Goal: Task Accomplishment & Management: Manage account settings

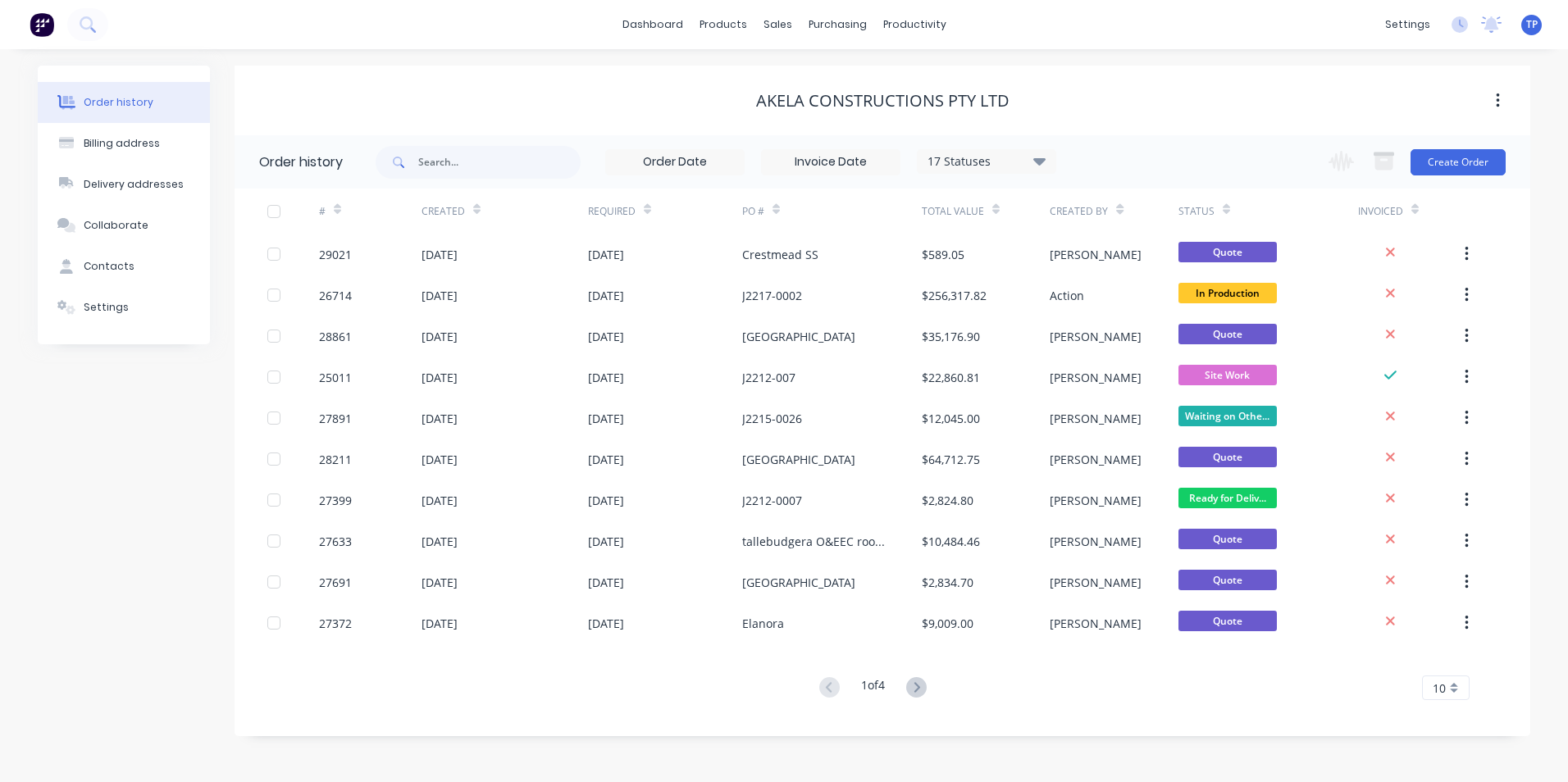
click at [1134, 683] on div "1 of 4 10 5 10 15 20 25 30 35" at bounding box center [872, 688] width 1276 height 24
click at [821, 75] on div "Sales Orders" at bounding box center [839, 78] width 68 height 14
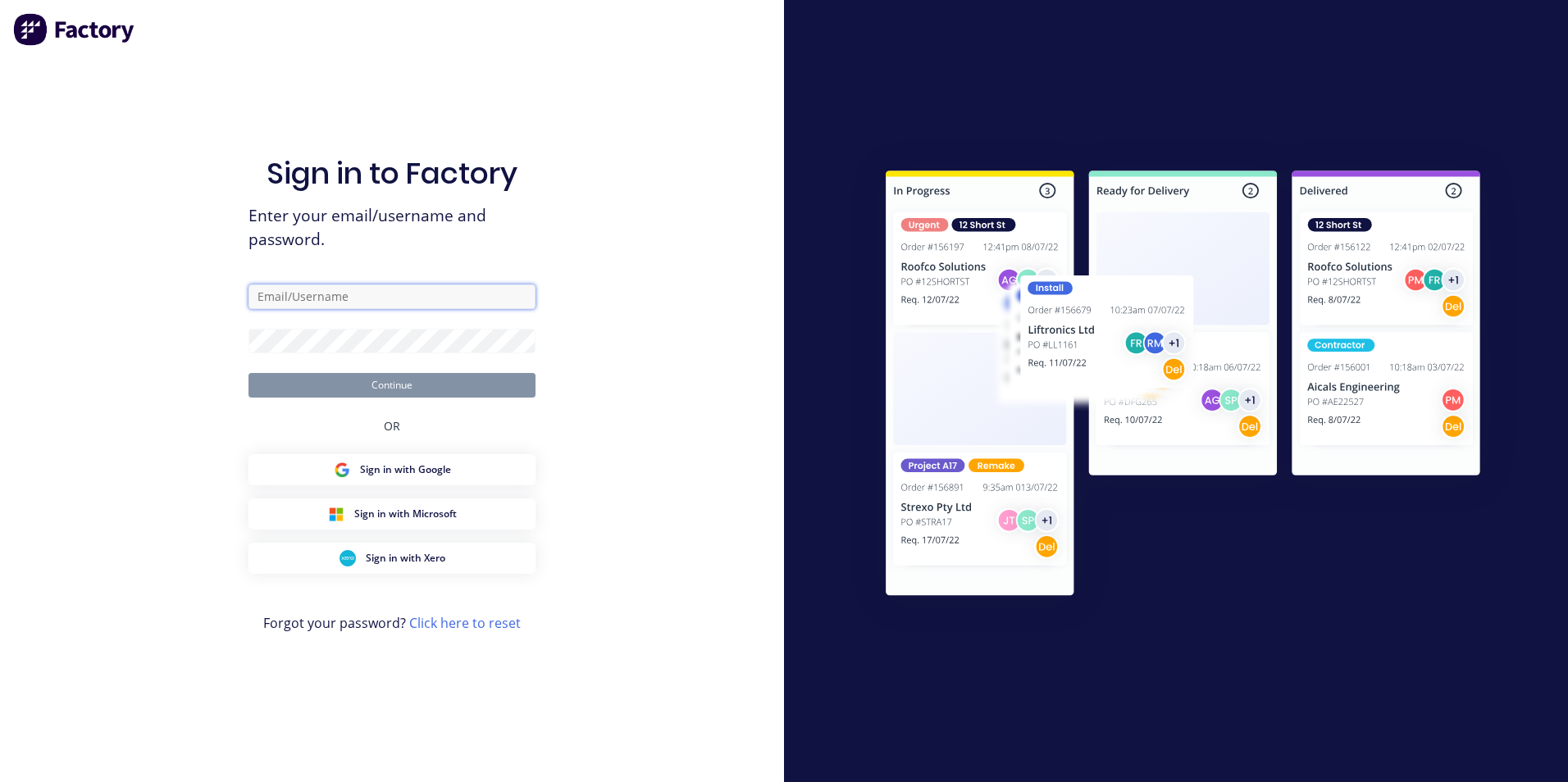
type input "tony.prowse@actionsheetmetal.com"
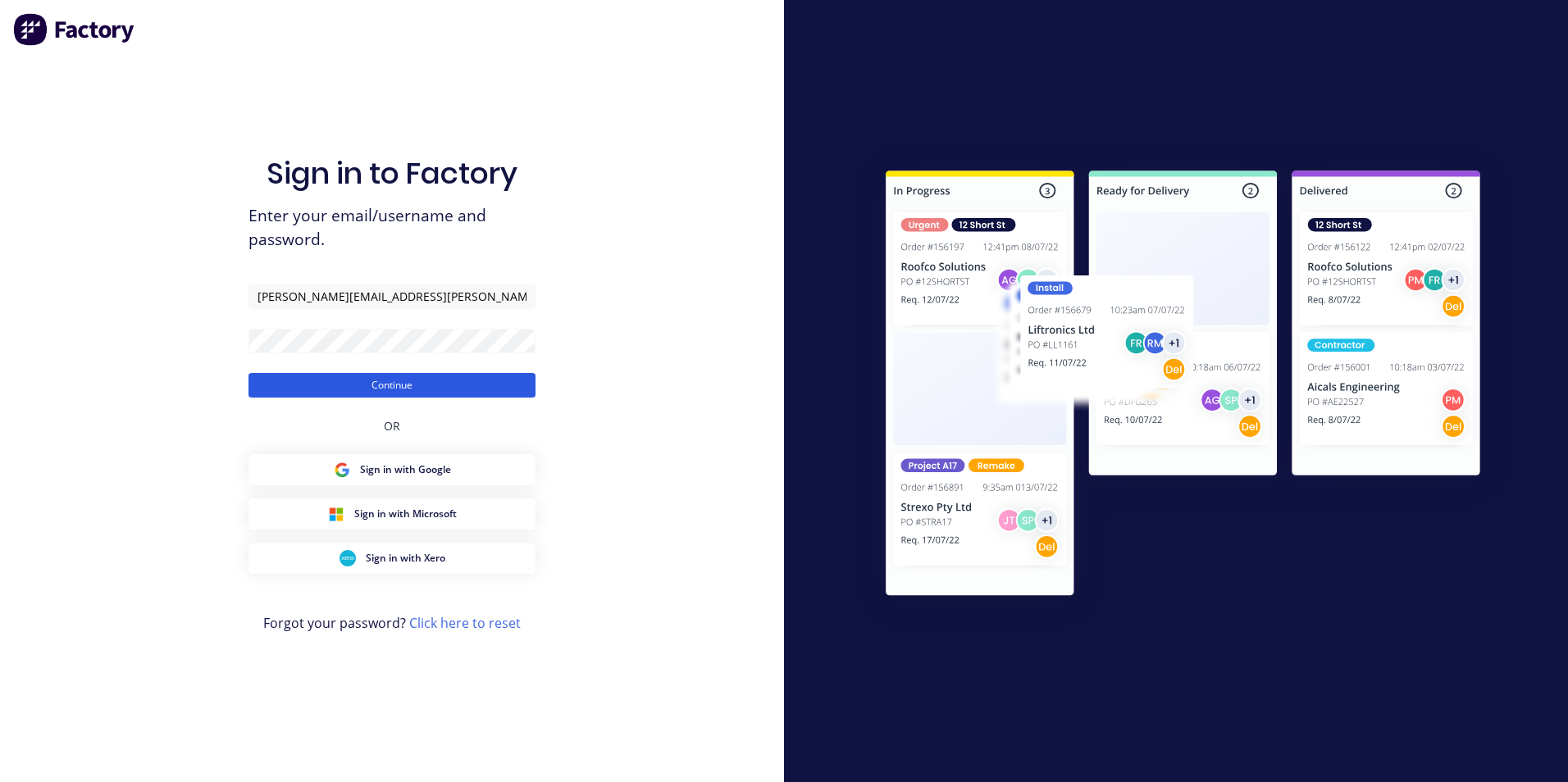
click at [423, 388] on button "Continue" at bounding box center [392, 385] width 287 height 25
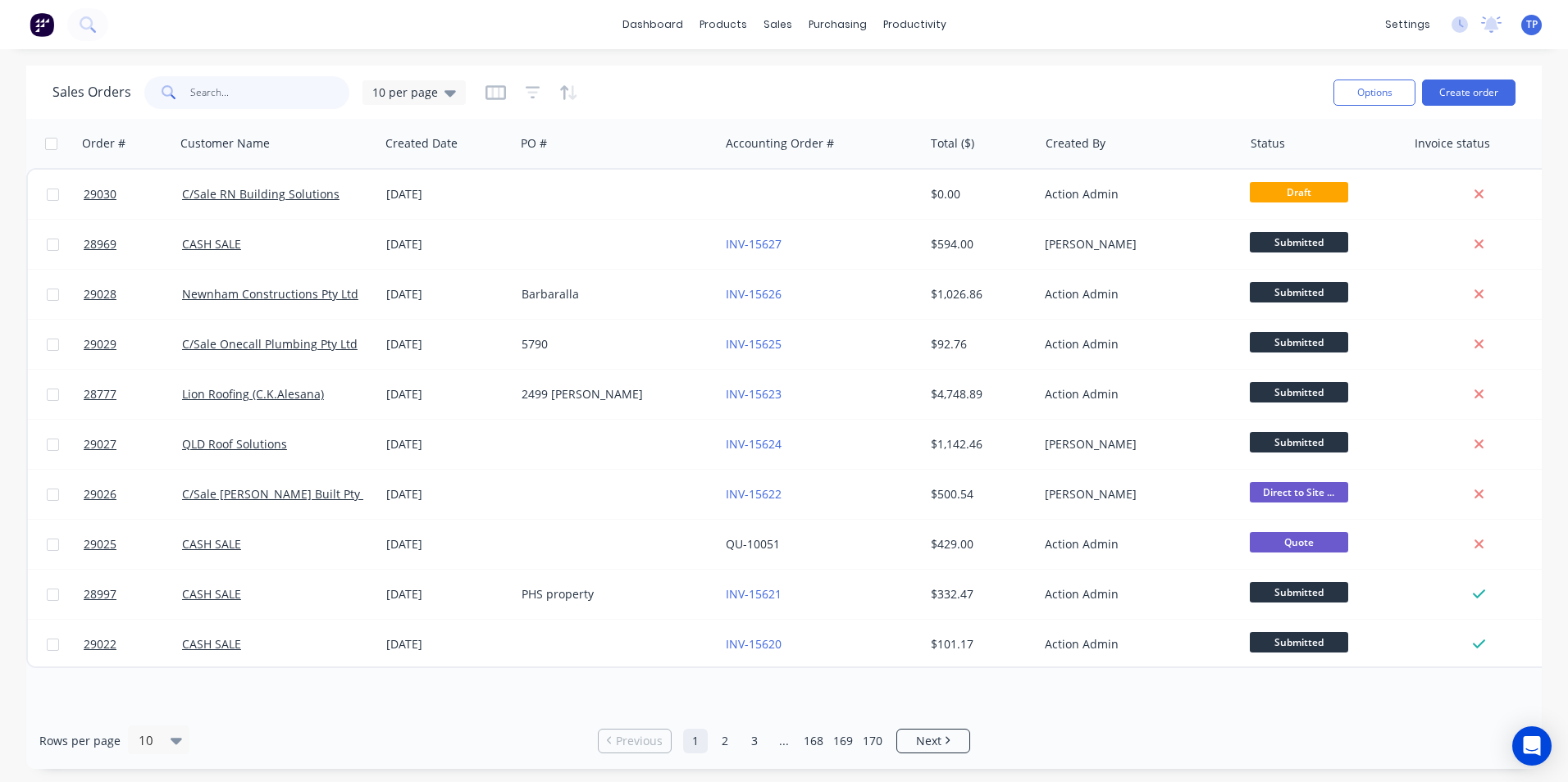
click at [232, 90] on input "text" at bounding box center [270, 92] width 160 height 33
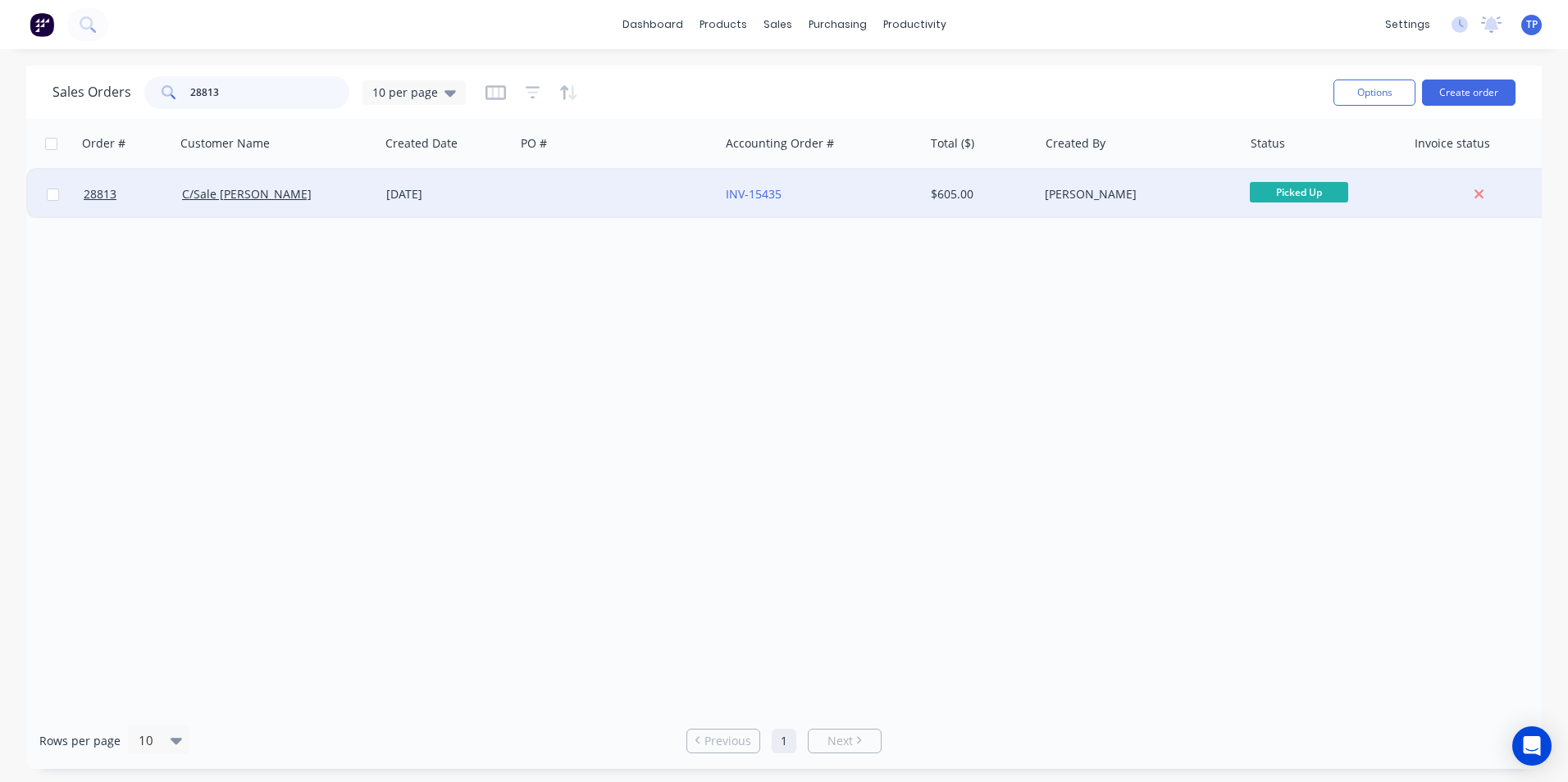
type input "28813"
click at [312, 191] on div "C/Sale [PERSON_NAME]" at bounding box center [272, 194] width 182 height 16
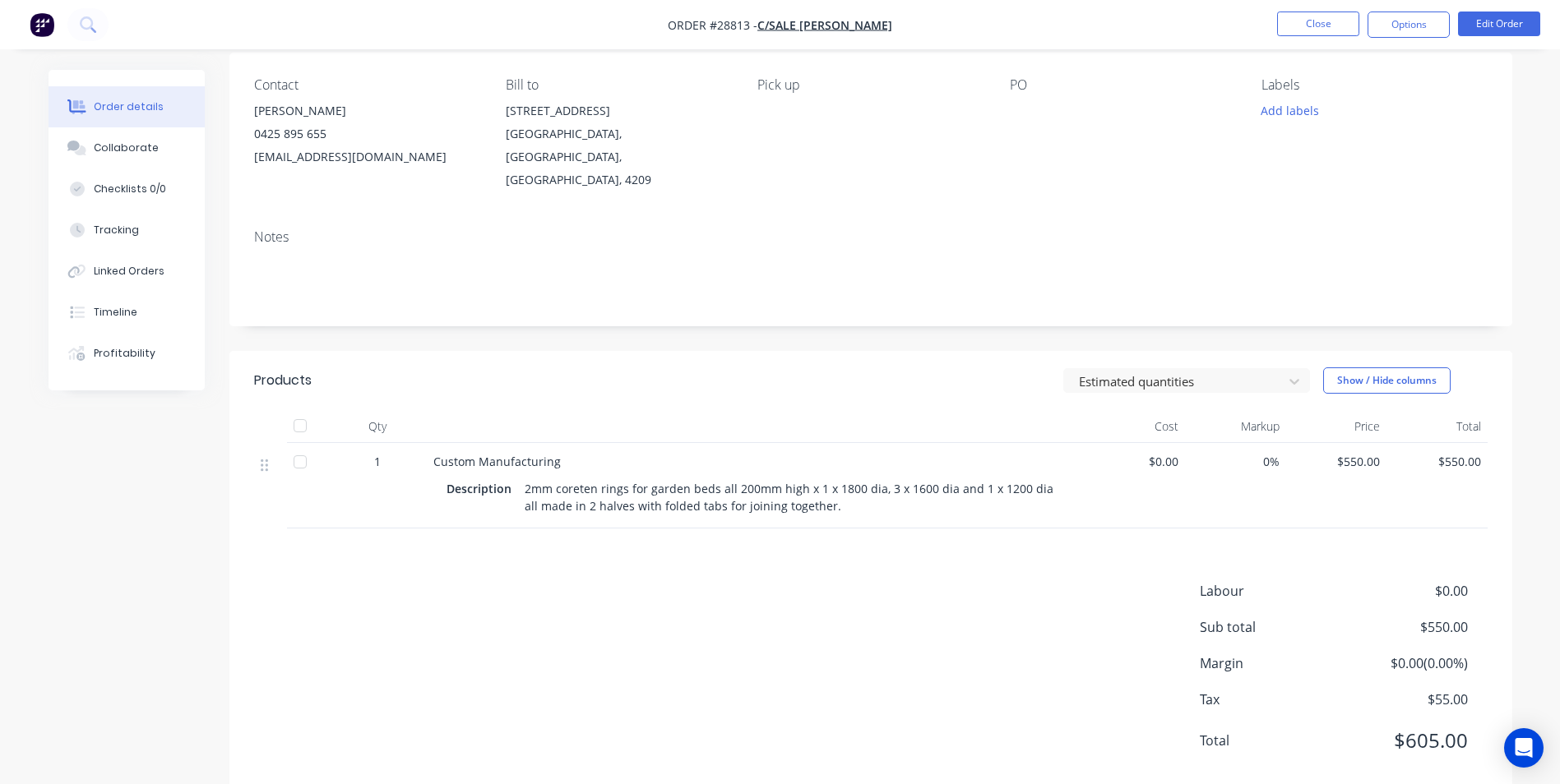
scroll to position [143, 0]
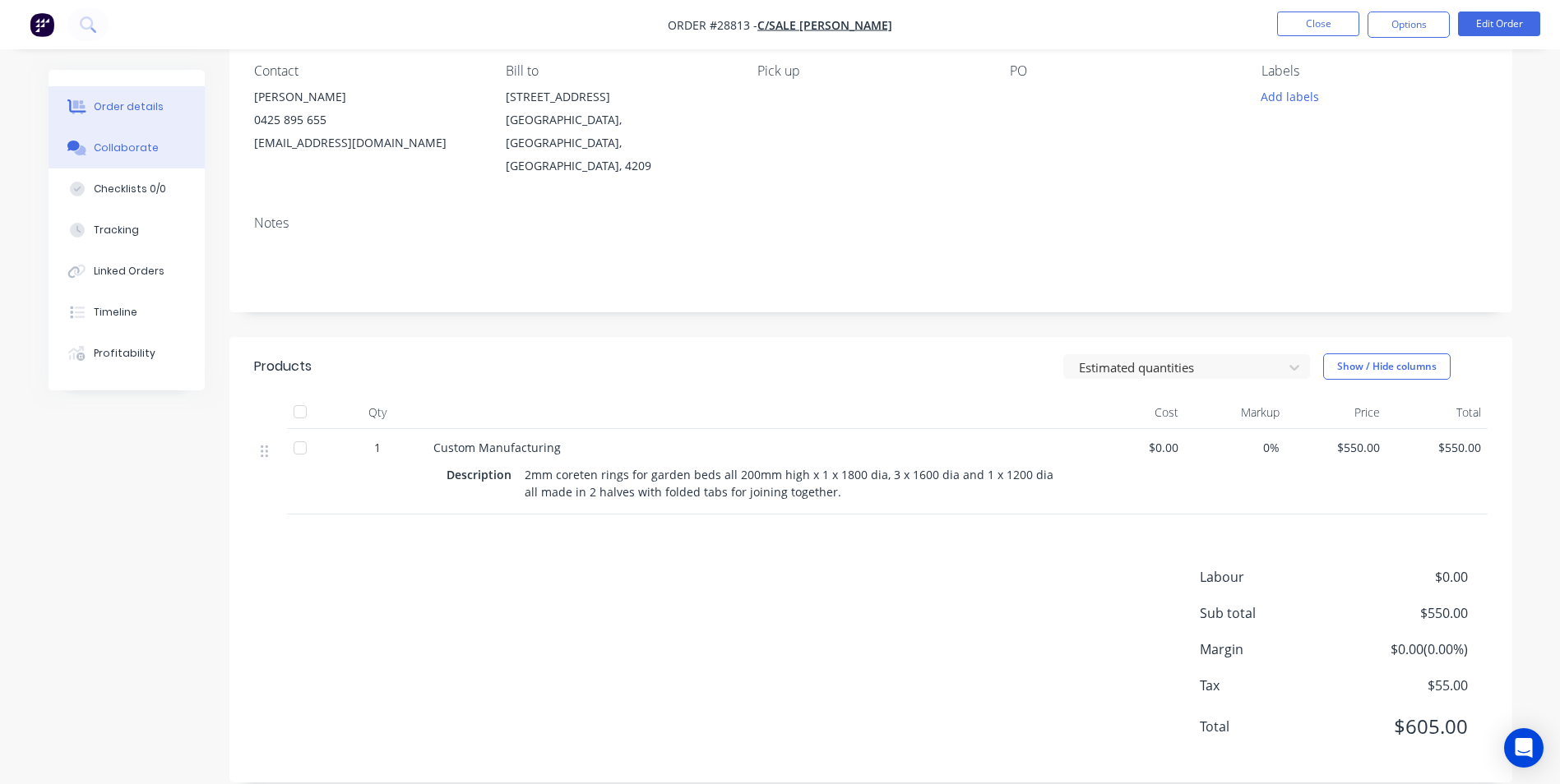
click at [148, 147] on div "Collaborate" at bounding box center [126, 147] width 65 height 14
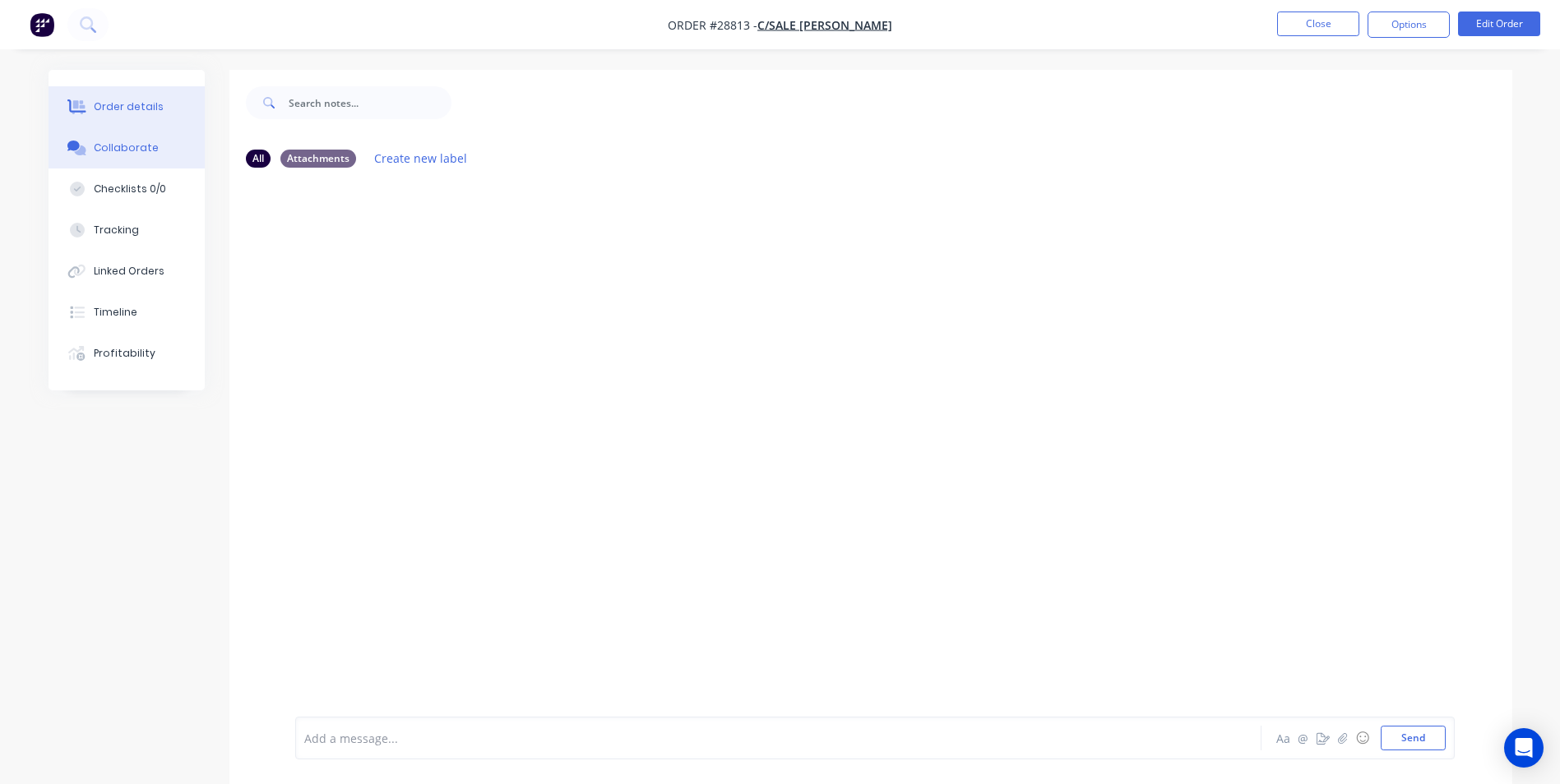
click at [125, 107] on div "Order details" at bounding box center [129, 106] width 70 height 14
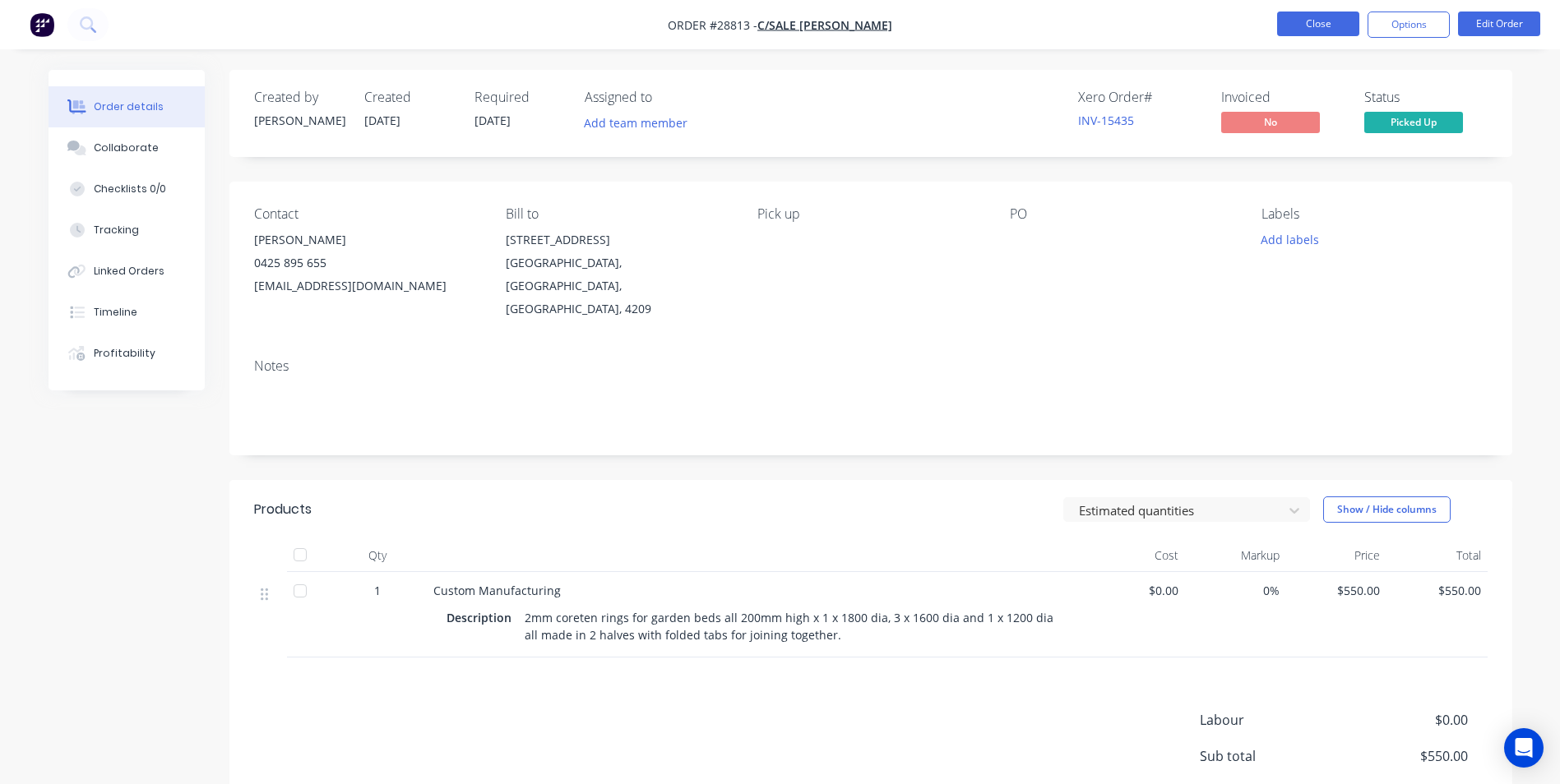
click at [1320, 31] on button "Close" at bounding box center [1318, 24] width 82 height 25
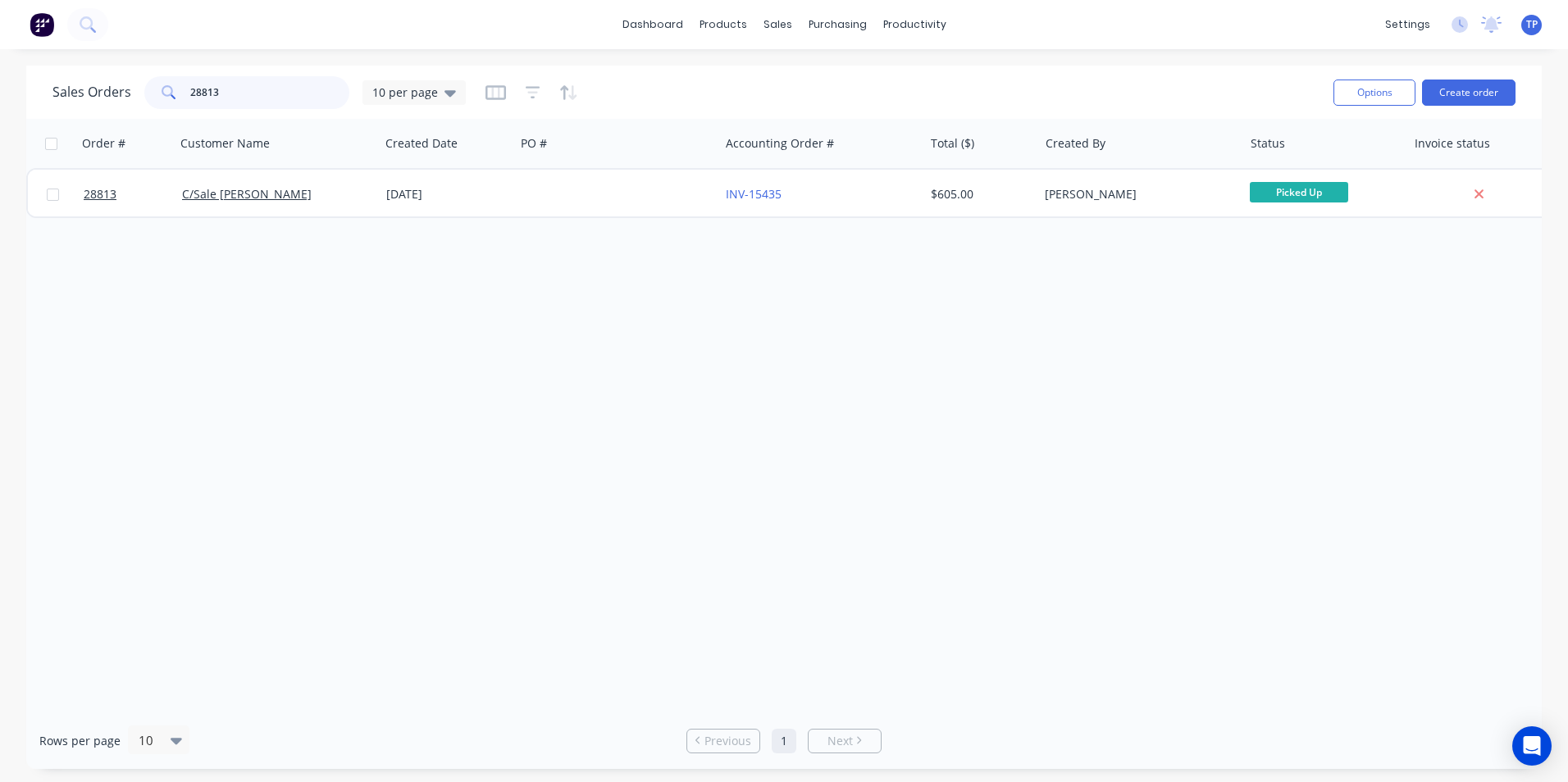
click at [292, 82] on input "28813" at bounding box center [270, 92] width 160 height 33
type input "2"
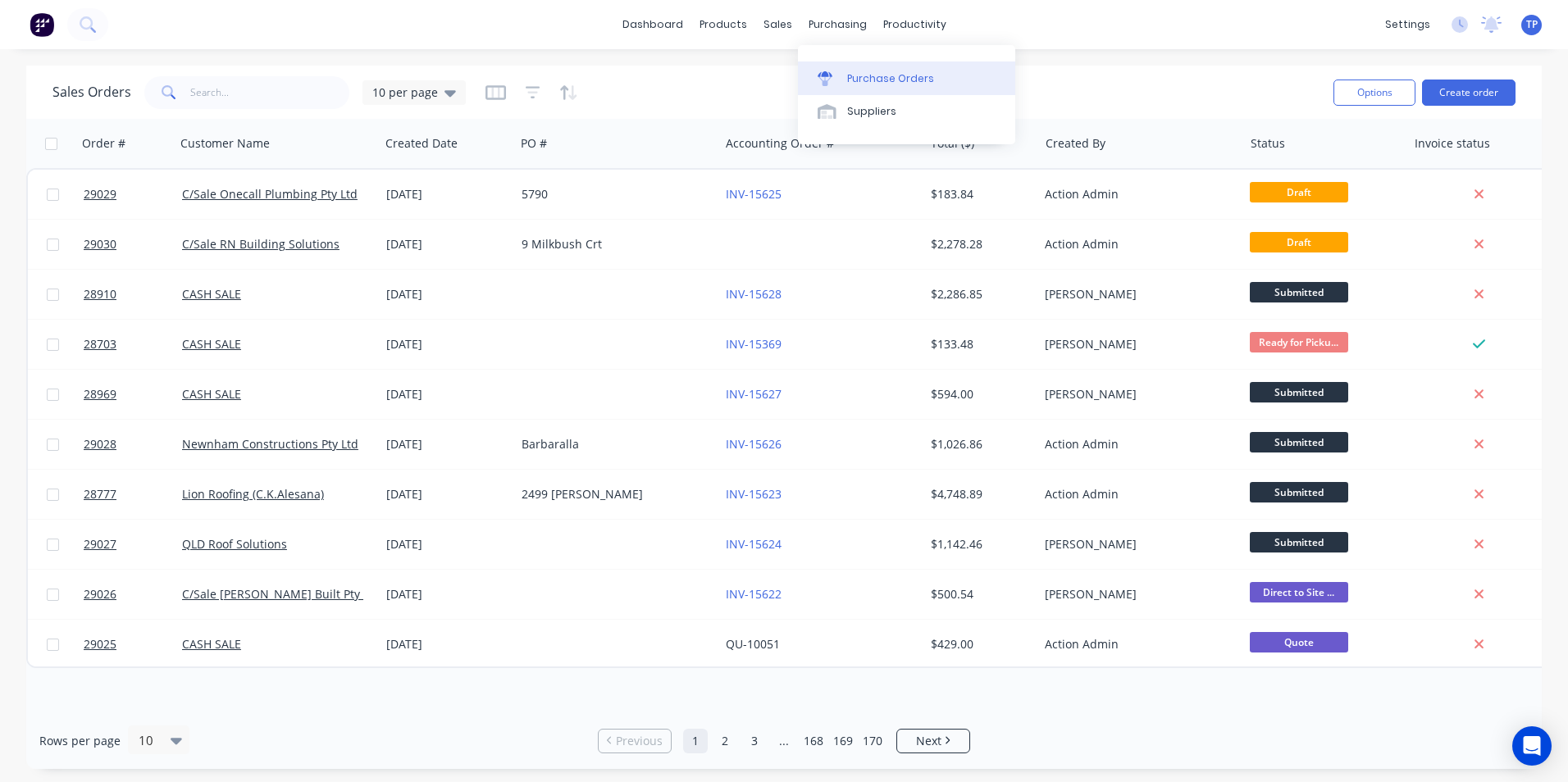
click at [866, 80] on div "Purchase Orders" at bounding box center [890, 78] width 87 height 14
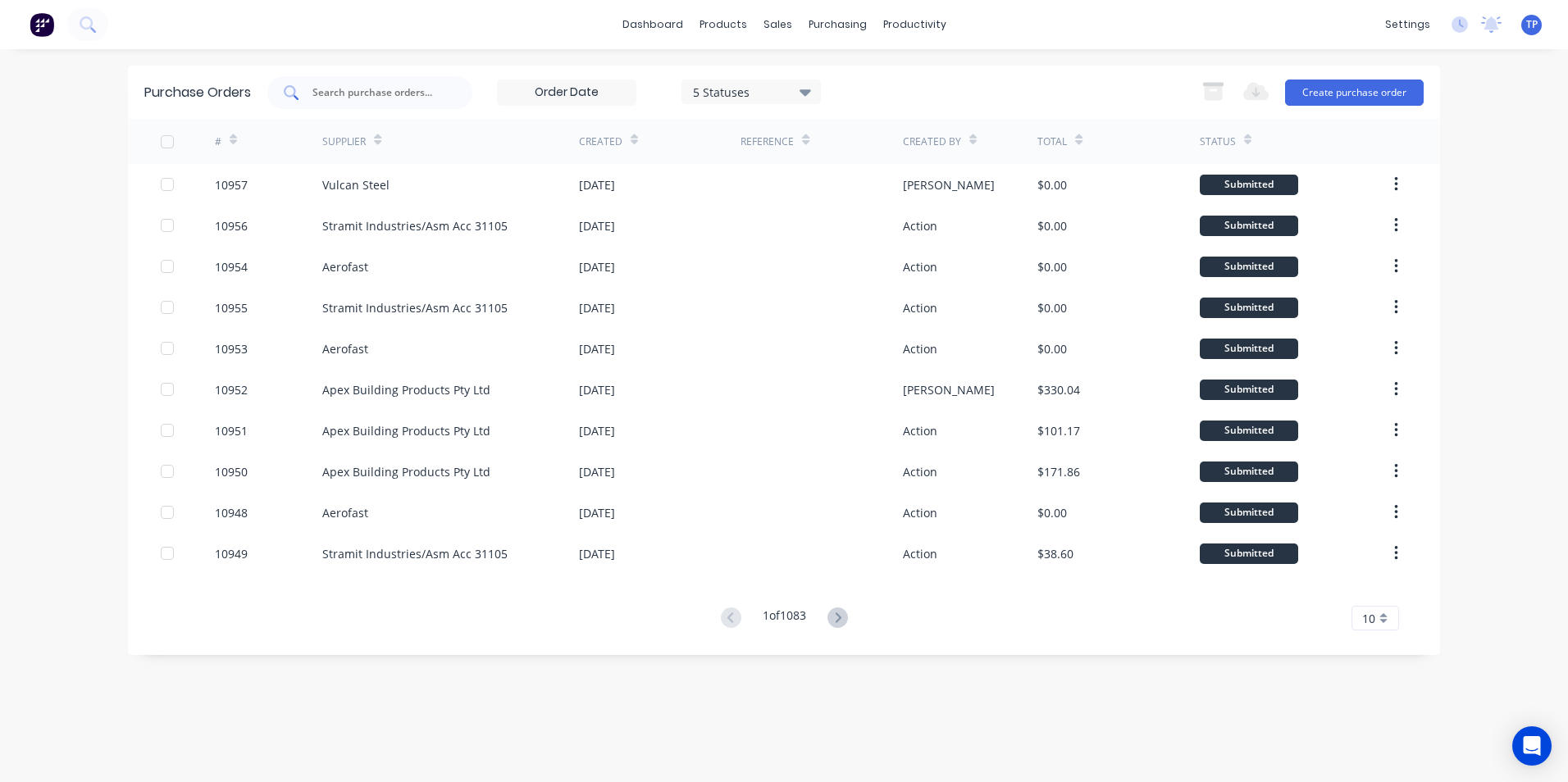
click at [415, 96] on input "text" at bounding box center [379, 92] width 136 height 16
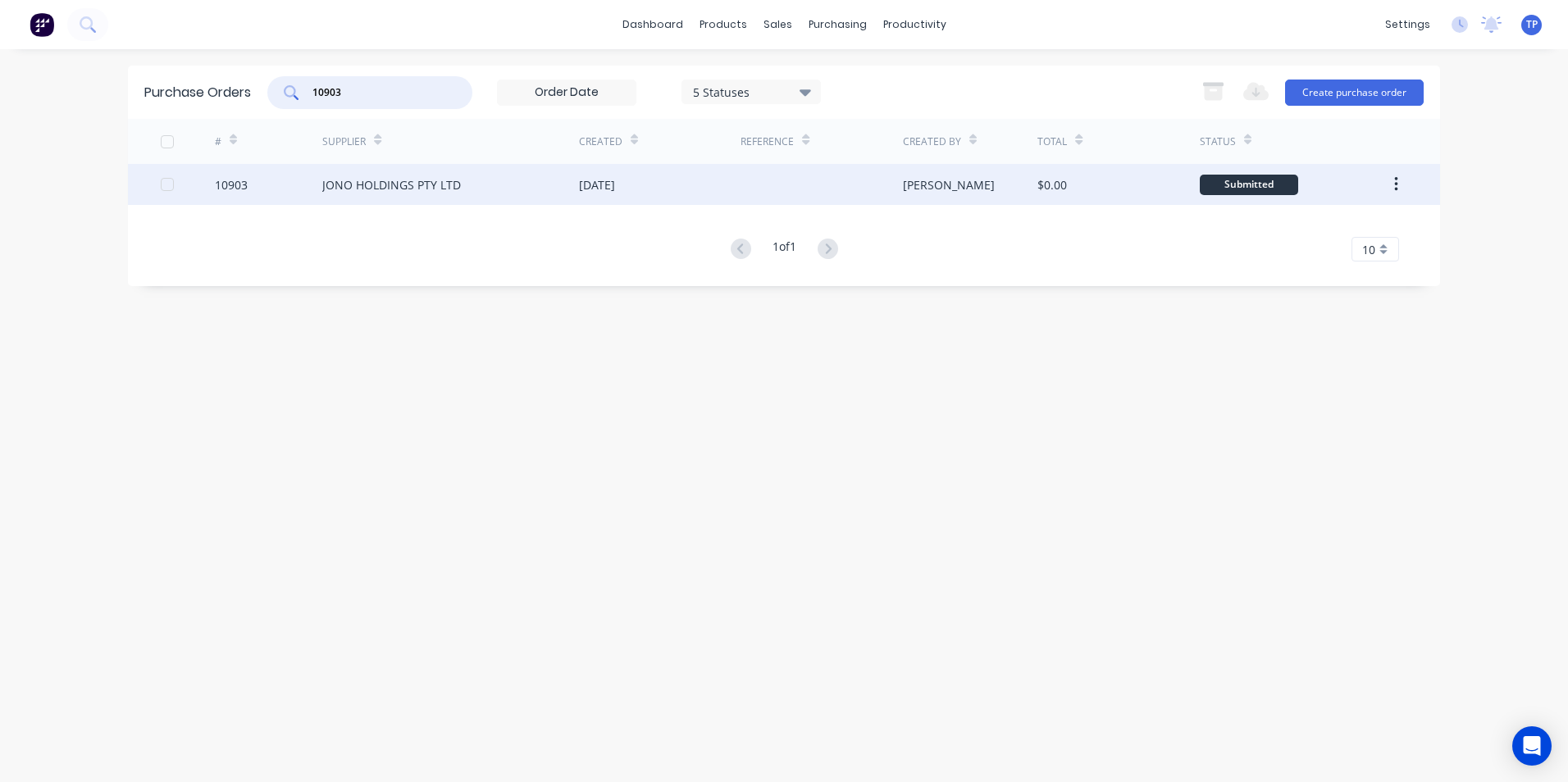
type input "10903"
click at [504, 183] on div "JONO HOLDINGS PTY LTD" at bounding box center [451, 184] width 257 height 41
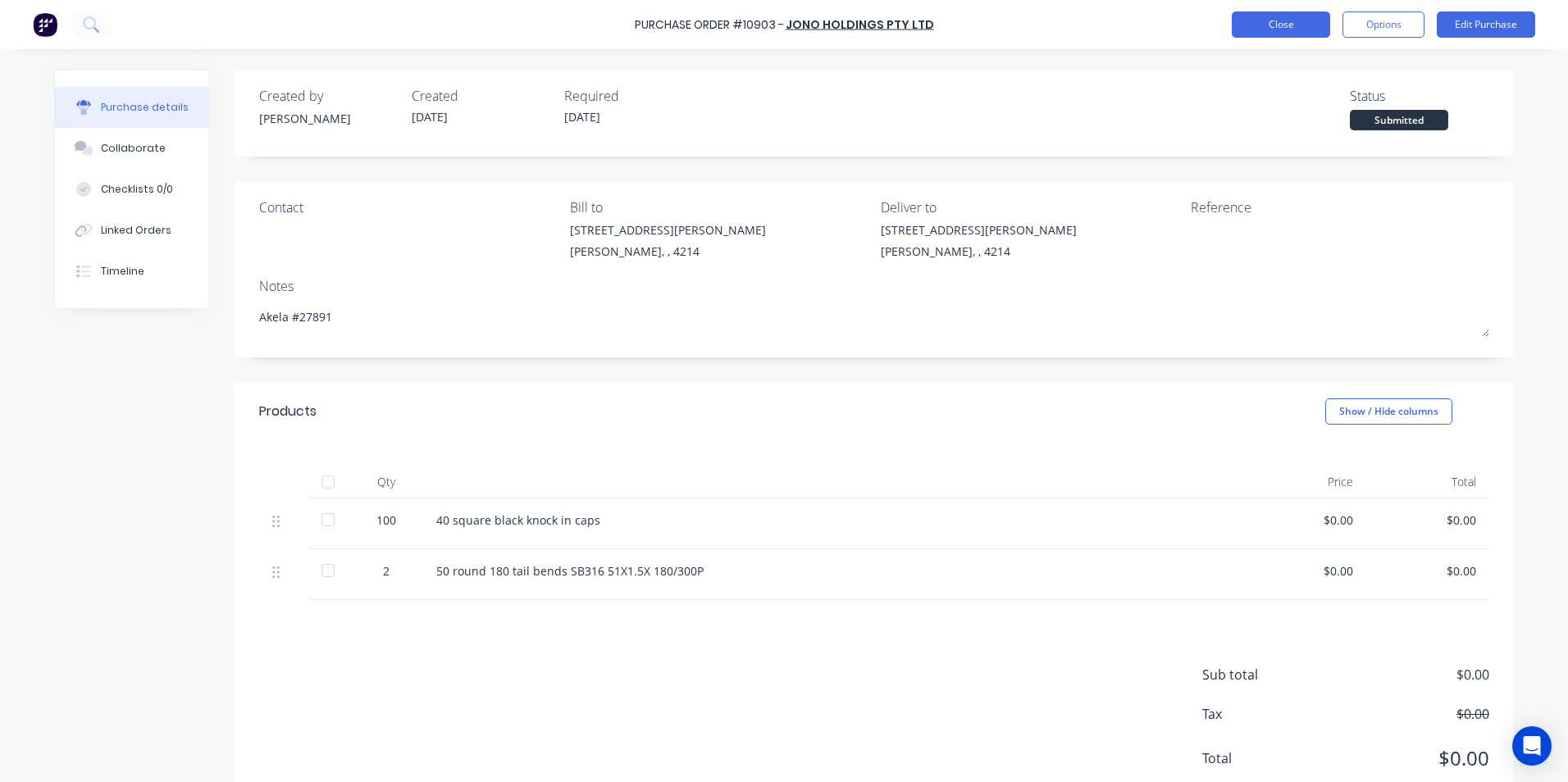
click at [1246, 23] on button "Close" at bounding box center [1281, 25] width 98 height 26
click at [1289, 25] on button "Close" at bounding box center [1281, 25] width 98 height 26
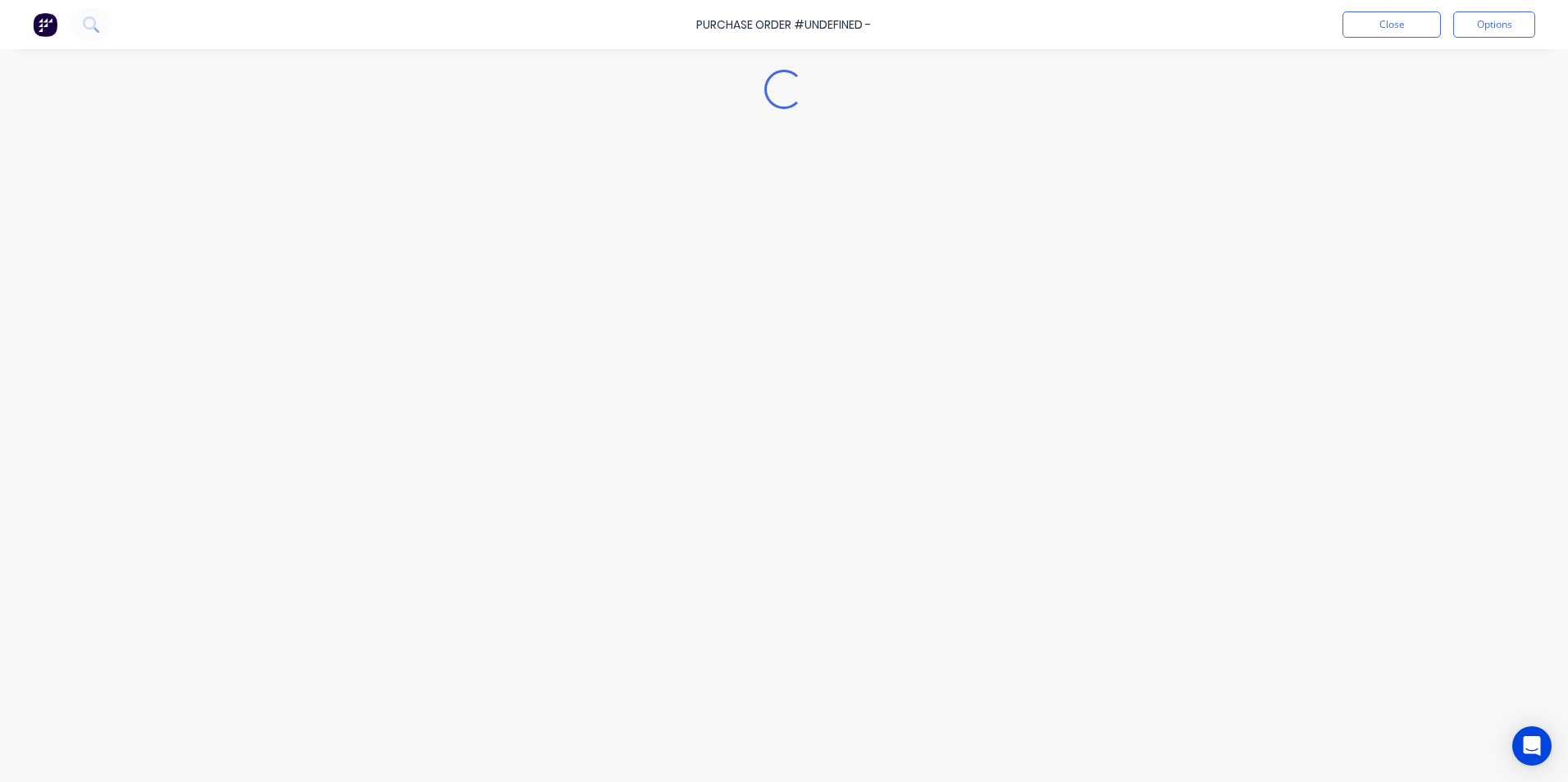
type textarea "x"
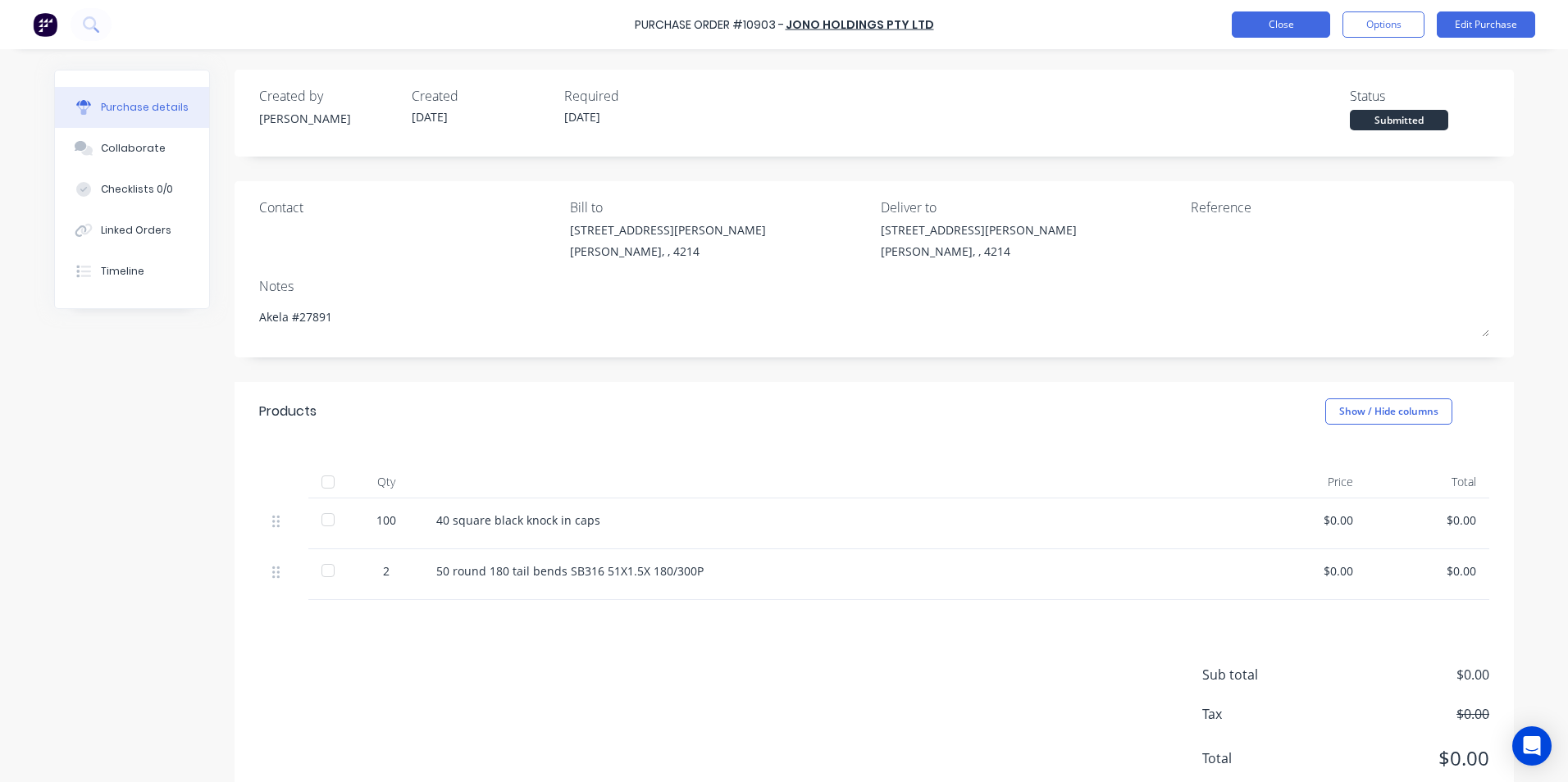
click at [1264, 28] on button "Close" at bounding box center [1281, 25] width 98 height 26
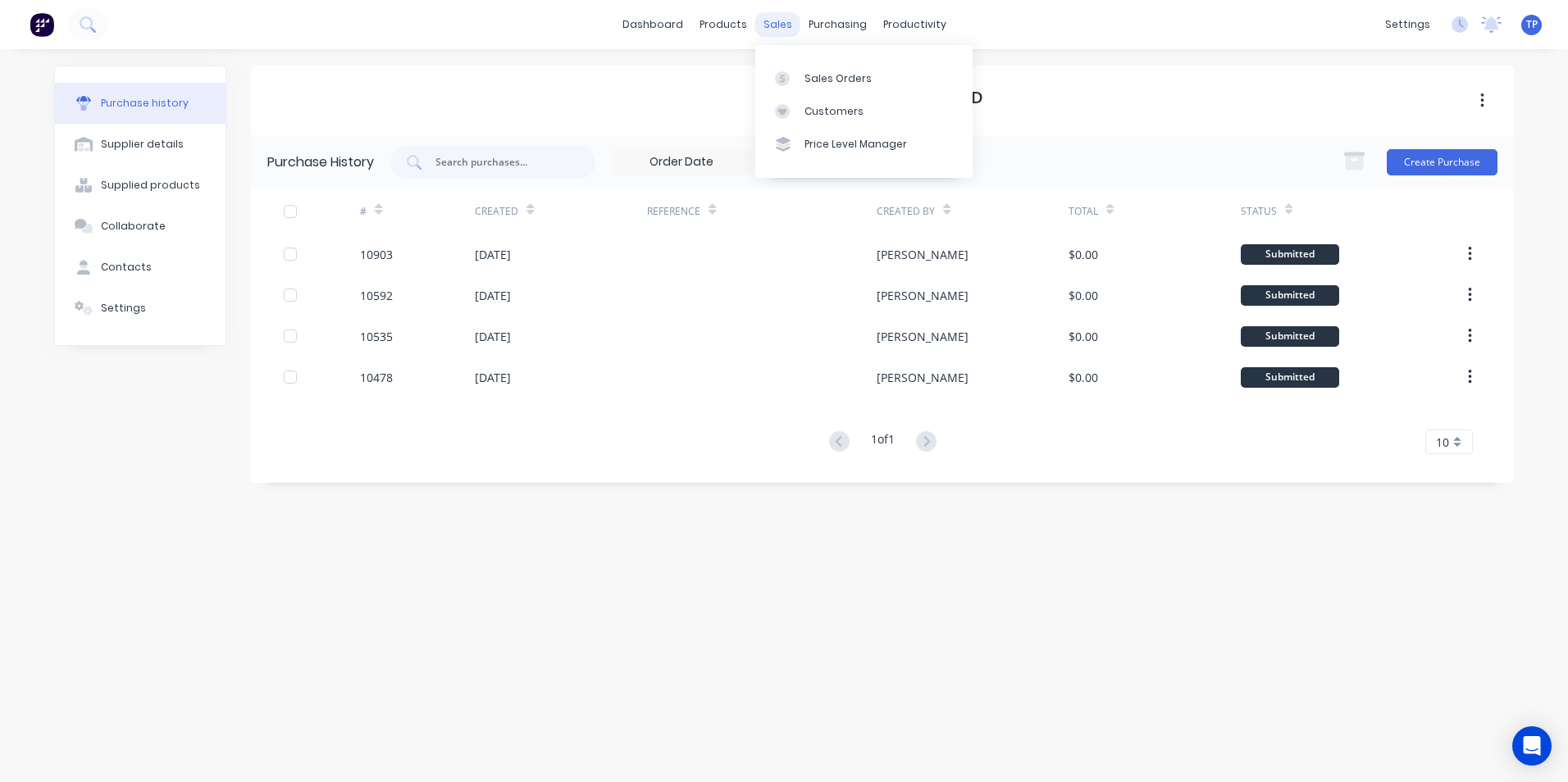
click at [779, 27] on div "sales" at bounding box center [777, 25] width 45 height 25
click at [833, 74] on div "Sales Orders" at bounding box center [839, 78] width 68 height 14
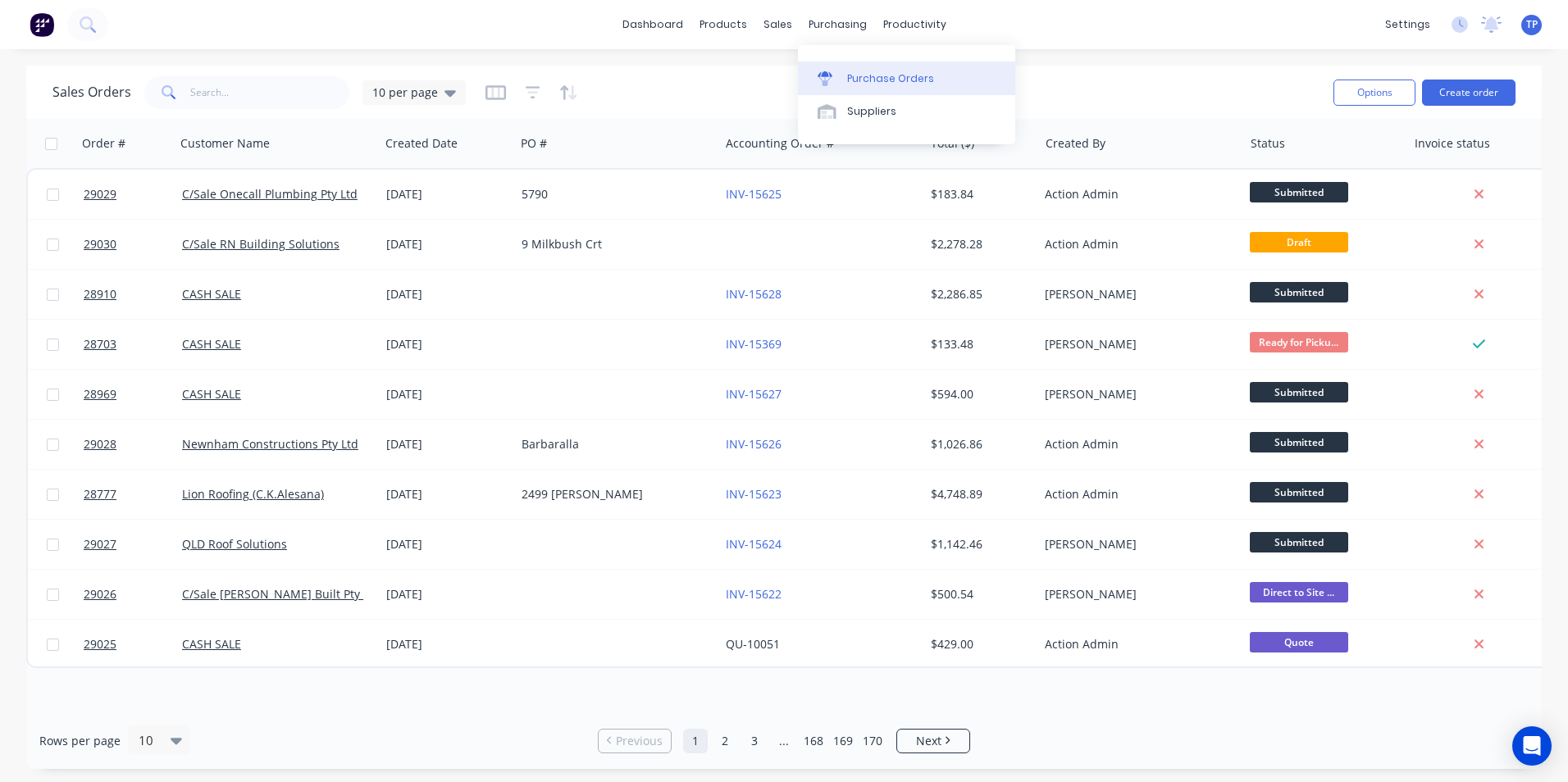
click at [868, 75] on div "Purchase Orders" at bounding box center [890, 78] width 87 height 14
click at [889, 73] on div "Purchase Orders" at bounding box center [890, 78] width 87 height 14
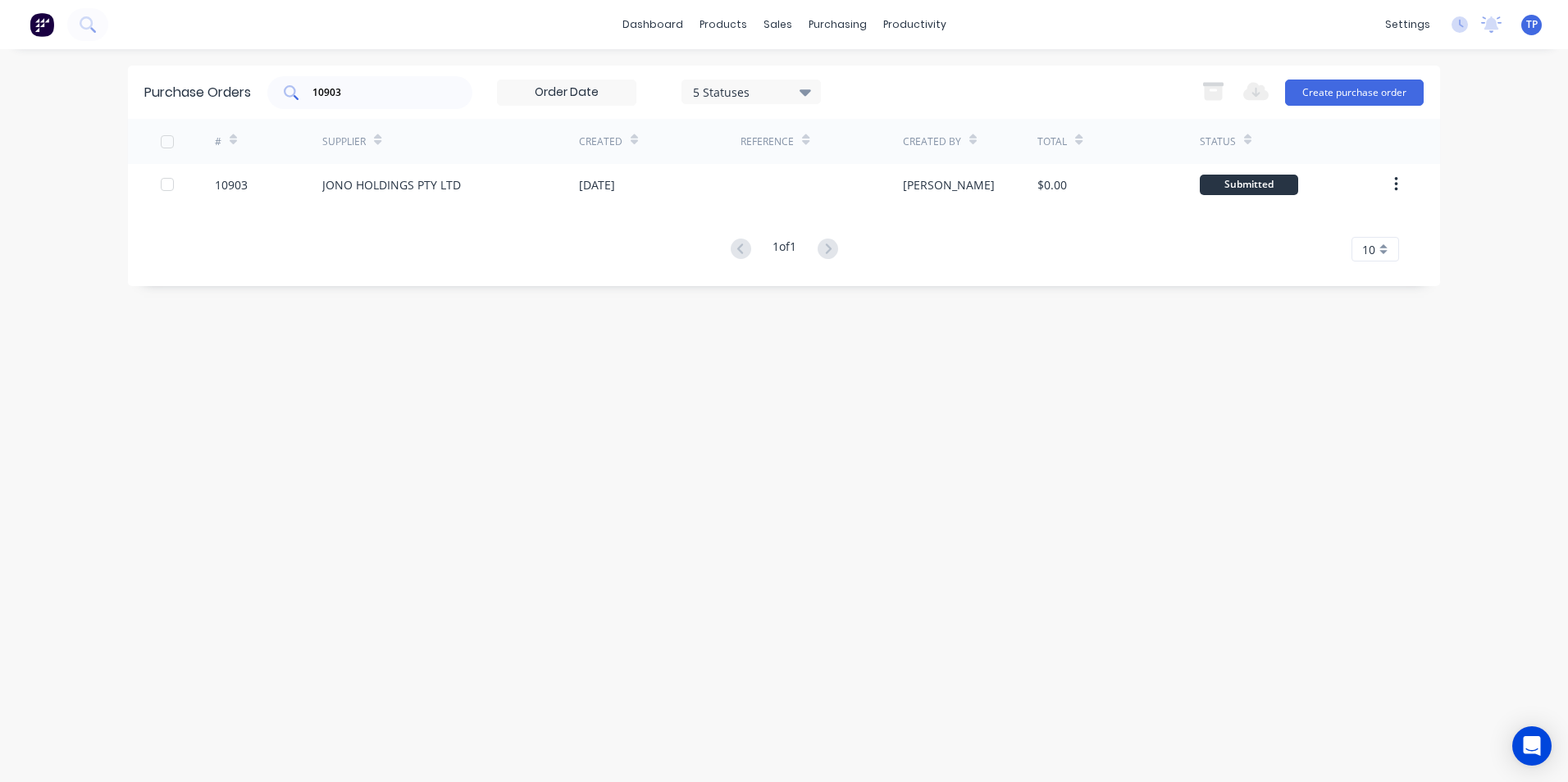
click at [398, 76] on div "10903" at bounding box center [369, 92] width 205 height 33
type input "1"
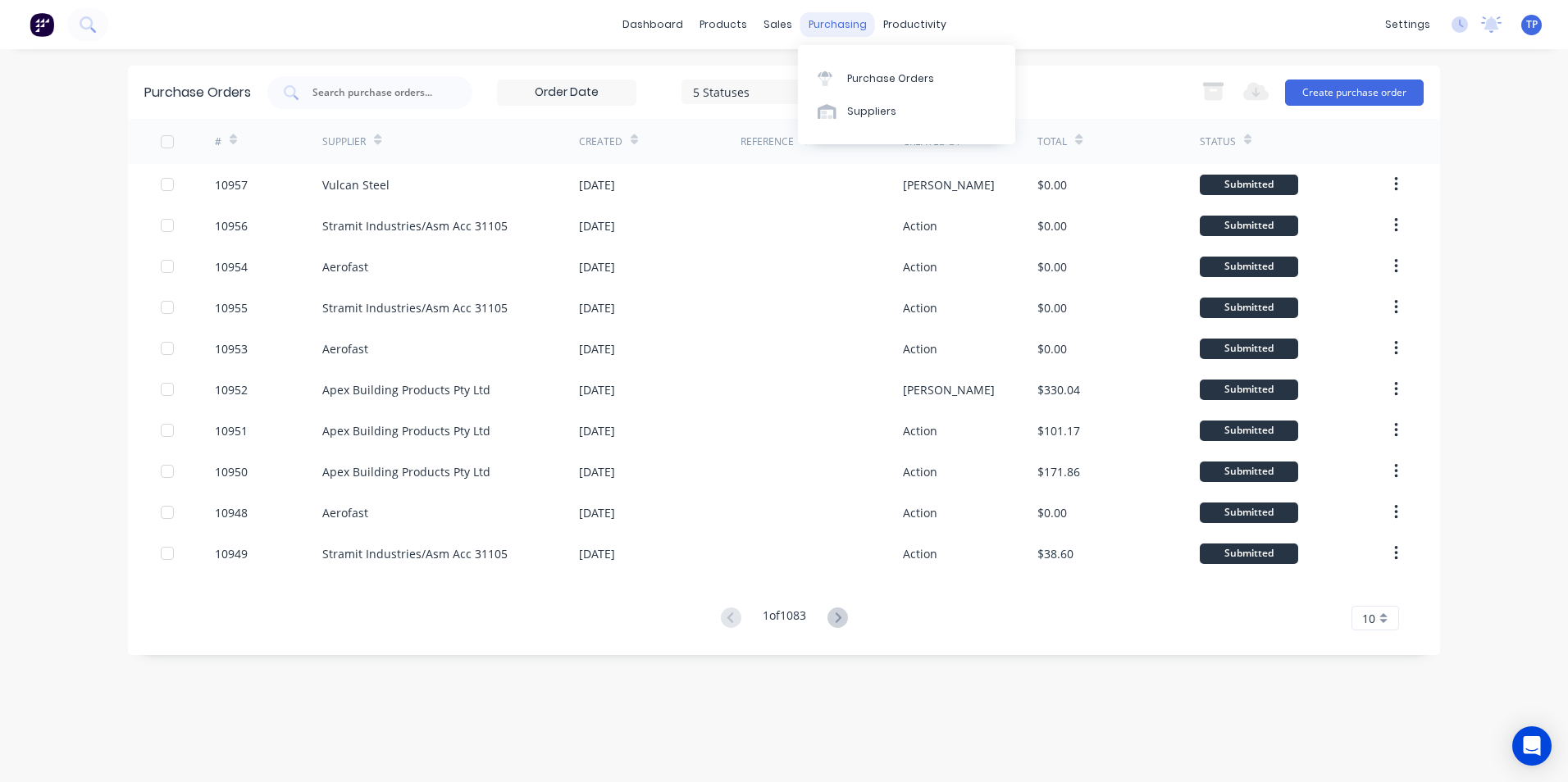
click at [855, 25] on div "purchasing" at bounding box center [838, 25] width 74 height 25
click at [867, 82] on div "Purchase Orders" at bounding box center [890, 78] width 87 height 14
click at [871, 74] on div "Purchase Orders" at bounding box center [890, 78] width 87 height 14
click at [380, 95] on input "text" at bounding box center [379, 92] width 136 height 16
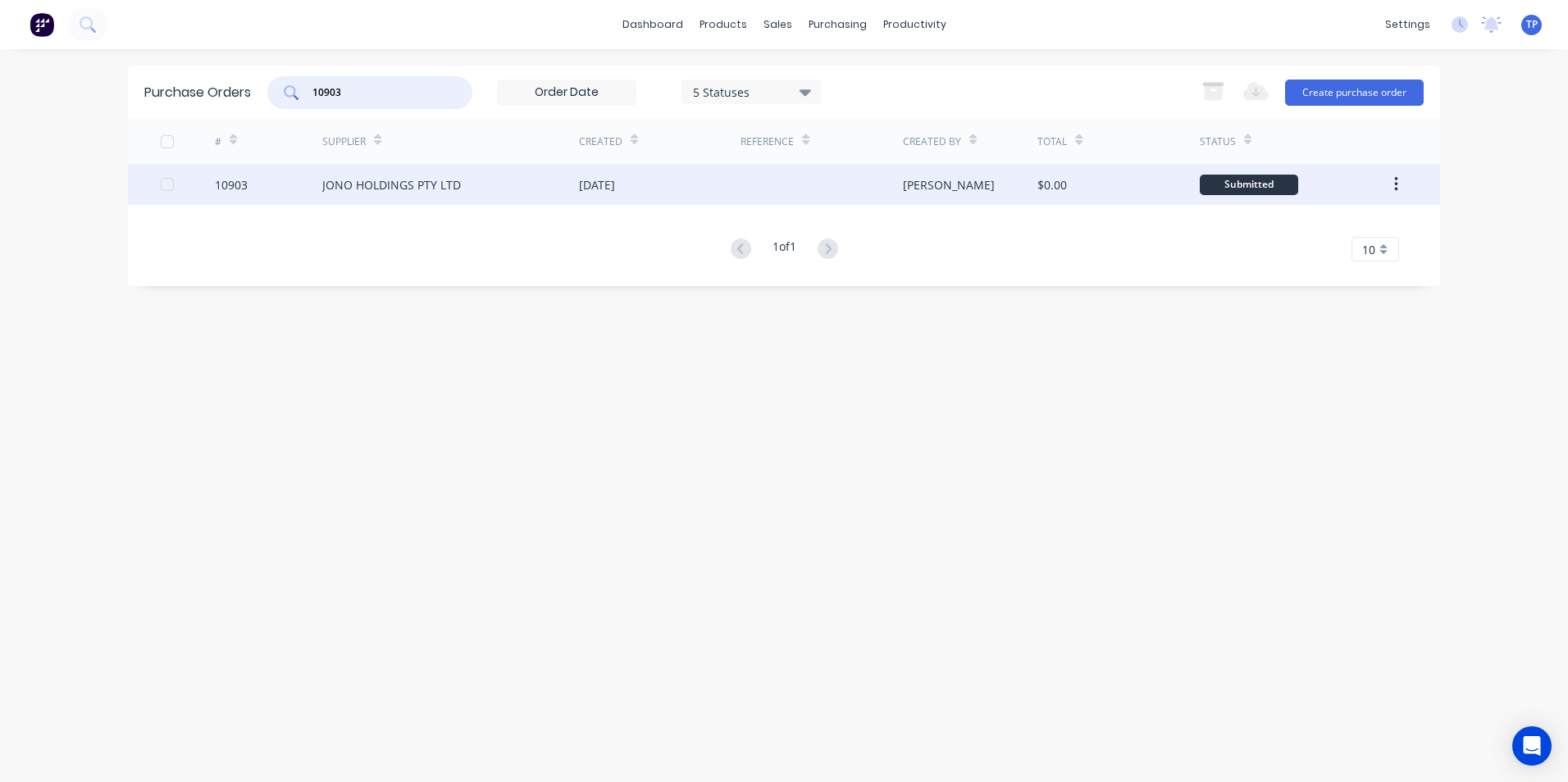
type input "10903"
click at [505, 178] on div "JONO HOLDINGS PTY LTD" at bounding box center [451, 184] width 257 height 41
type textarea "x"
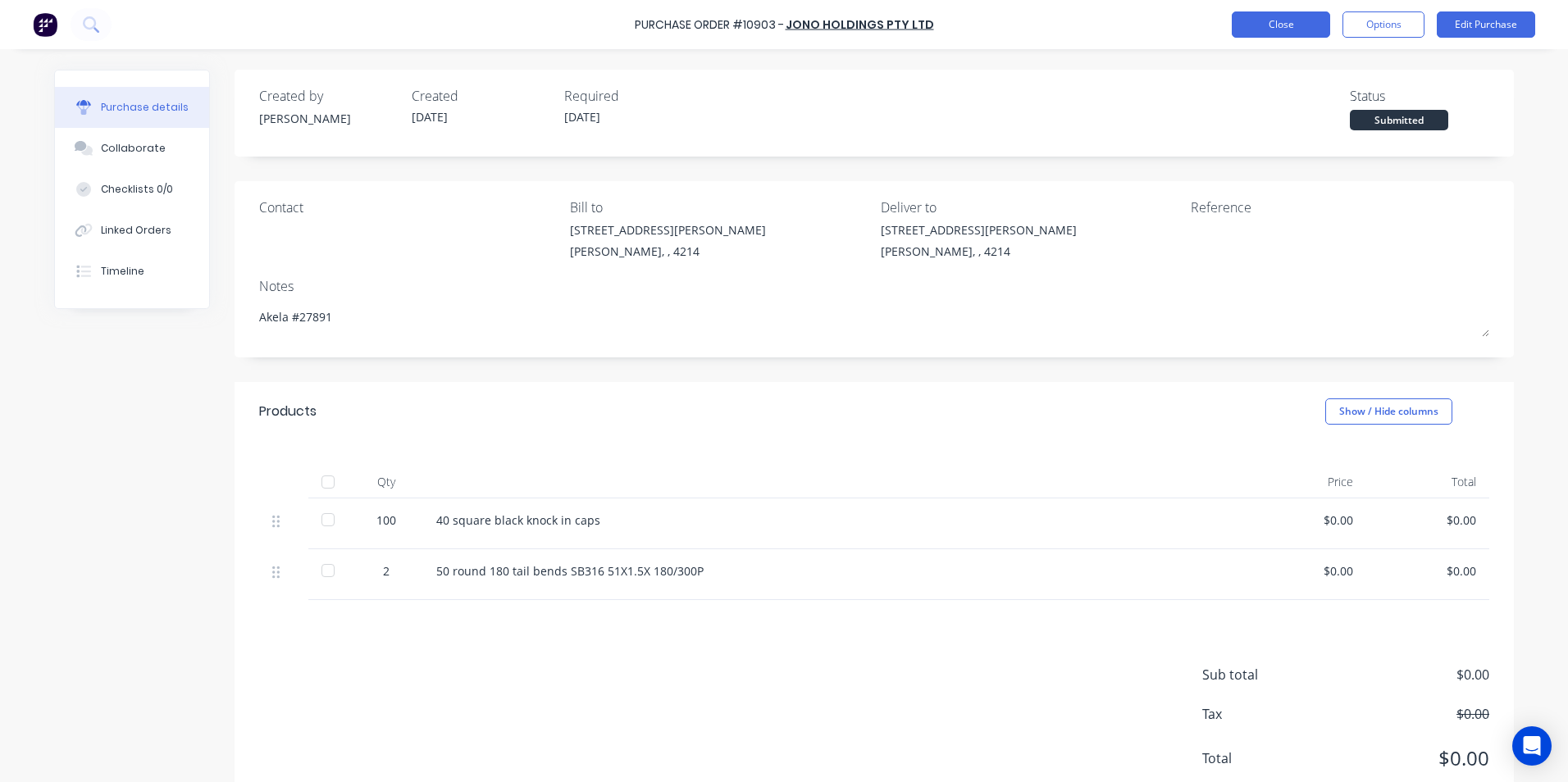
click at [1247, 22] on button "Close" at bounding box center [1281, 25] width 98 height 26
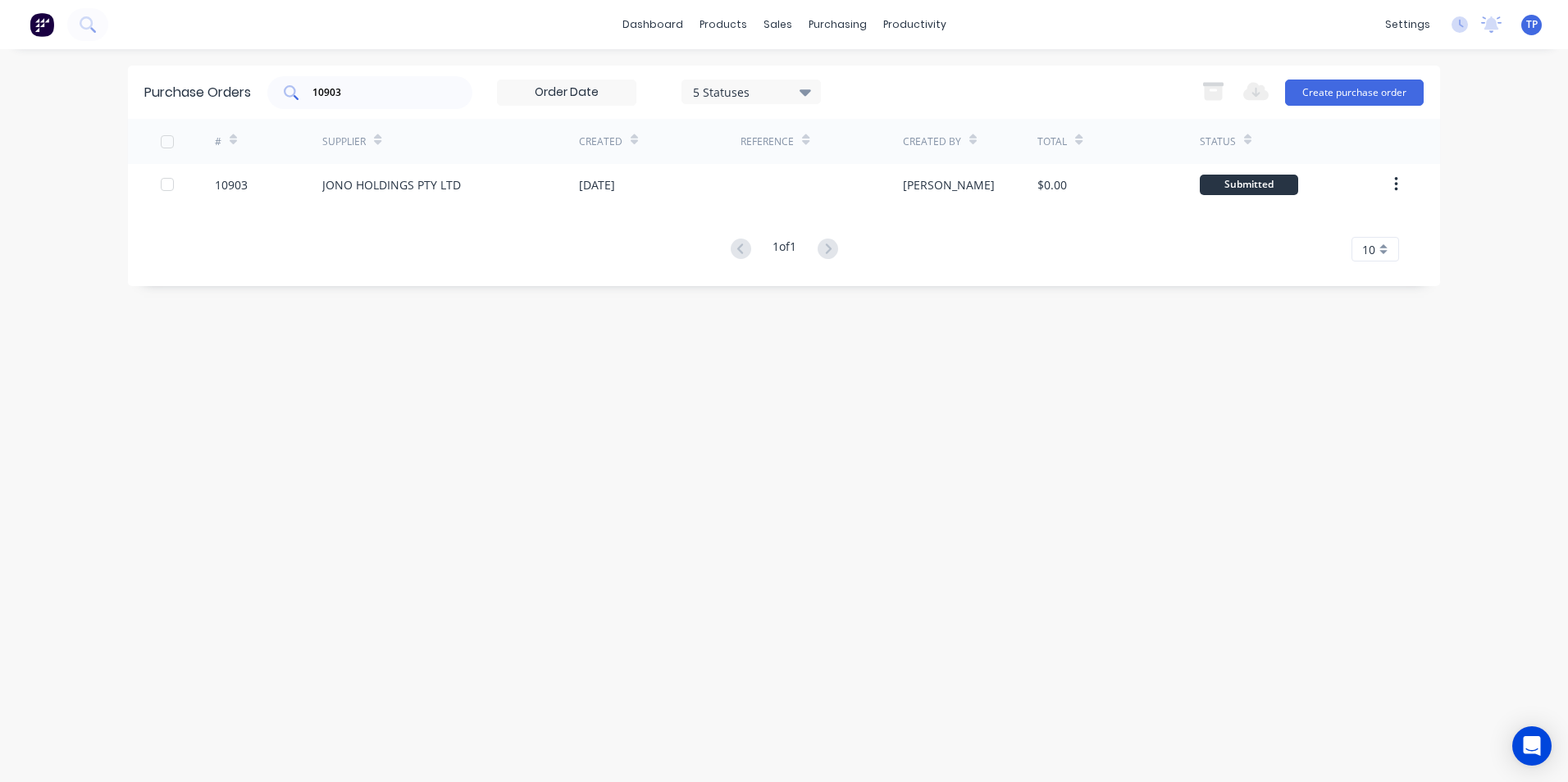
click at [389, 94] on input "10903" at bounding box center [379, 92] width 136 height 16
type input "1"
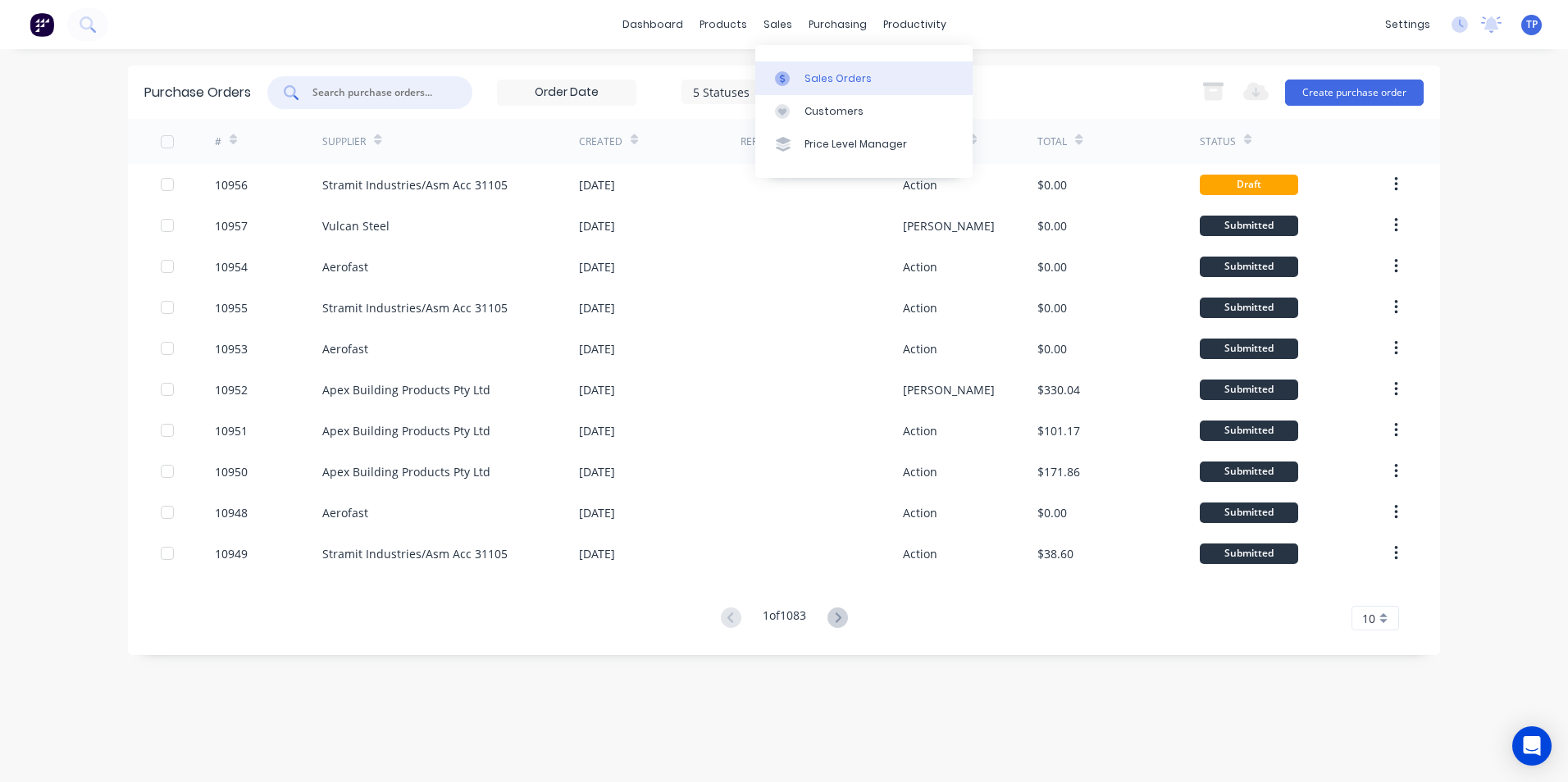
click at [809, 77] on div "Sales Orders" at bounding box center [839, 78] width 68 height 14
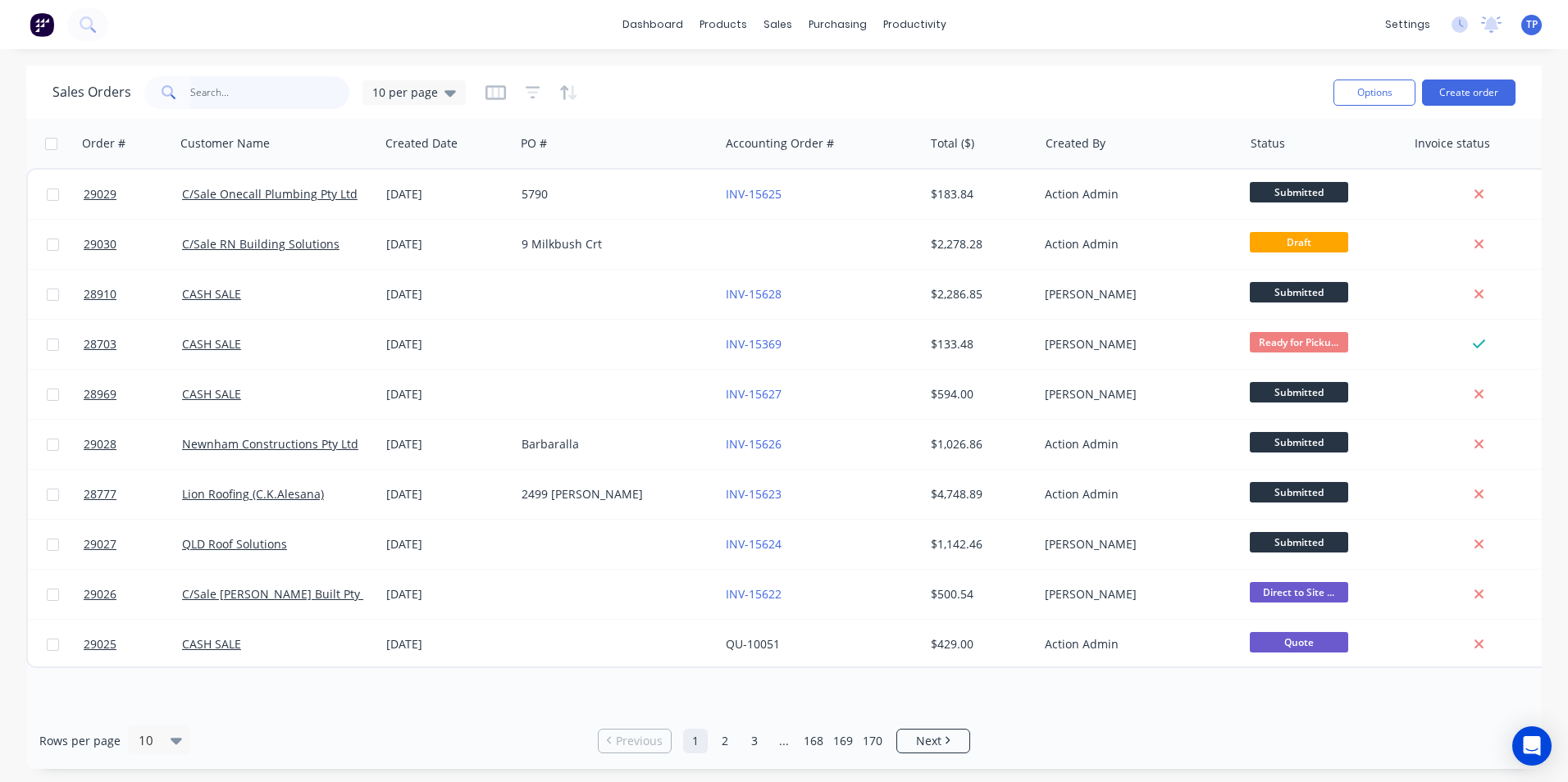
click at [242, 96] on input "text" at bounding box center [270, 92] width 160 height 33
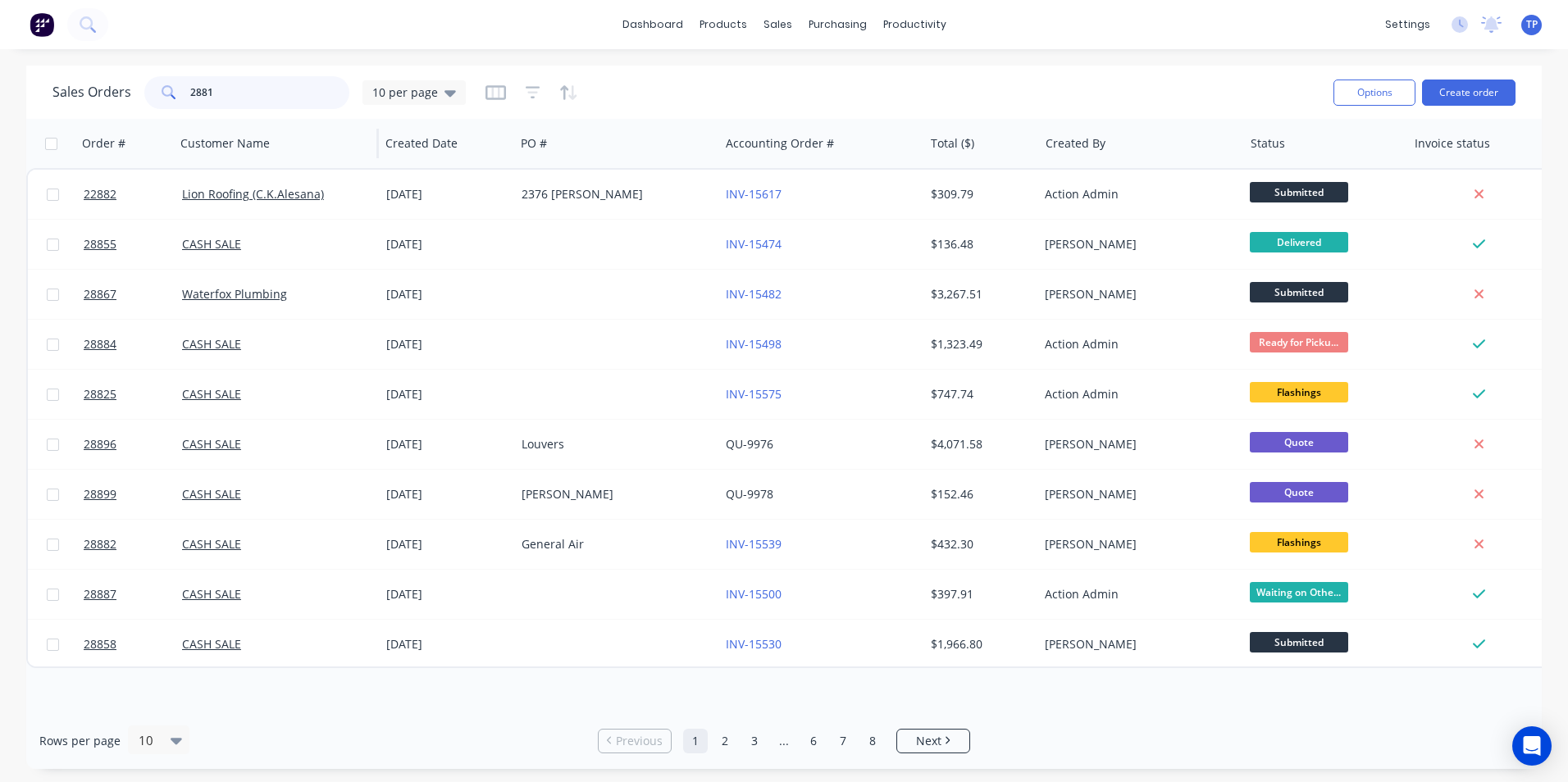
type input "28813"
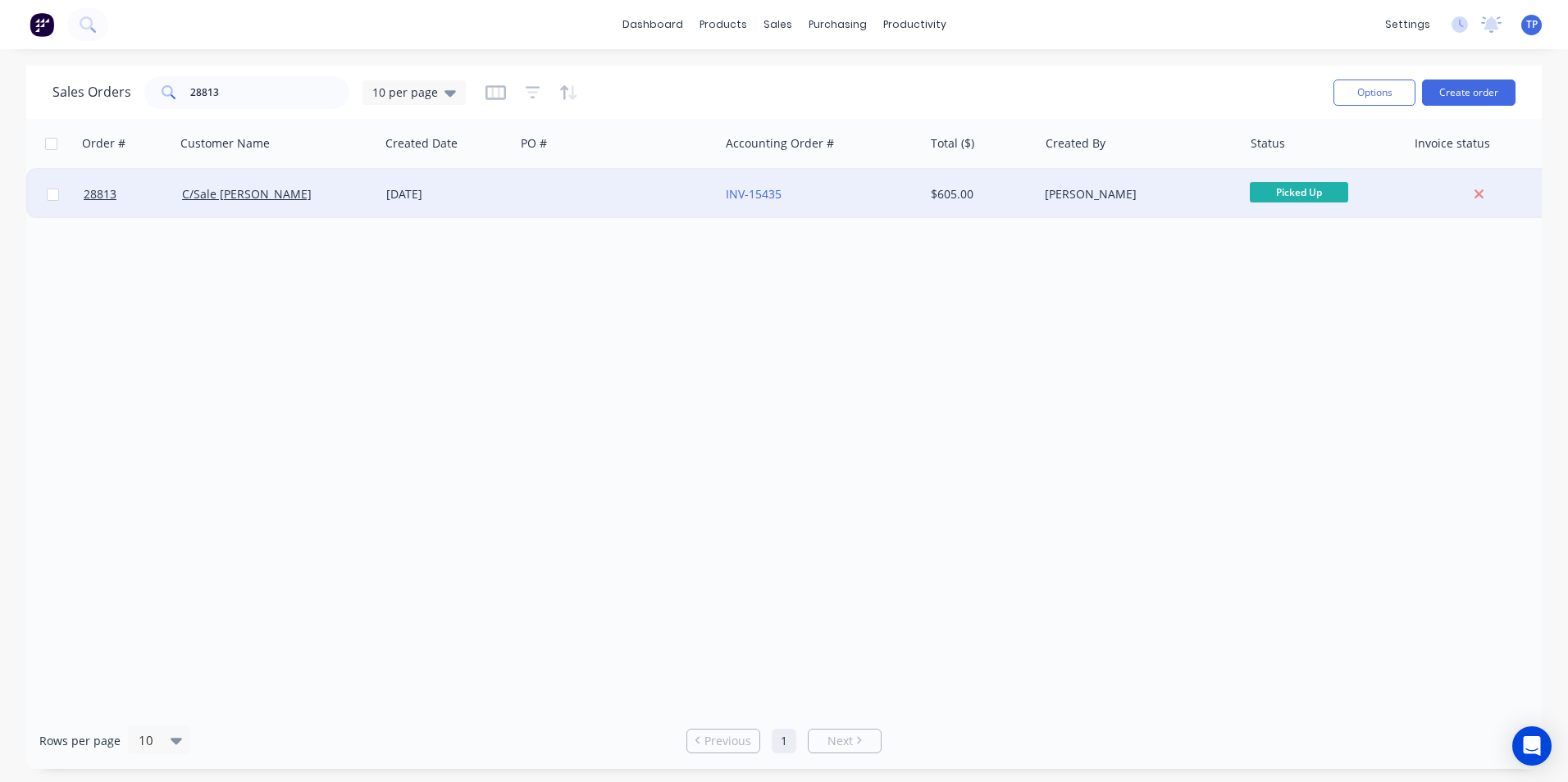
click at [313, 196] on div "C/Sale [PERSON_NAME]" at bounding box center [272, 194] width 182 height 16
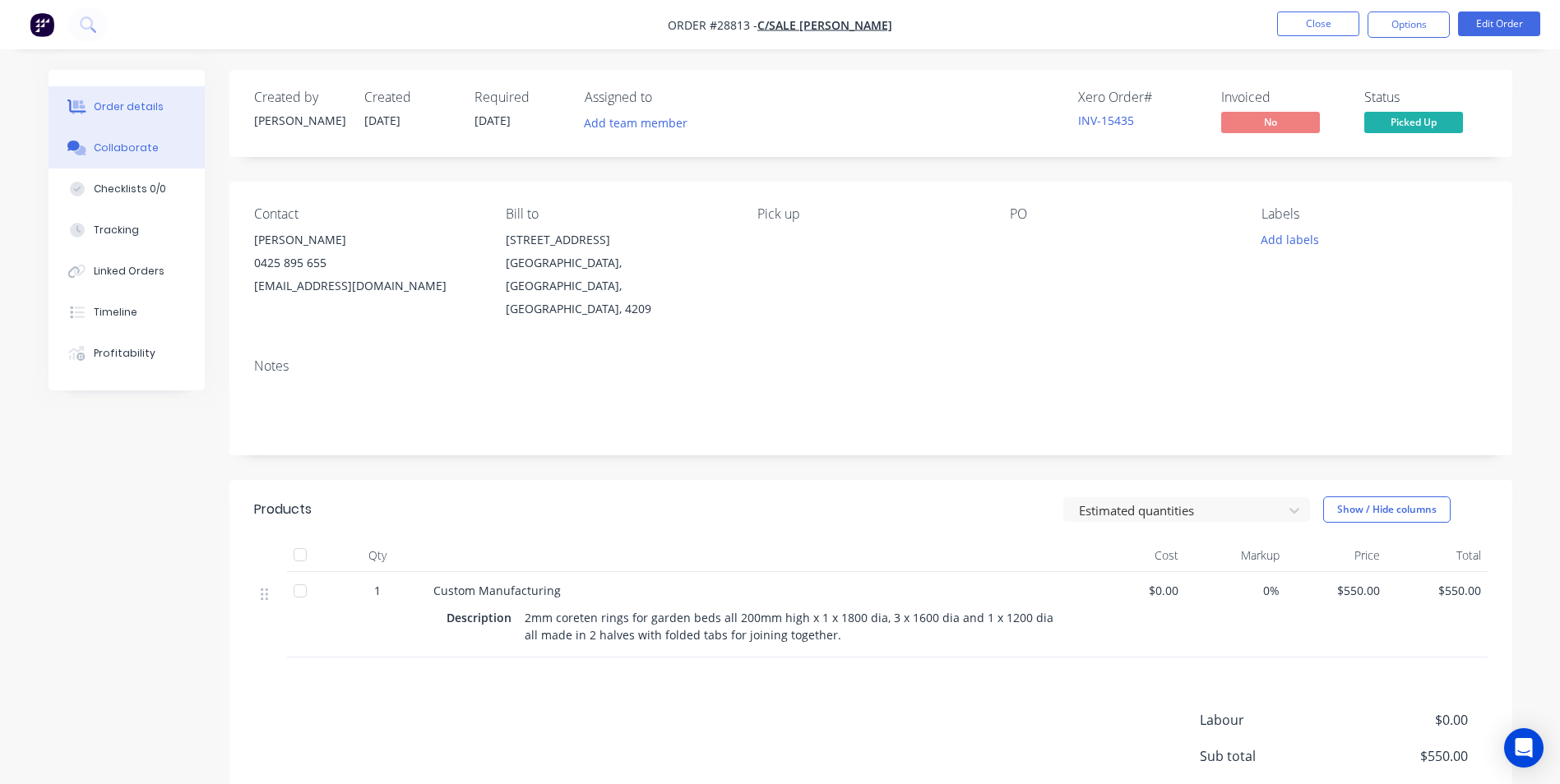
click at [120, 152] on div "Collaborate" at bounding box center [126, 147] width 65 height 14
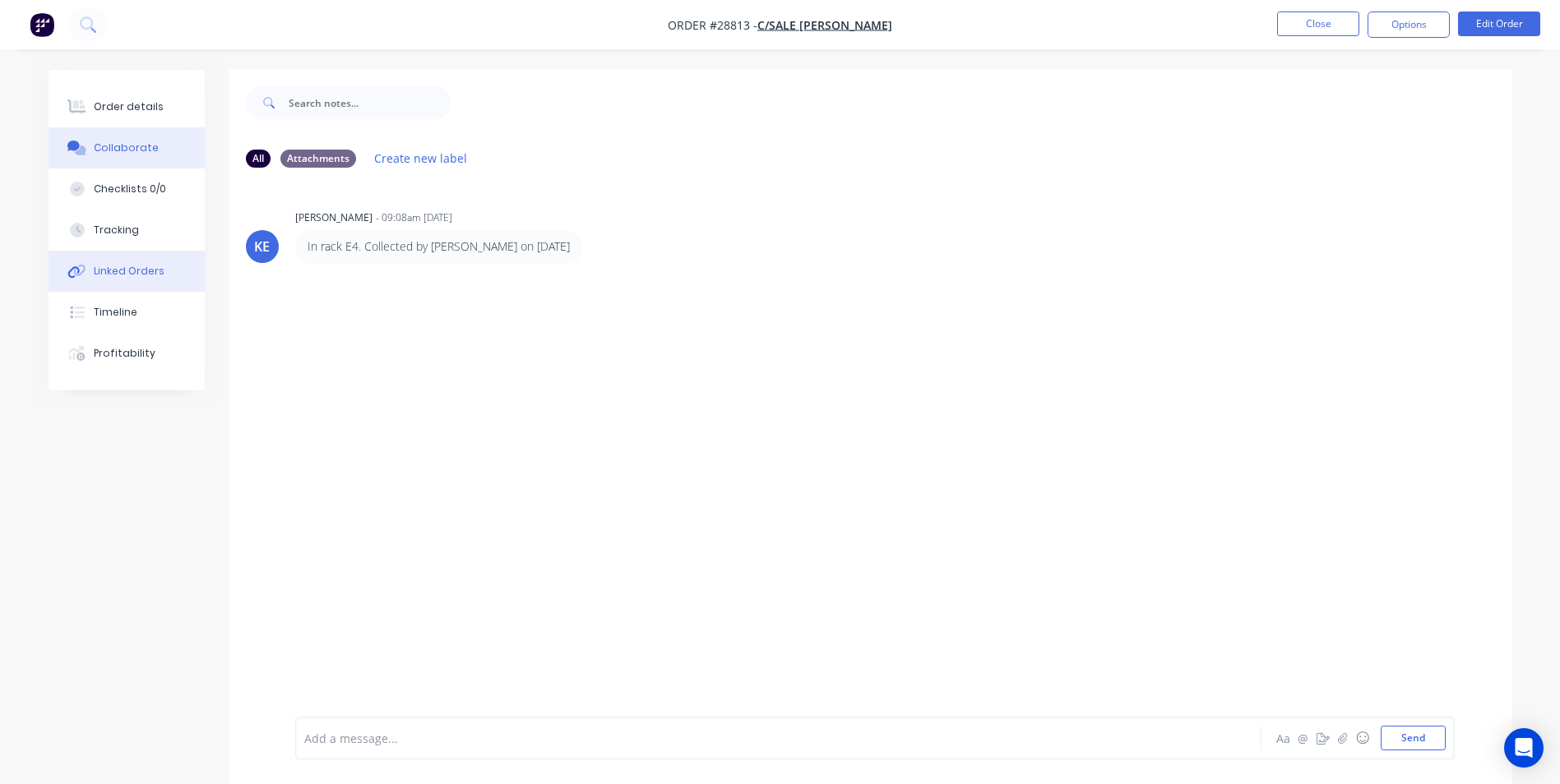
click at [107, 272] on div "Linked Orders" at bounding box center [129, 270] width 70 height 14
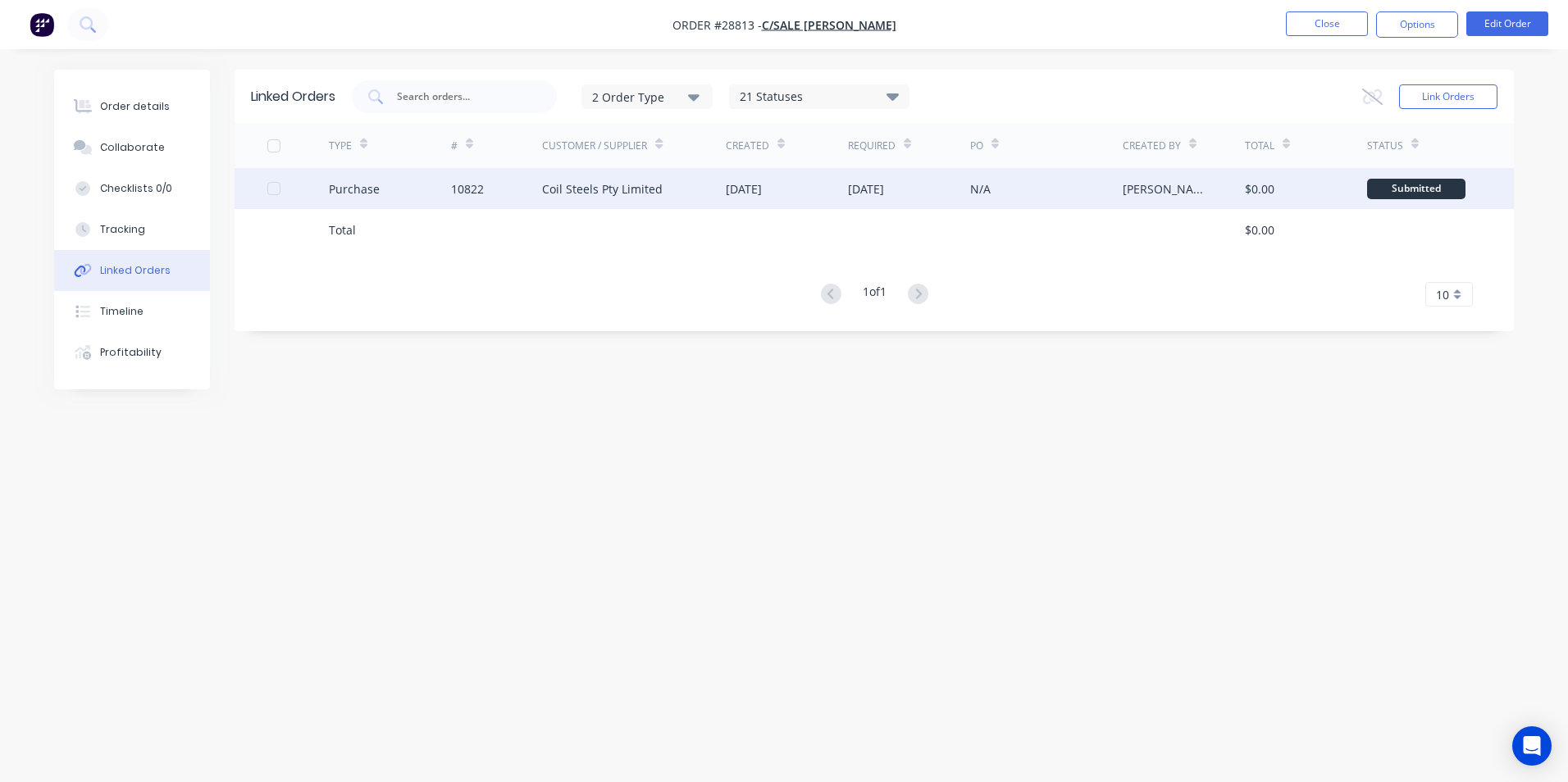
click at [532, 187] on div "10822" at bounding box center [497, 189] width 92 height 41
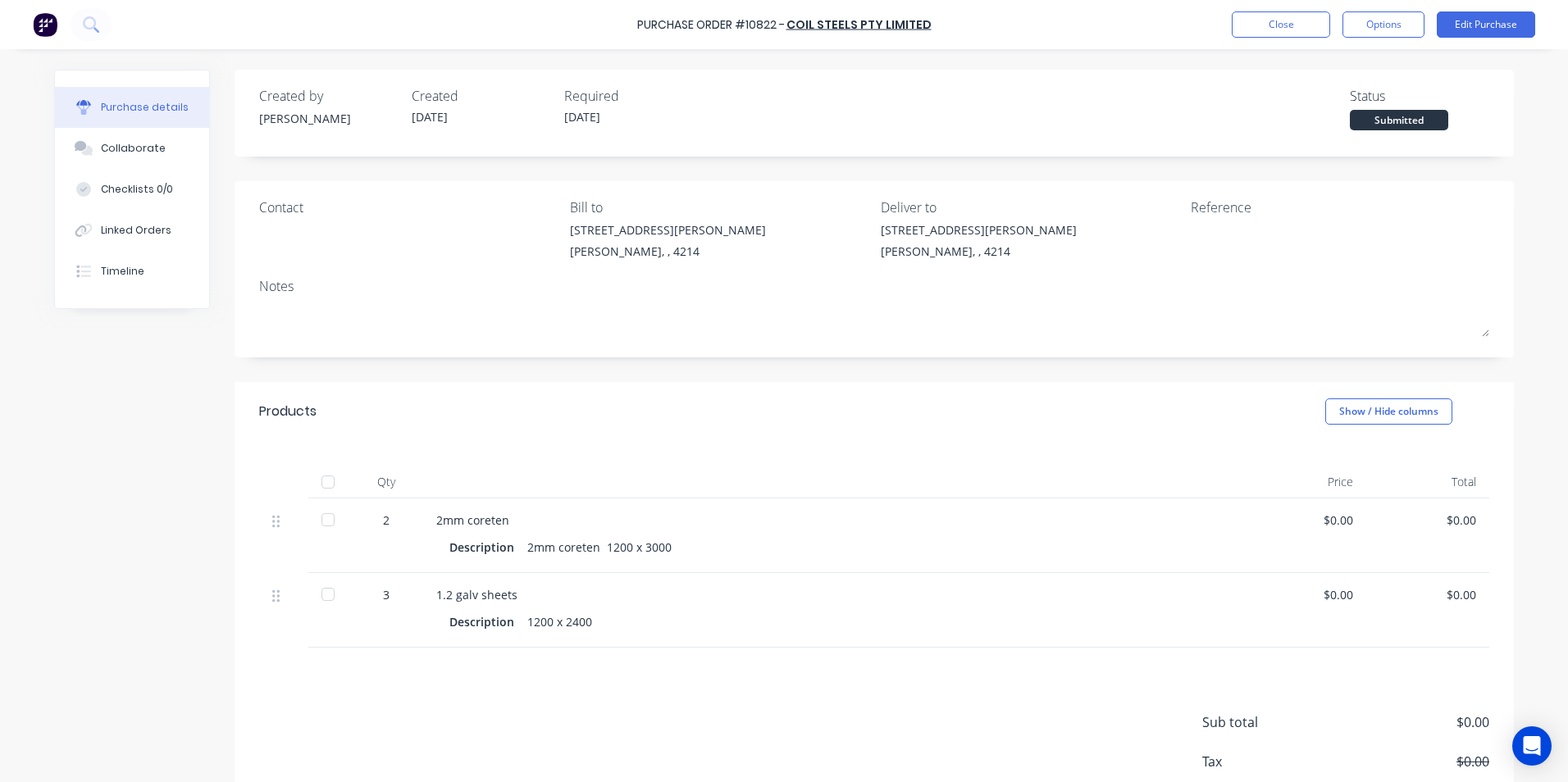
click at [79, 573] on div "Created by [PERSON_NAME] Created [DATE] Required [DATE] Status Submitted Contac…" at bounding box center [784, 467] width 1460 height 796
click at [1302, 16] on button "Close" at bounding box center [1281, 25] width 98 height 26
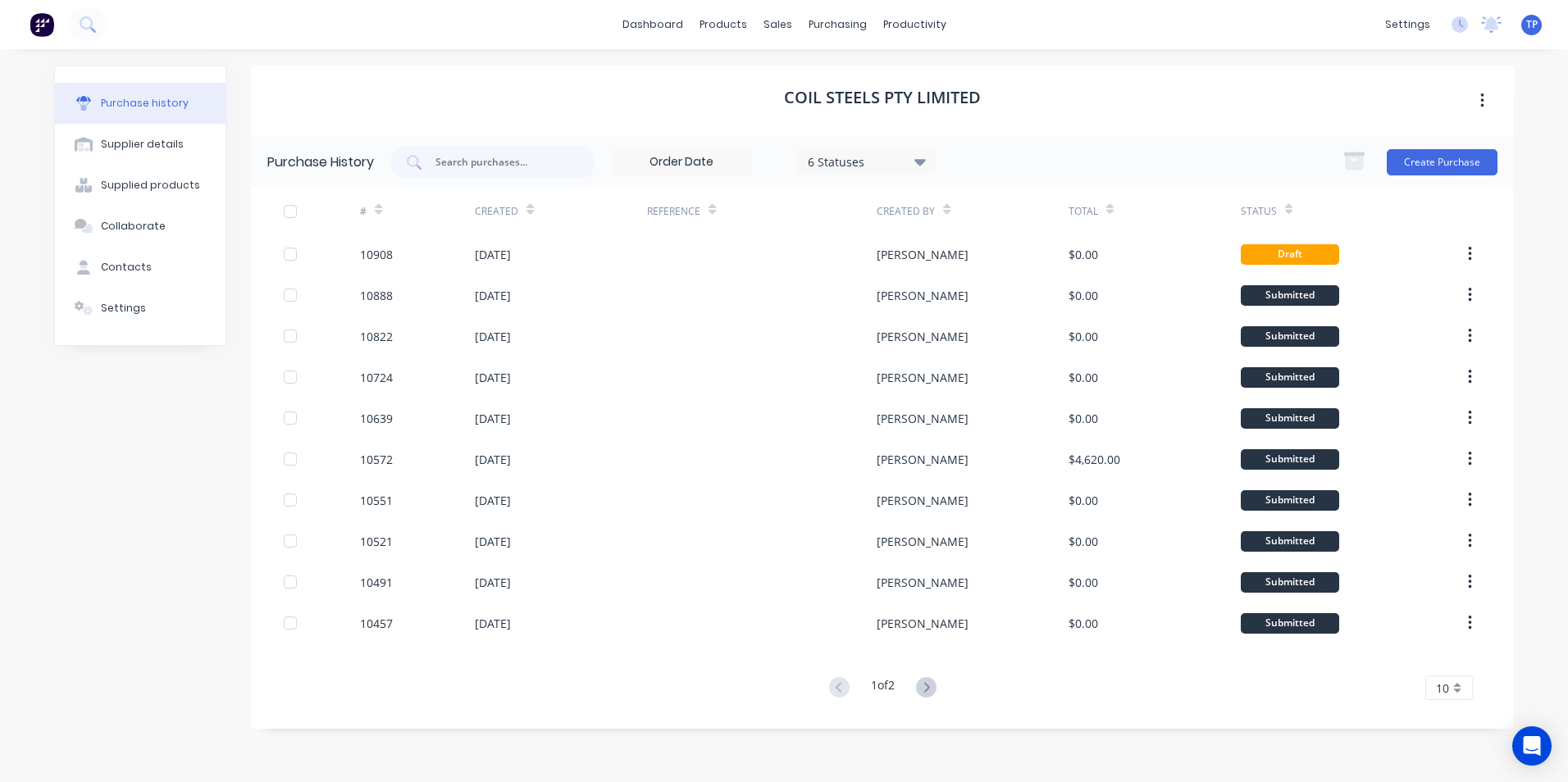
click at [986, 755] on div "dashboard products sales purchasing productivity dashboard products Product Cat…" at bounding box center [784, 391] width 1568 height 782
click at [838, 78] on div "Sales Orders" at bounding box center [839, 78] width 68 height 14
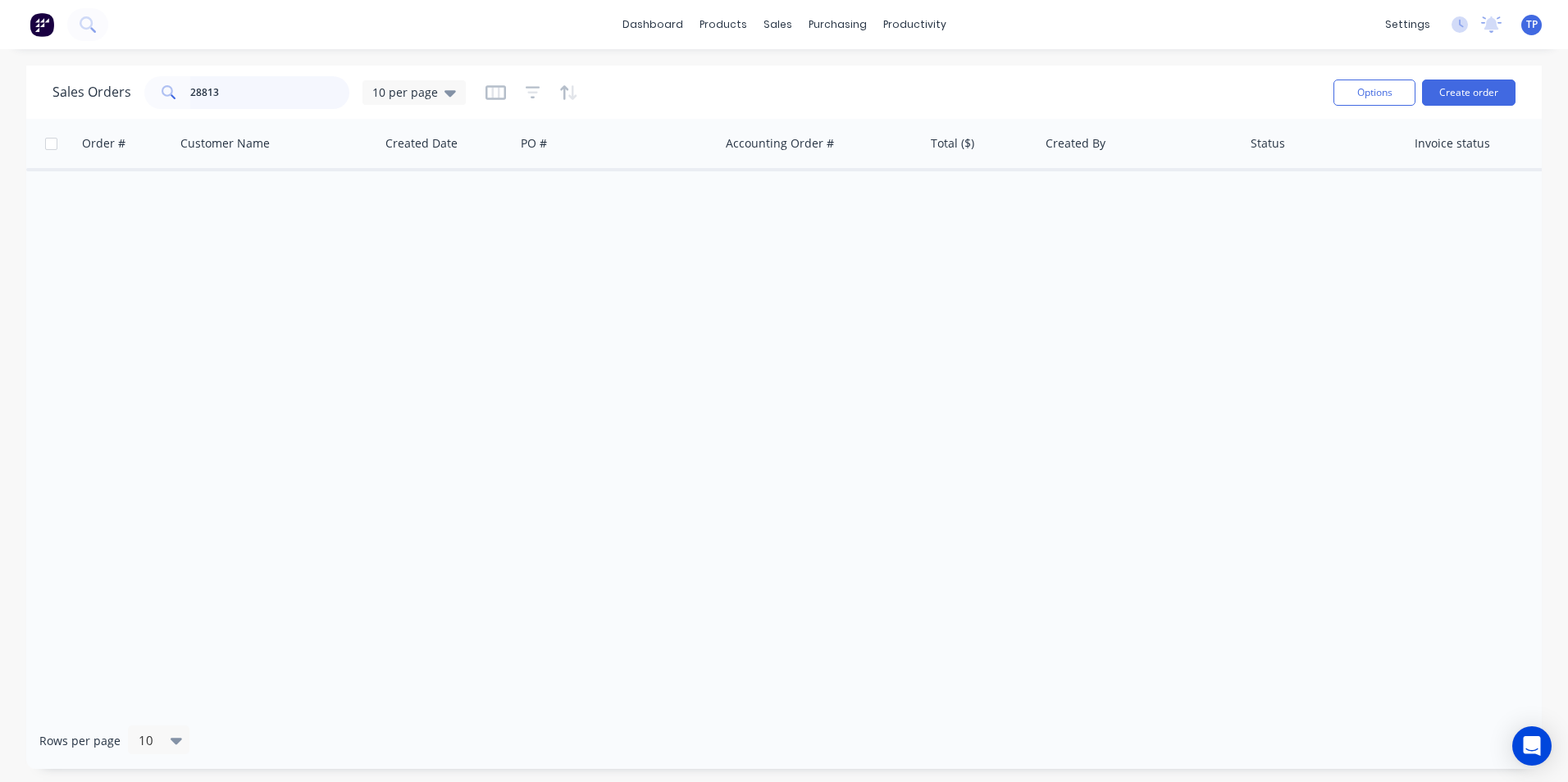
click at [260, 102] on input "28813" at bounding box center [270, 92] width 160 height 33
type input "2"
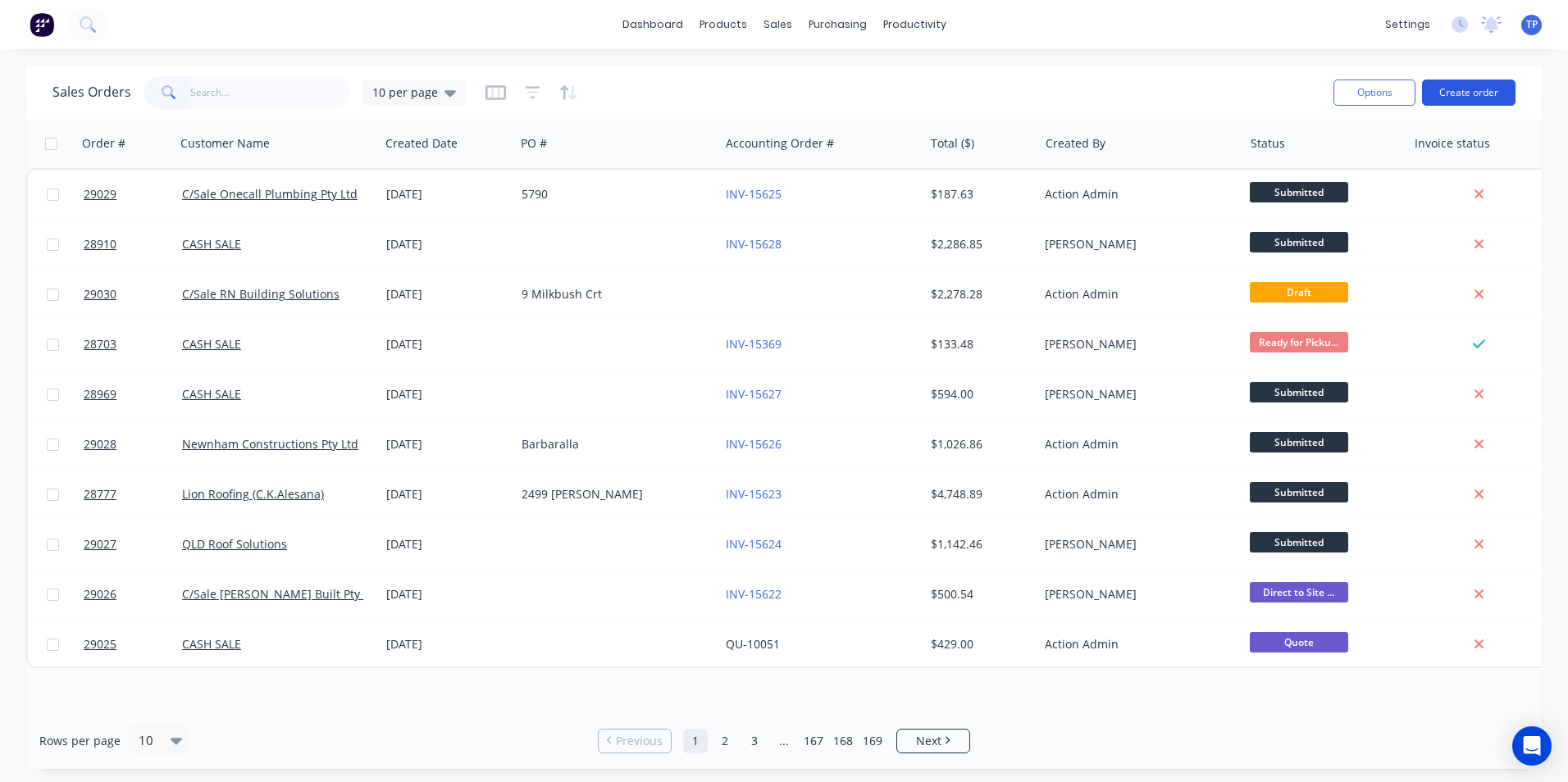
click at [1448, 97] on button "Create order" at bounding box center [1468, 92] width 94 height 26
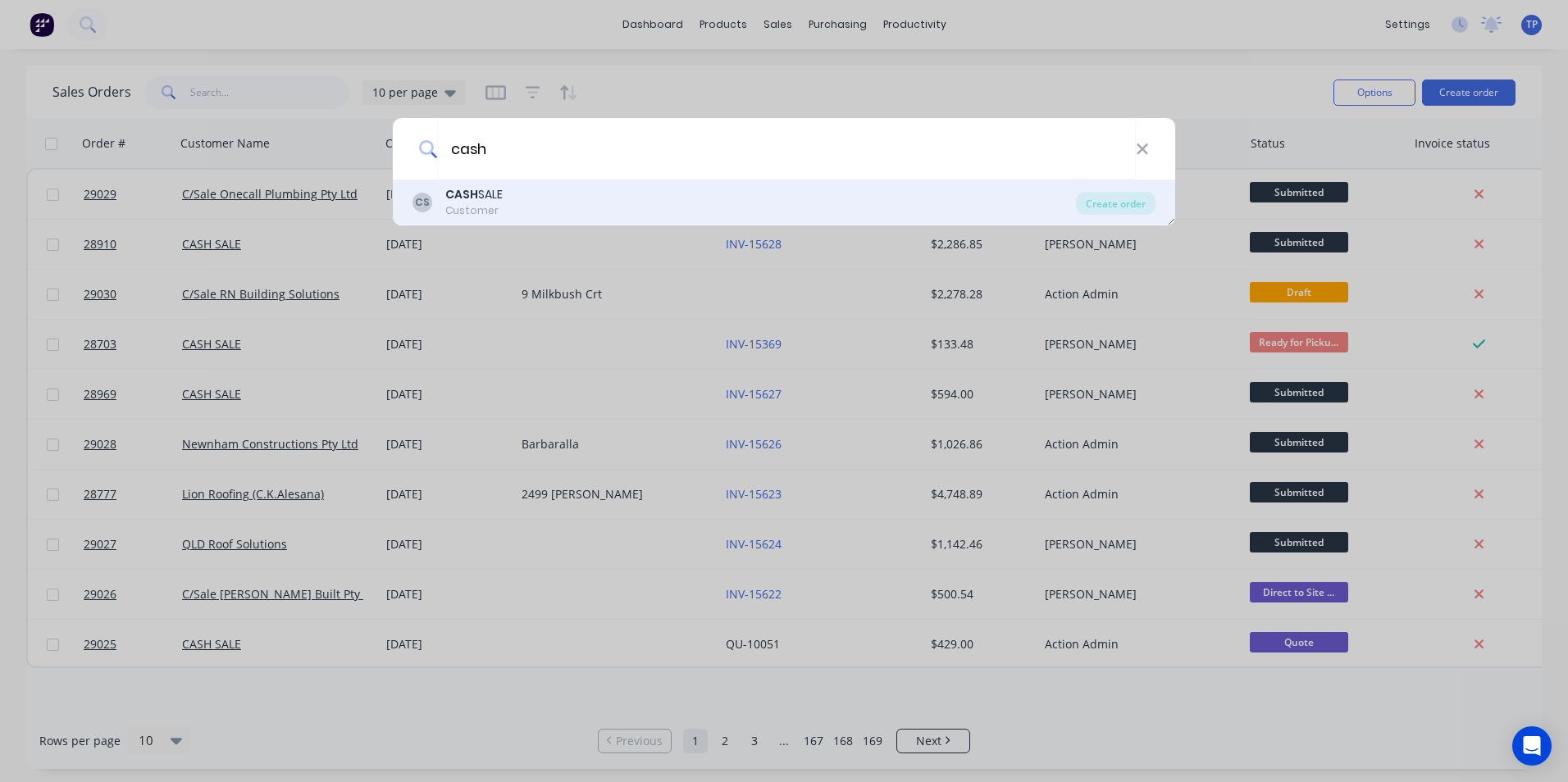
type input "cash"
click at [497, 195] on div "CASH SALE" at bounding box center [474, 194] width 57 height 17
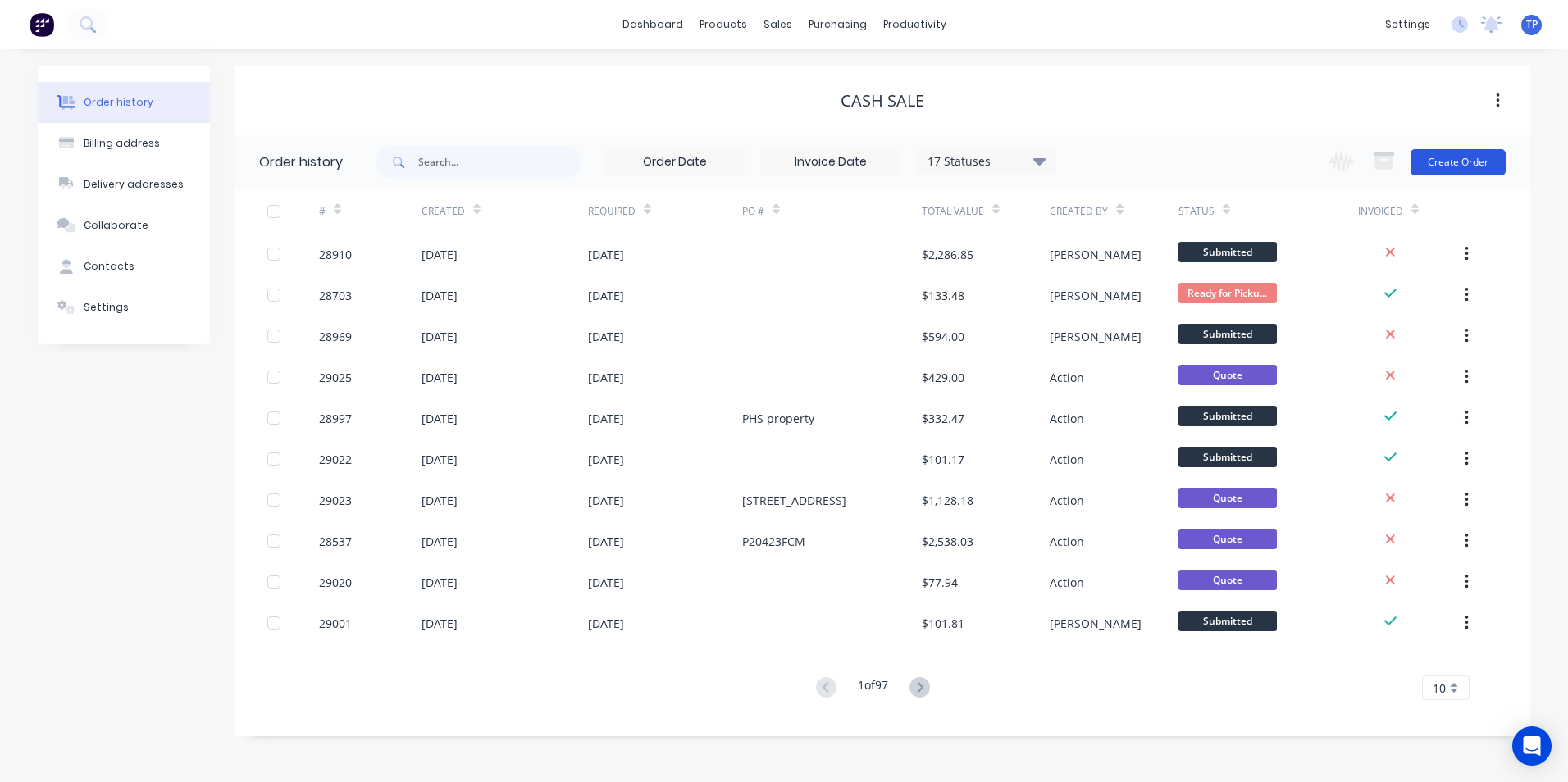
click at [1472, 158] on button "Create Order" at bounding box center [1458, 162] width 96 height 26
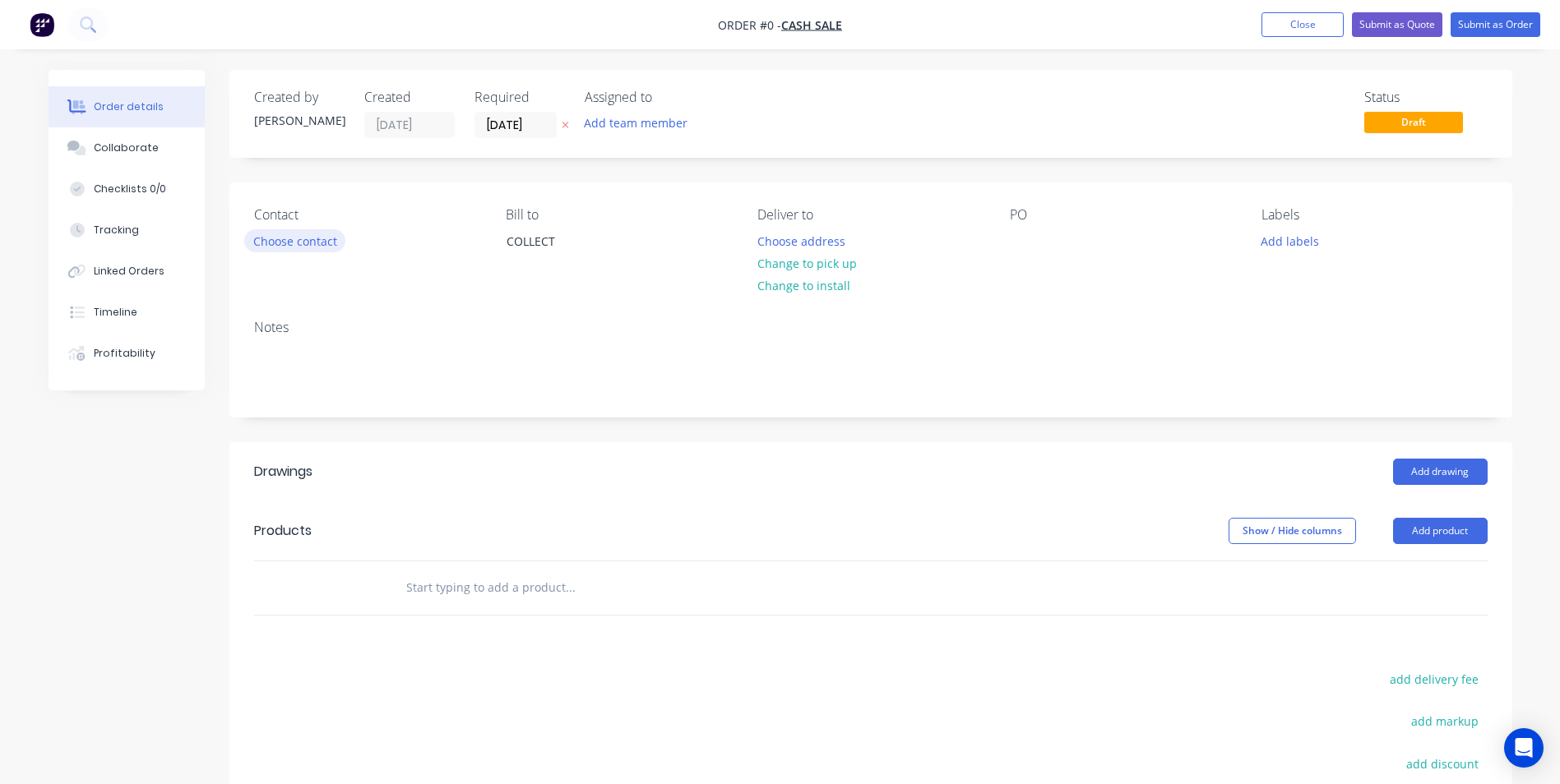
click at [267, 243] on button "Choose contact" at bounding box center [294, 241] width 101 height 22
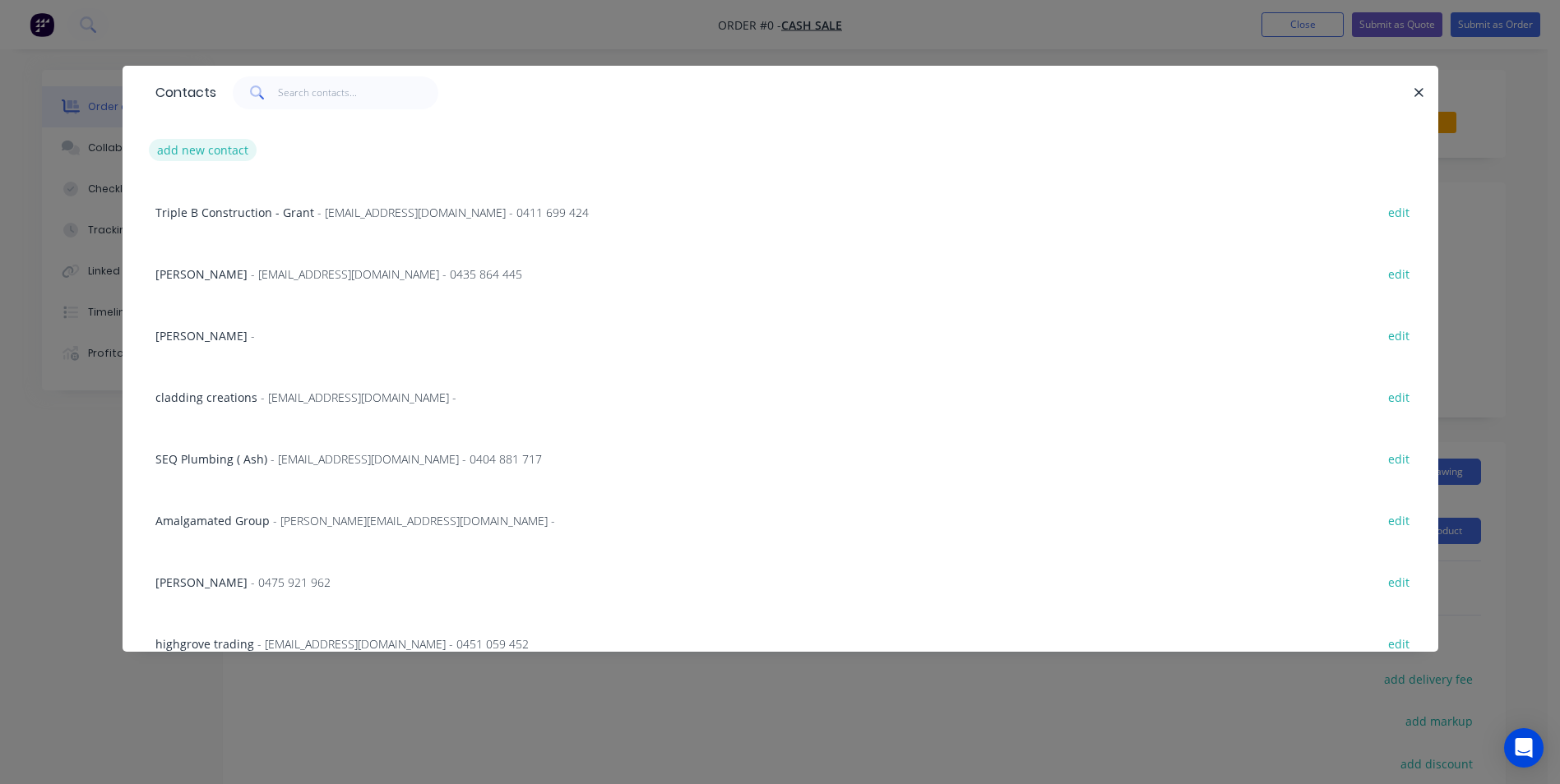
click at [238, 147] on button "add new contact" at bounding box center [203, 150] width 109 height 22
select select "AU"
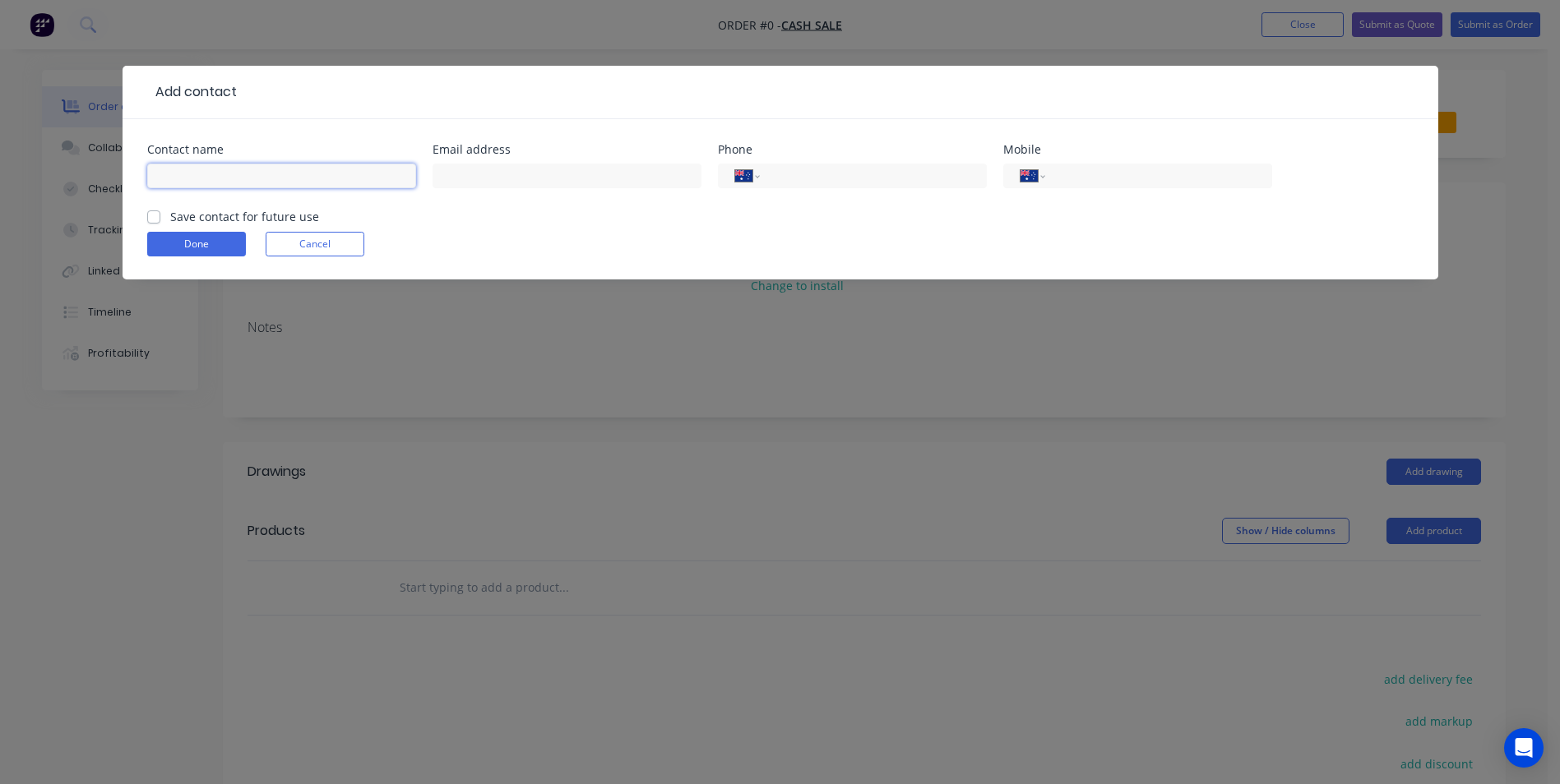
click at [209, 171] on input "text" at bounding box center [281, 175] width 269 height 25
type input "Jaypee"
click at [170, 216] on label "Save contact for future use" at bounding box center [245, 216] width 149 height 17
click at [159, 216] on input "Save contact for future use" at bounding box center [154, 215] width 14 height 15
checkbox input "true"
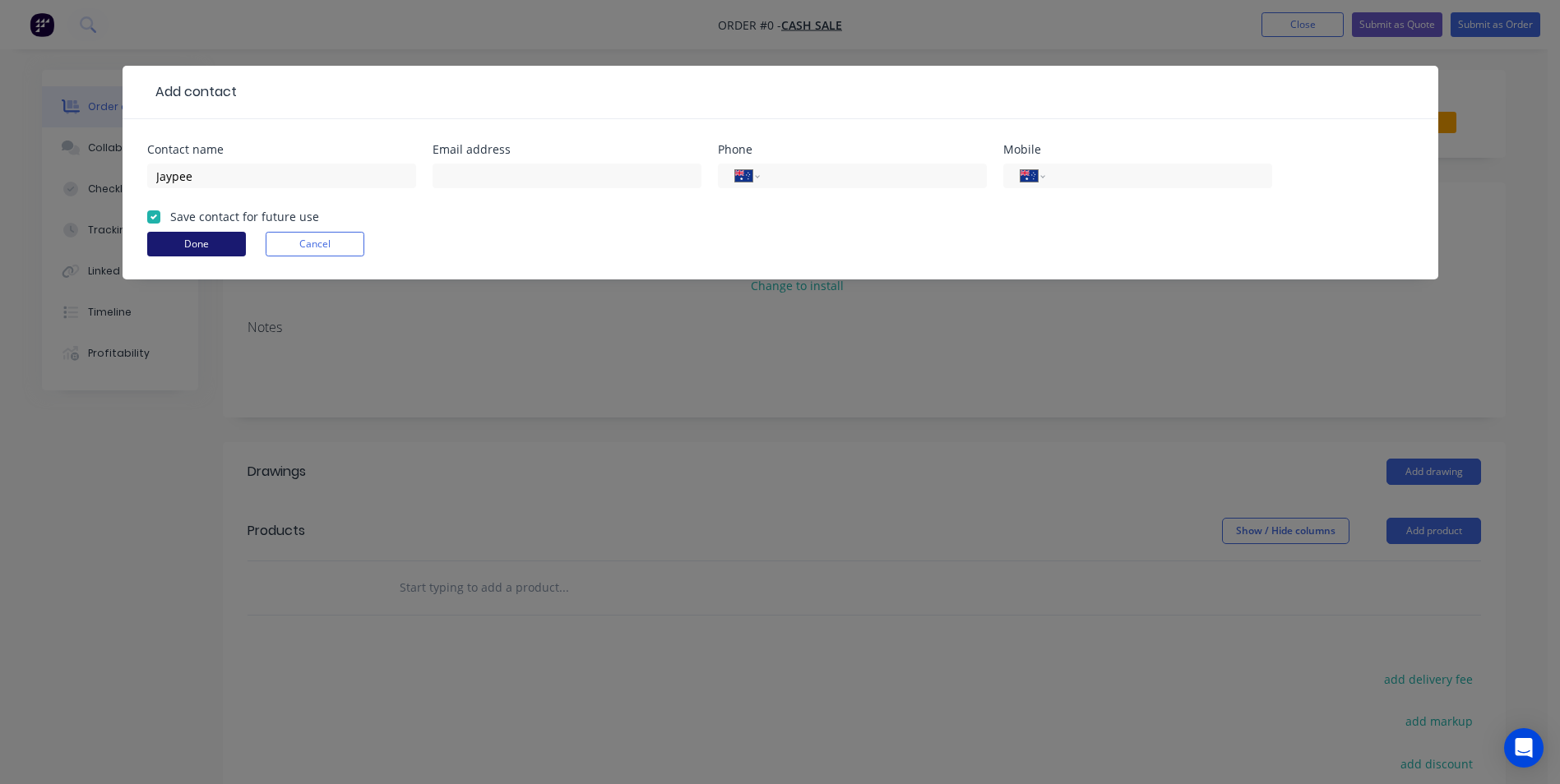
click at [206, 246] on button "Done" at bounding box center [197, 244] width 98 height 25
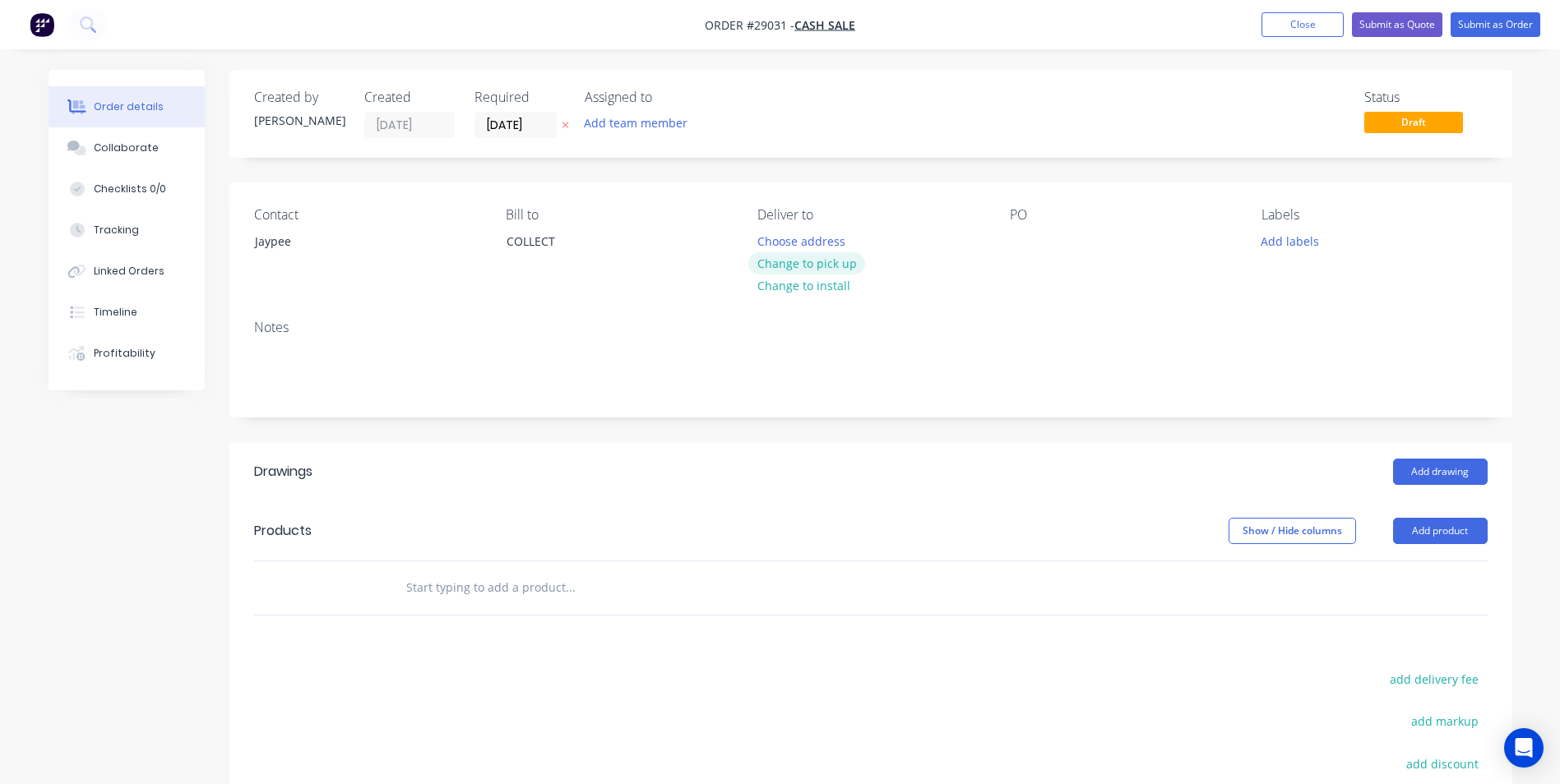
click at [814, 267] on button "Change to pick up" at bounding box center [807, 264] width 117 height 22
click at [1463, 532] on button "Add product" at bounding box center [1440, 531] width 95 height 26
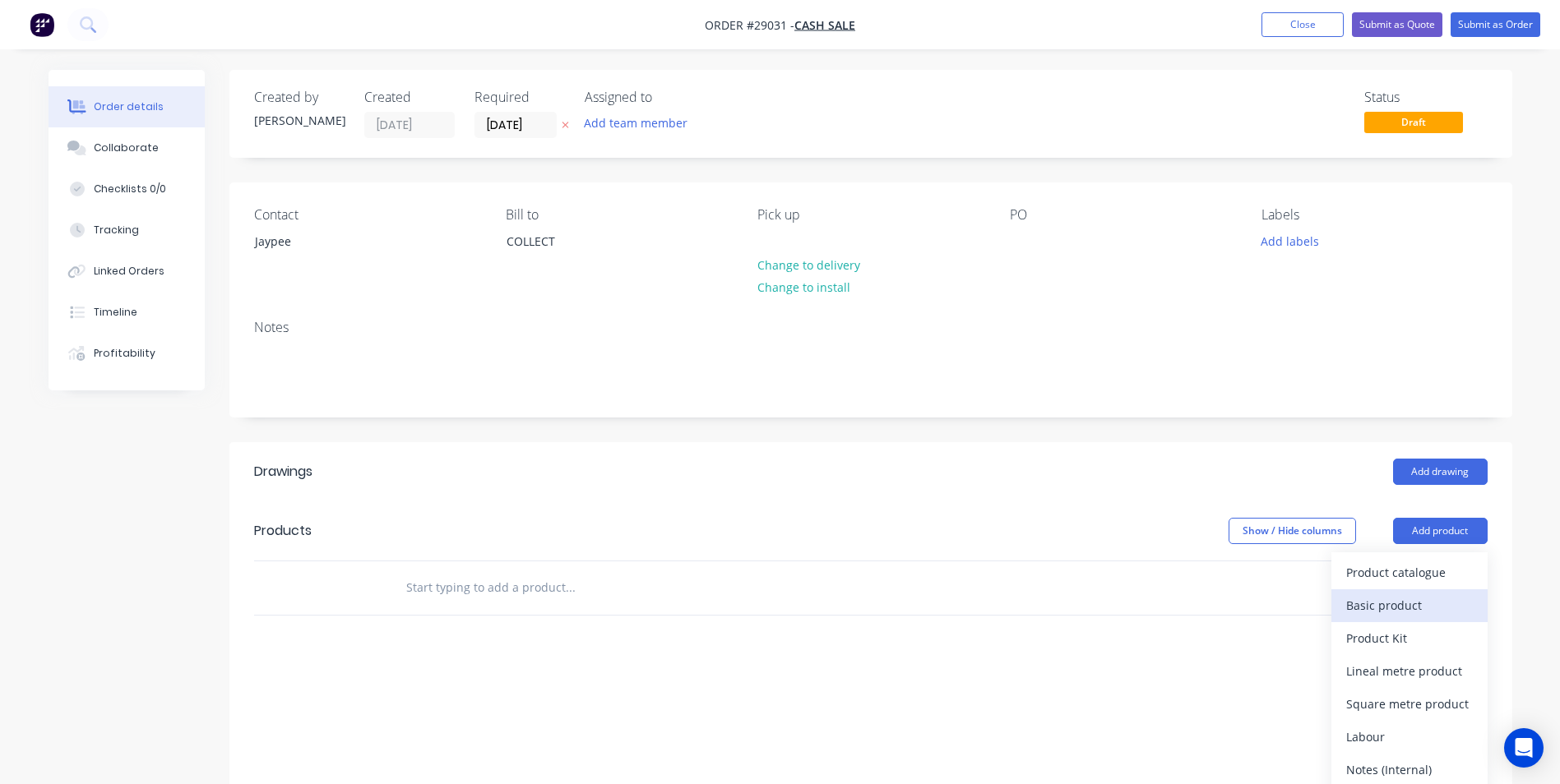
click at [1379, 607] on div "Basic product" at bounding box center [1409, 605] width 126 height 24
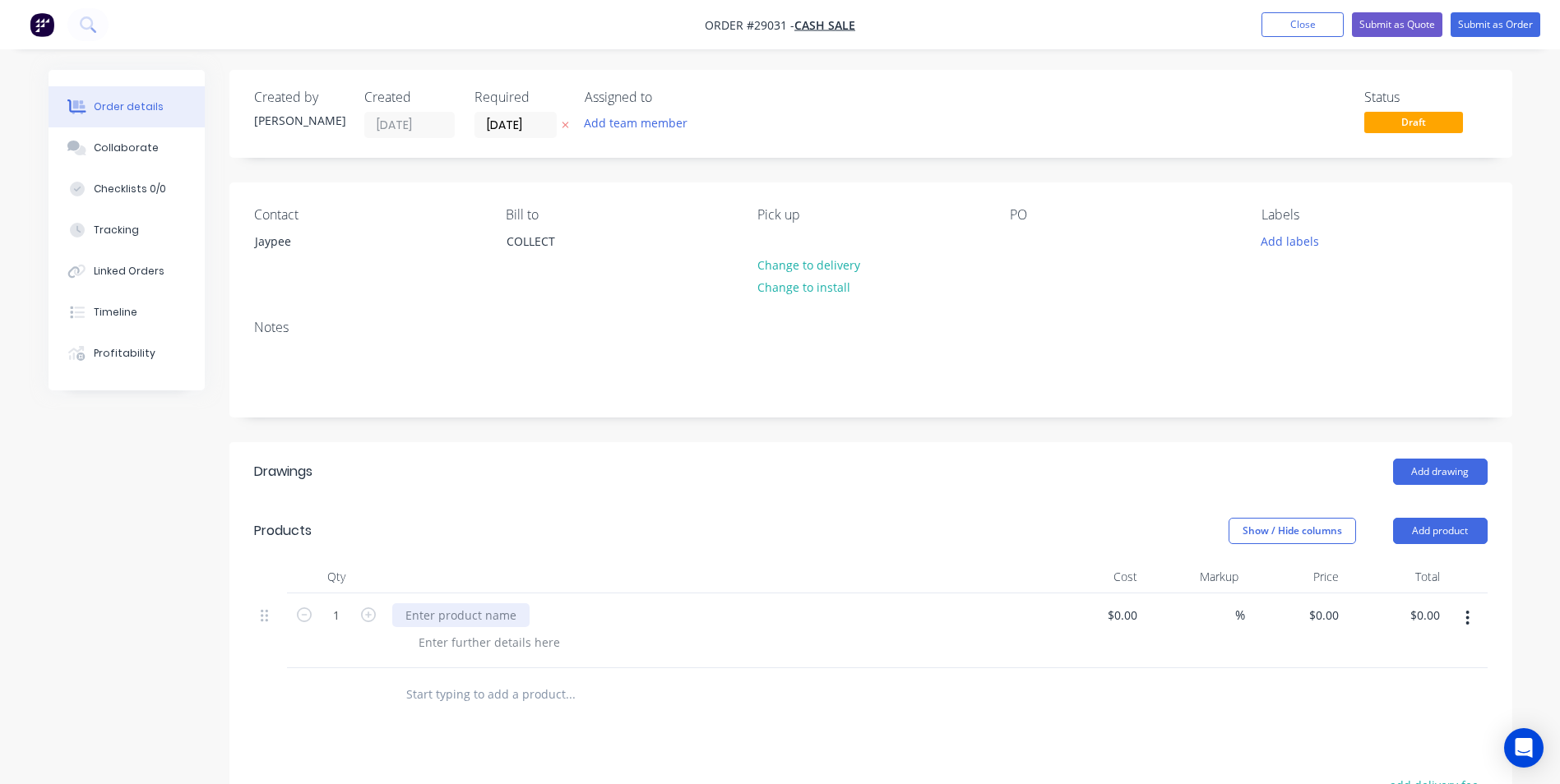
click at [499, 617] on div at bounding box center [461, 615] width 137 height 24
click at [576, 608] on div "Materials for gate" at bounding box center [715, 615] width 645 height 24
click at [1472, 21] on button "Submit as Order" at bounding box center [1496, 25] width 90 height 25
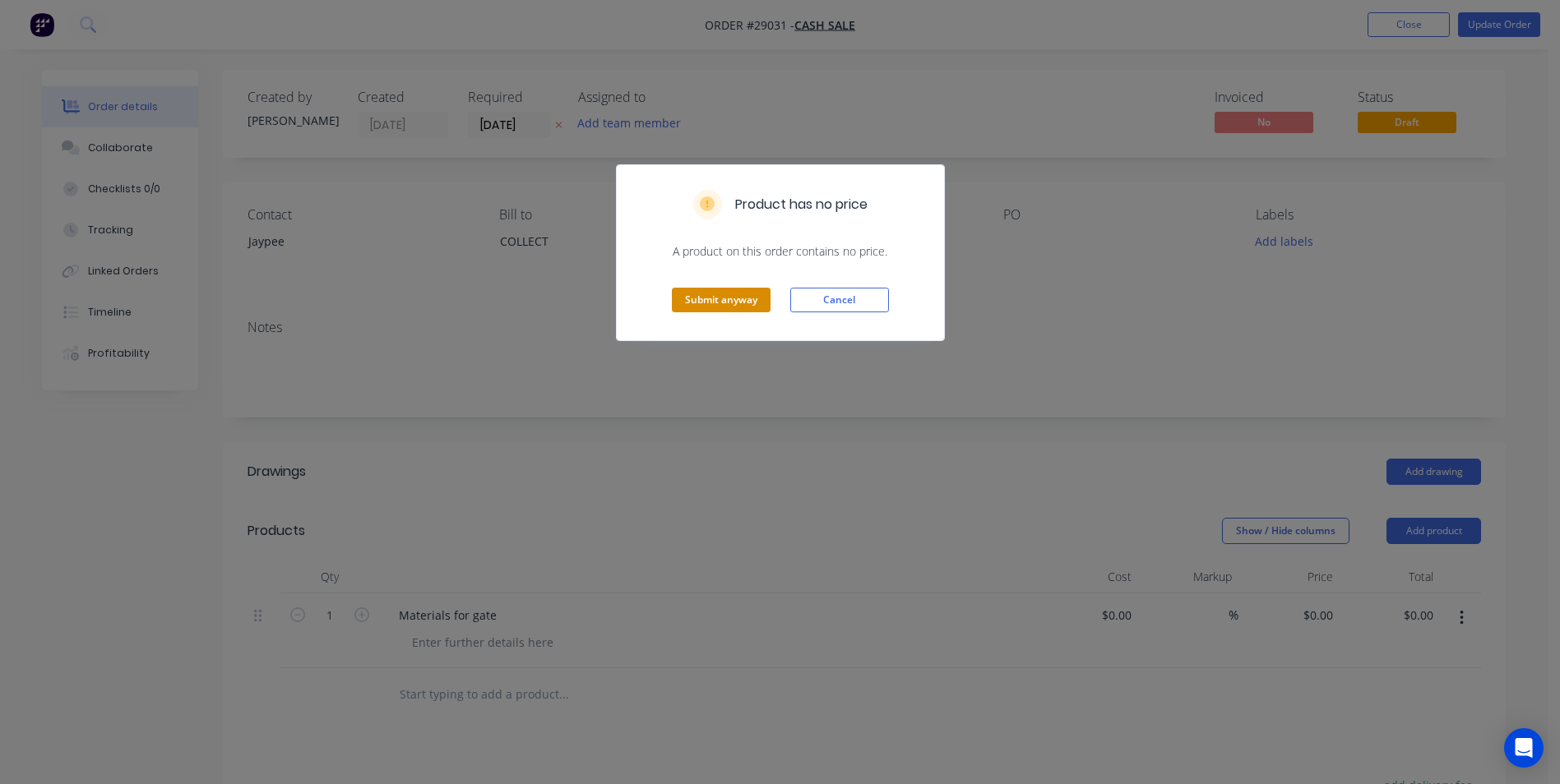
click at [749, 303] on button "Submit anyway" at bounding box center [722, 300] width 98 height 25
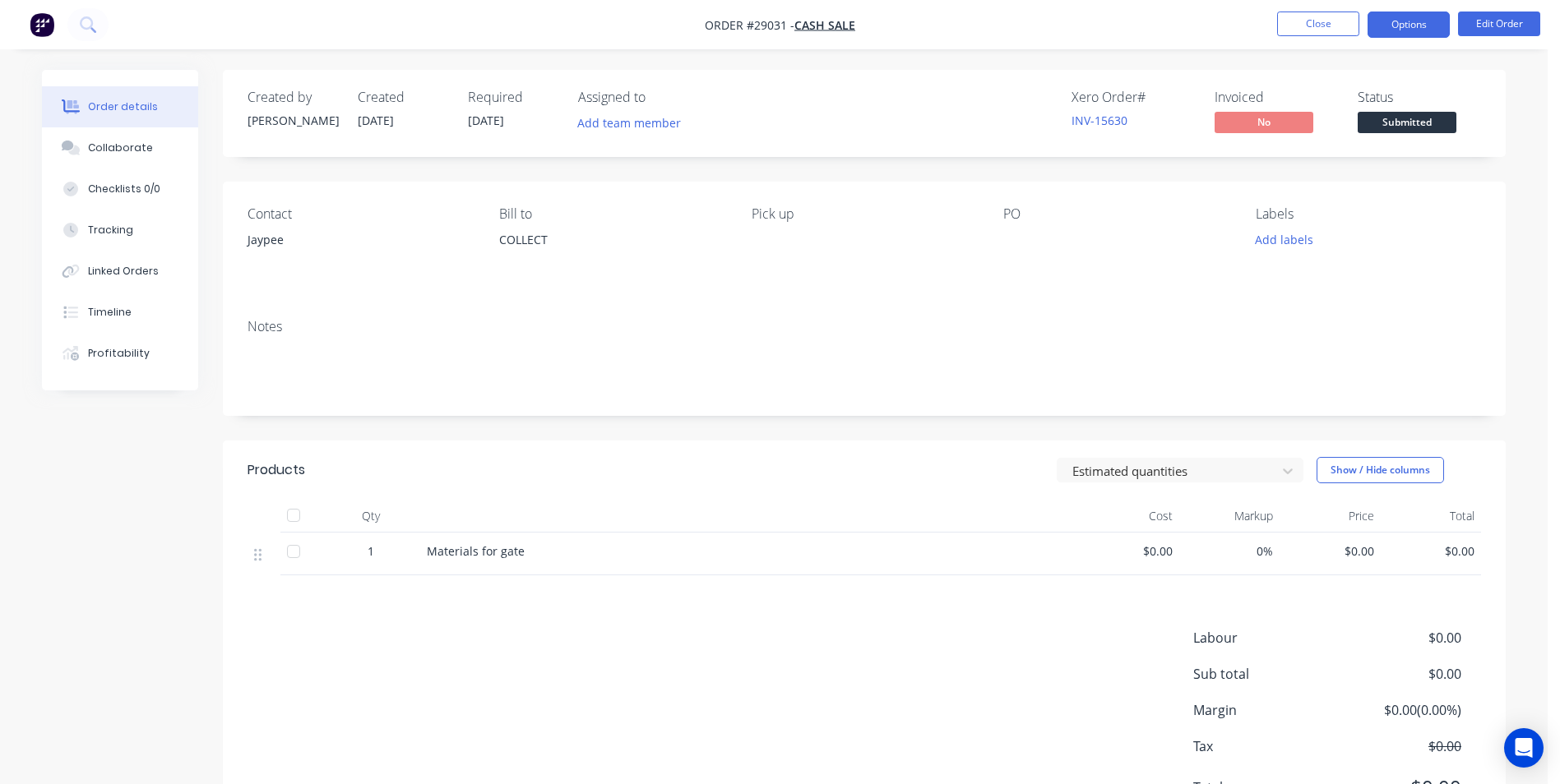
click at [1395, 23] on button "Options" at bounding box center [1408, 25] width 82 height 26
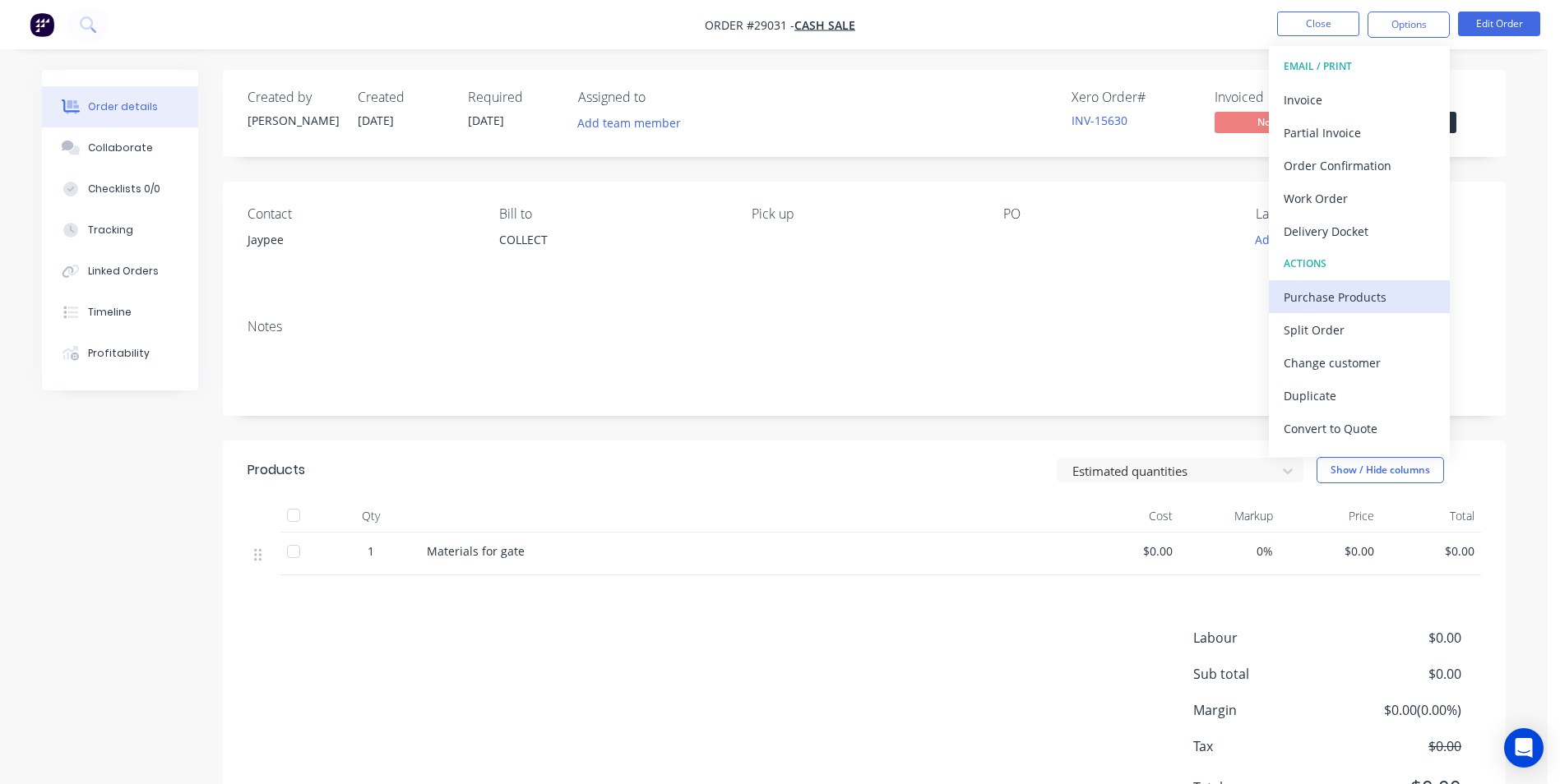
click at [1317, 302] on div "Purchase Products" at bounding box center [1359, 297] width 152 height 24
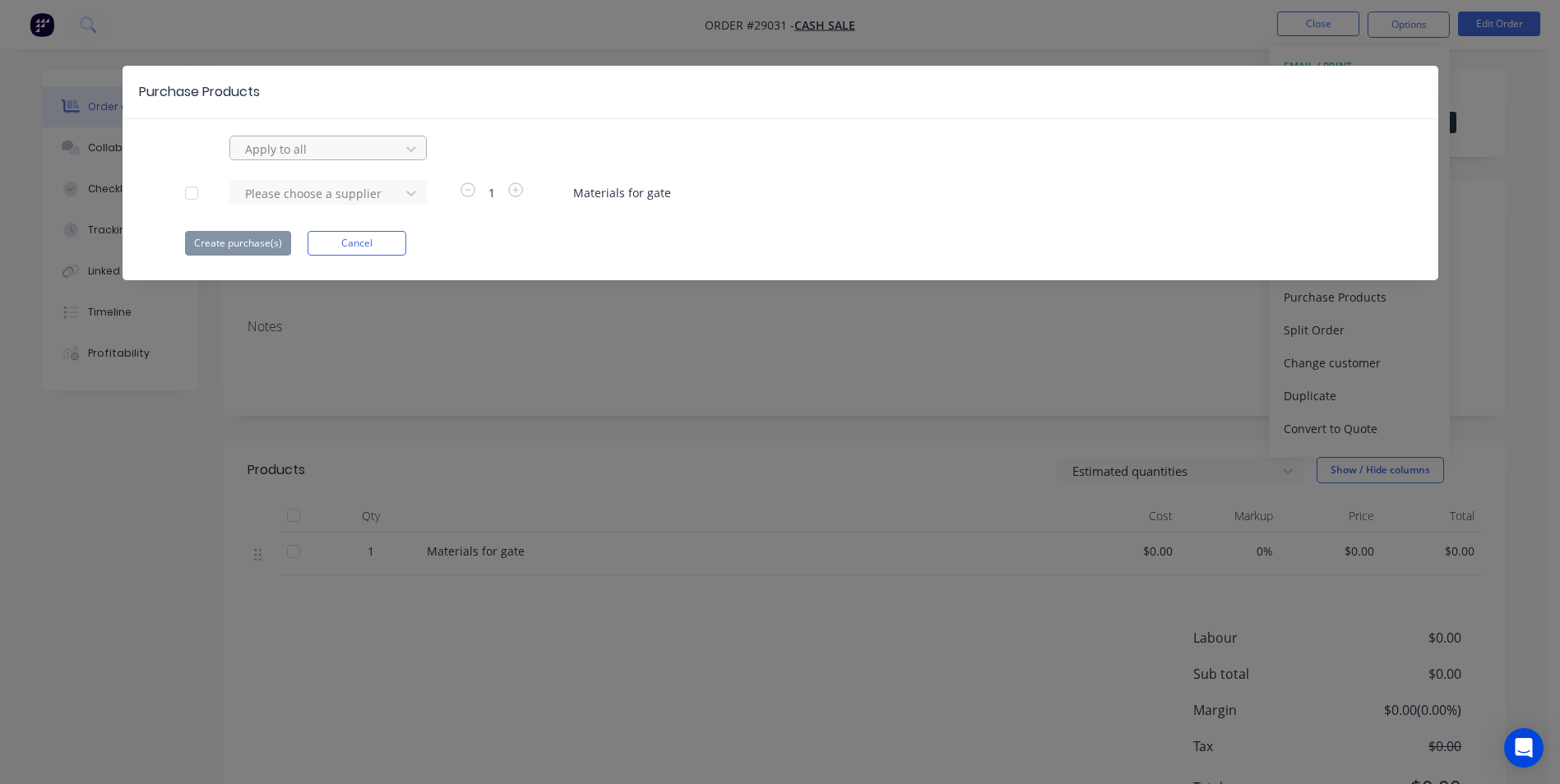
click at [321, 147] on div at bounding box center [317, 149] width 148 height 20
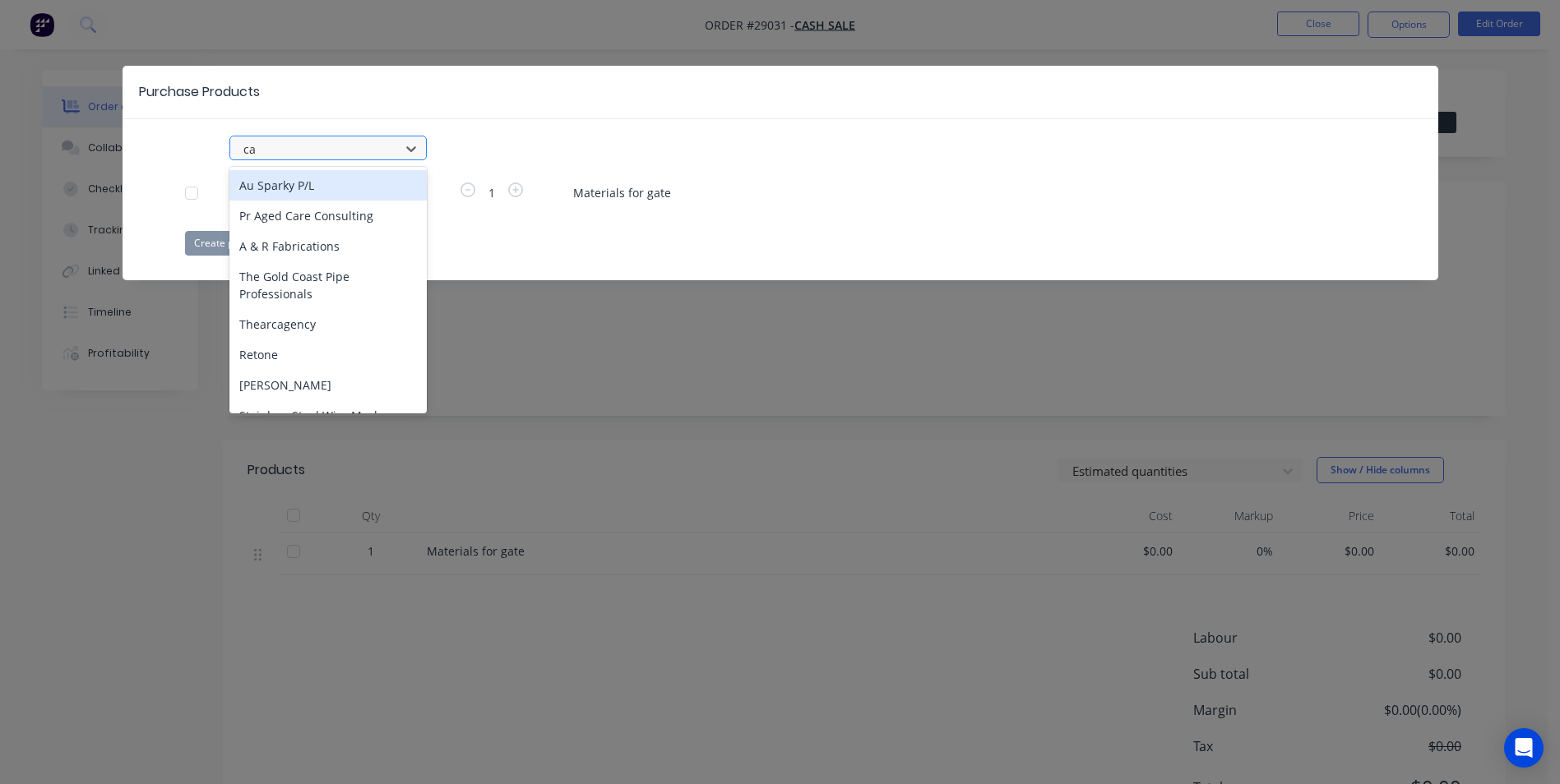
type input "cap"
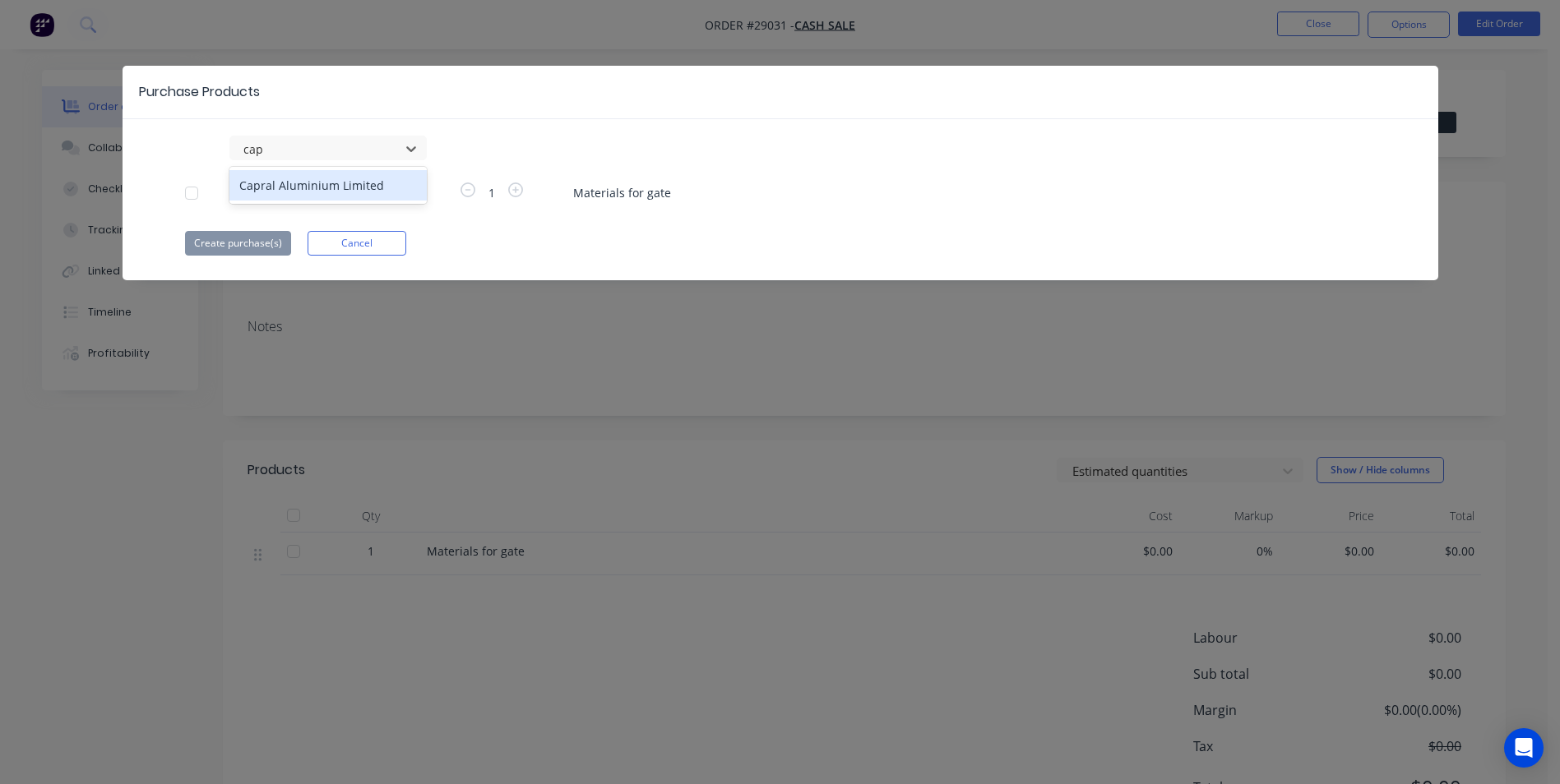
click at [294, 182] on div "Capral Aluminium Limited" at bounding box center [328, 186] width 198 height 31
click at [224, 241] on button "Create purchase(s)" at bounding box center [237, 243] width 106 height 25
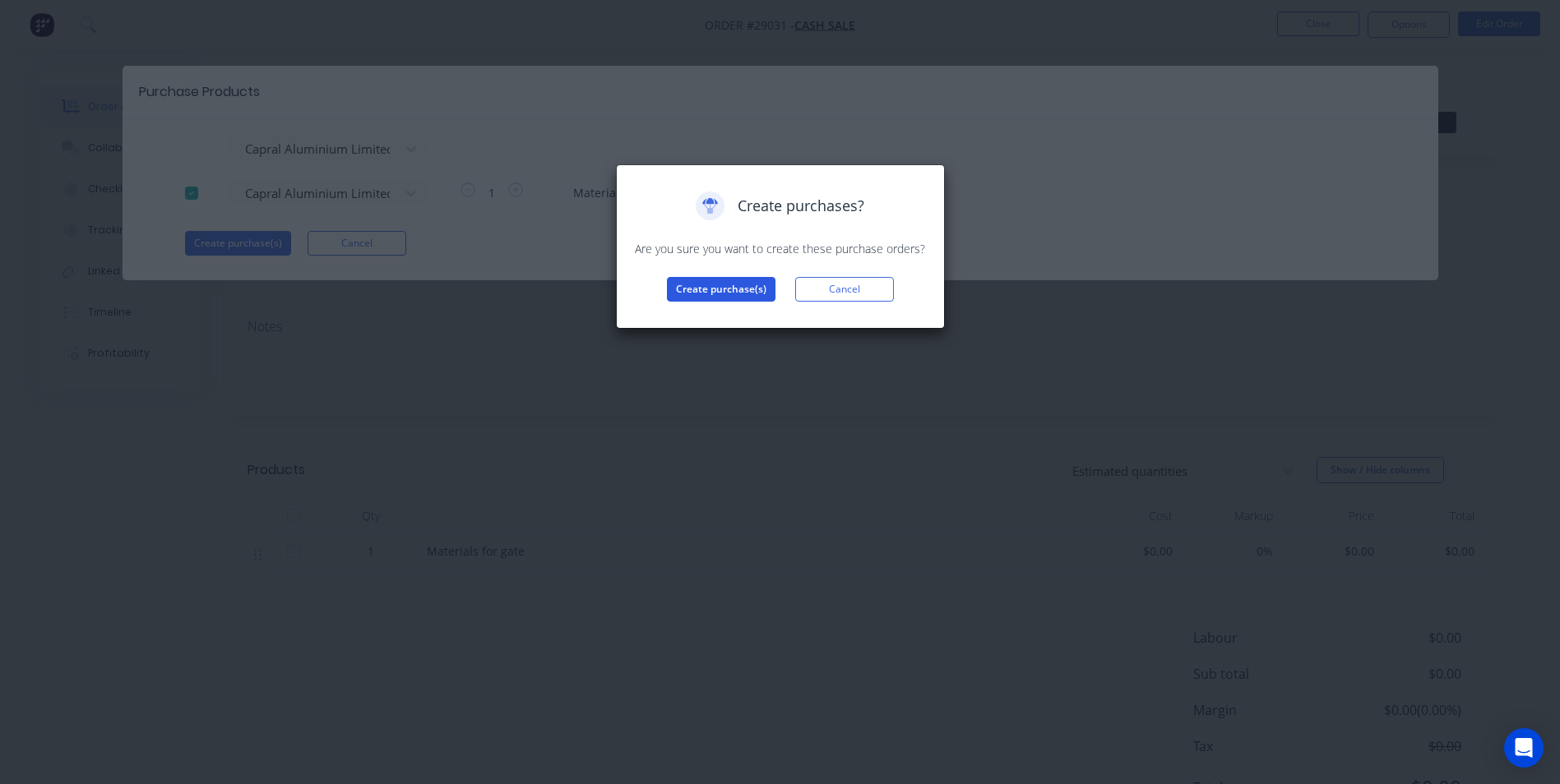
click at [670, 290] on button "Create purchase(s)" at bounding box center [722, 289] width 109 height 25
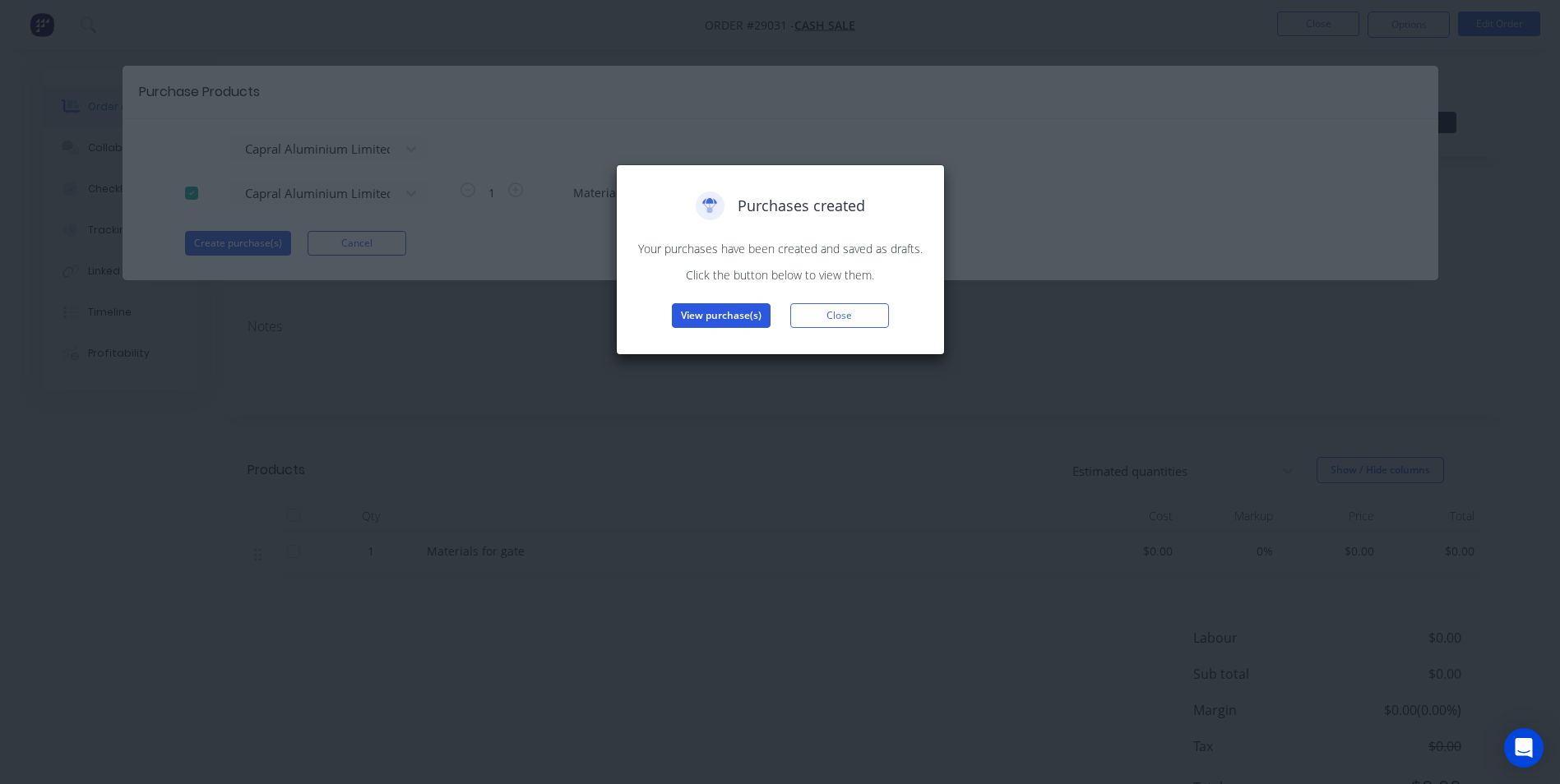
click at [704, 316] on button "View purchase(s)" at bounding box center [722, 315] width 98 height 25
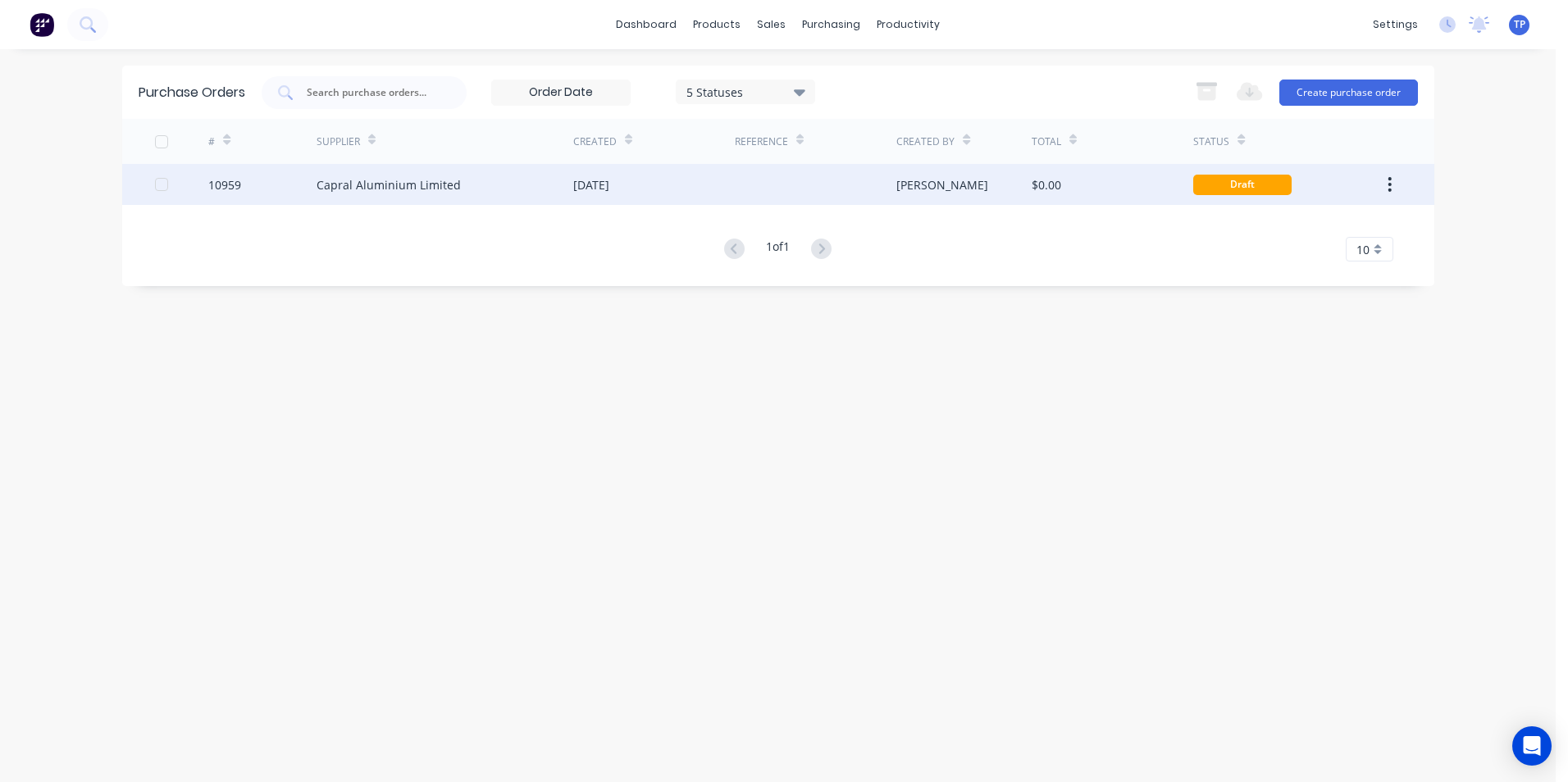
click at [466, 189] on div "Capral Aluminium Limited" at bounding box center [445, 184] width 257 height 41
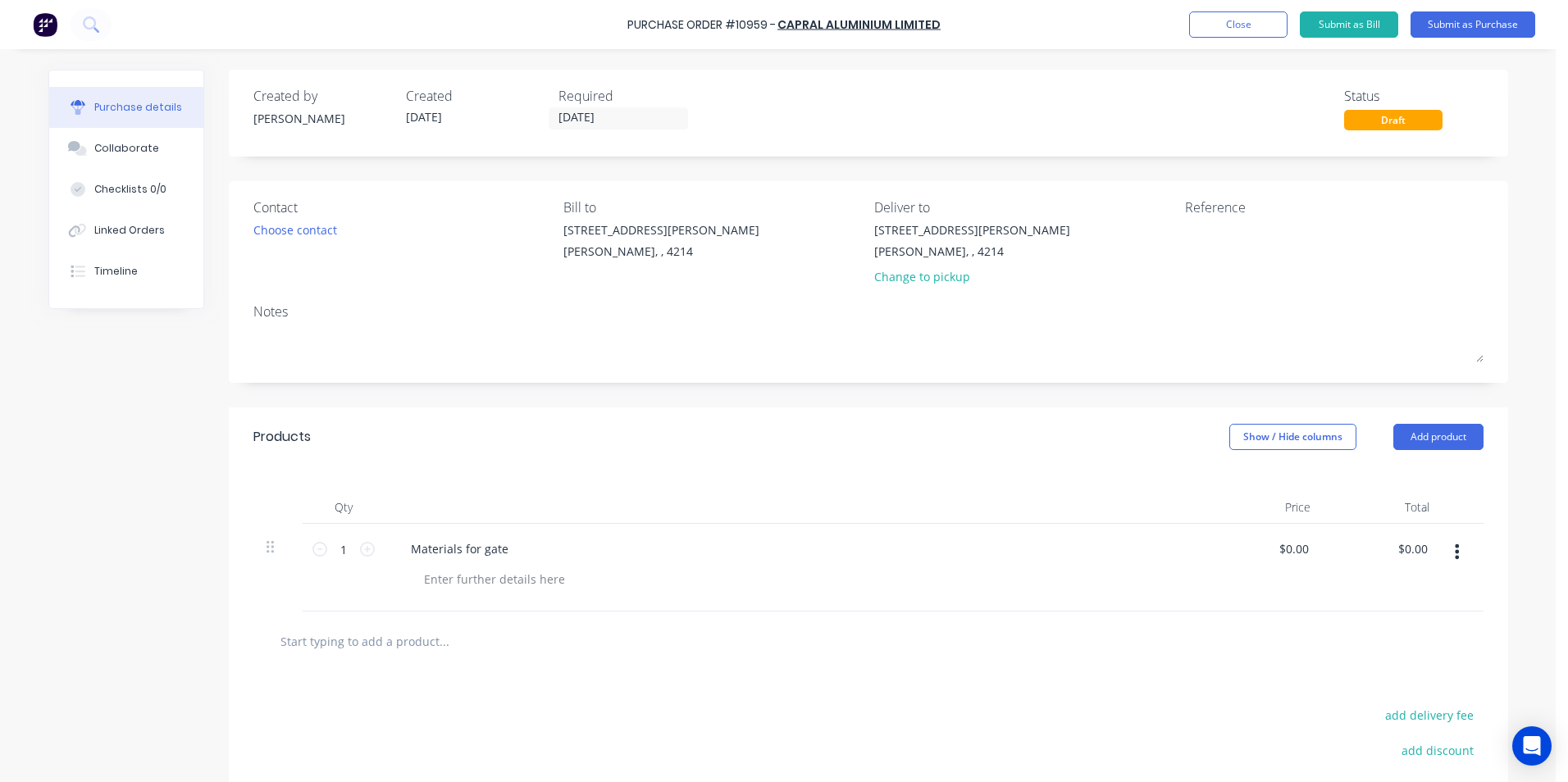
click at [512, 546] on div "Materials for gate" at bounding box center [795, 549] width 794 height 24
click at [1451, 26] on button "Submit as Purchase" at bounding box center [1472, 25] width 124 height 26
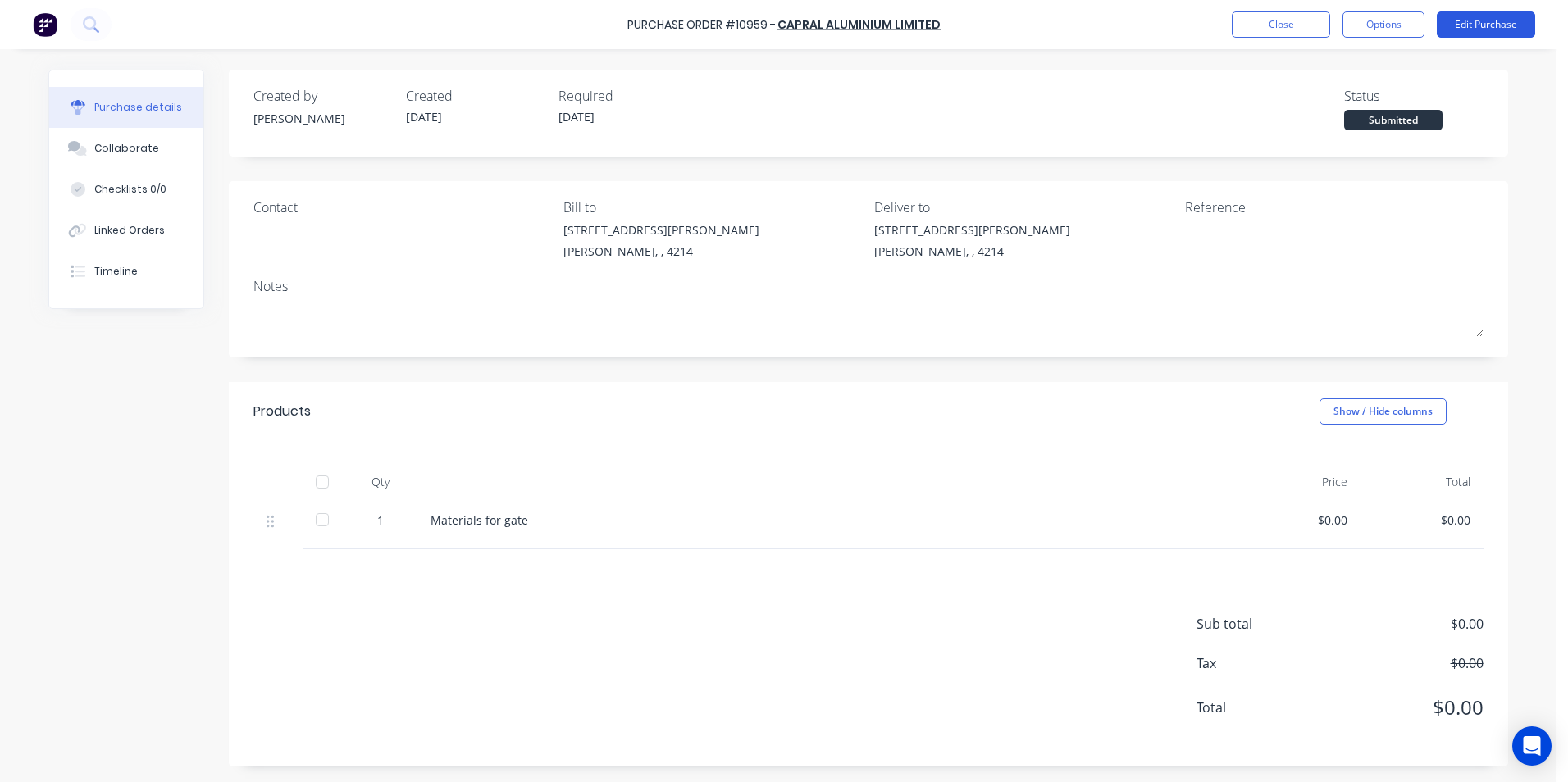
click at [1456, 25] on button "Edit Purchase" at bounding box center [1486, 25] width 98 height 26
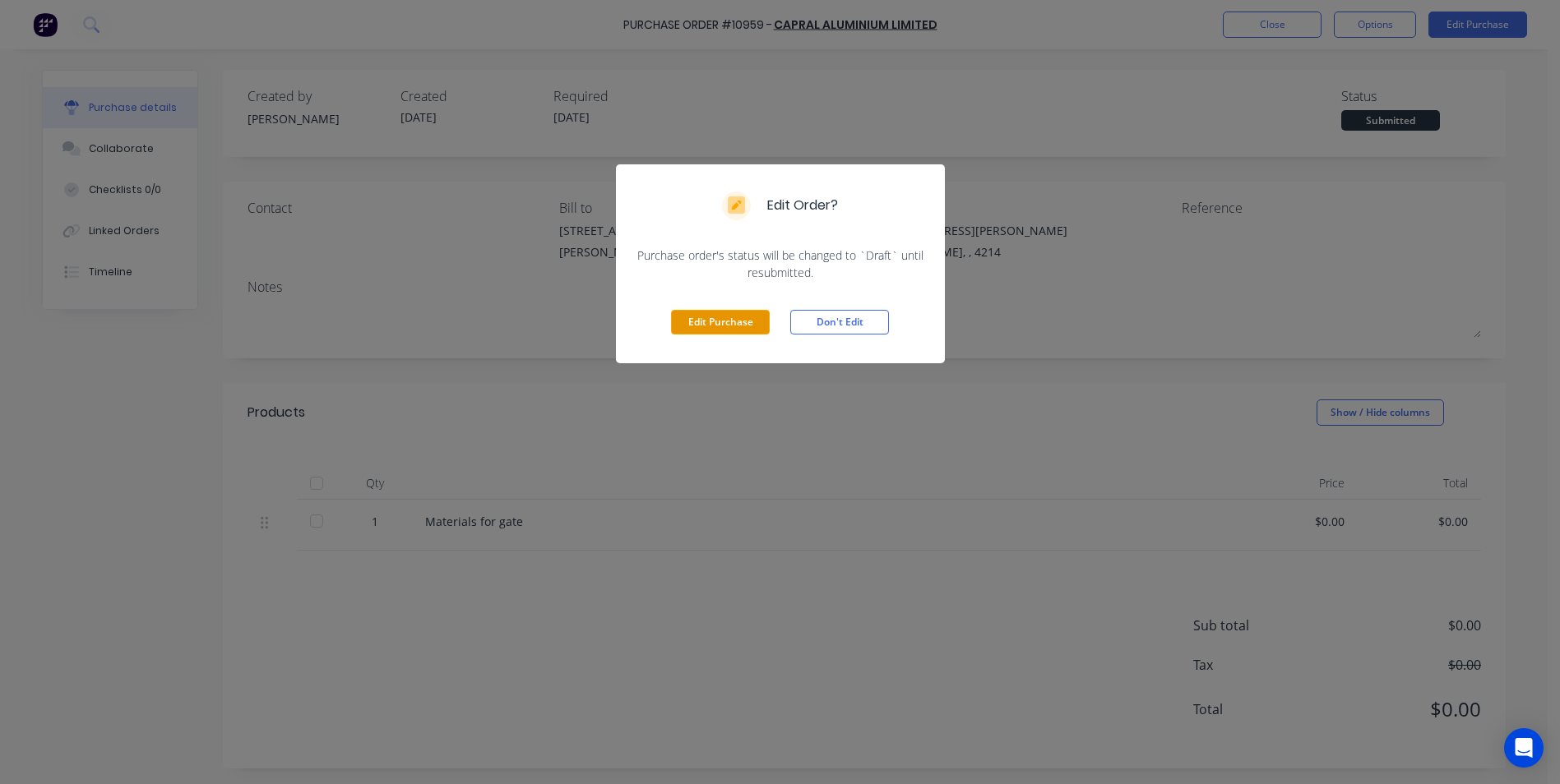
click at [694, 331] on button "Edit Purchase" at bounding box center [721, 322] width 98 height 25
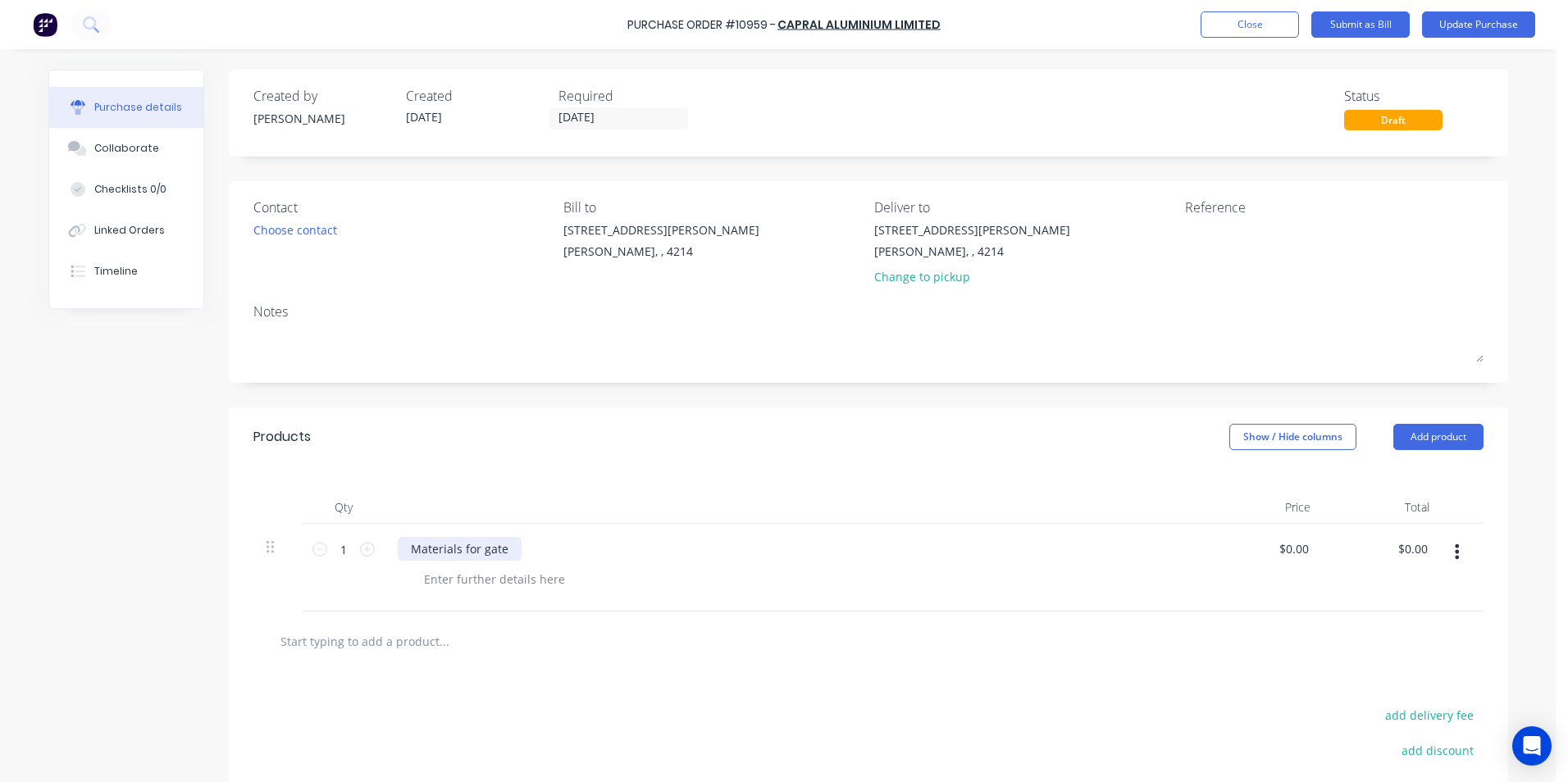
click at [511, 542] on div "Materials for gate" at bounding box center [460, 549] width 123 height 24
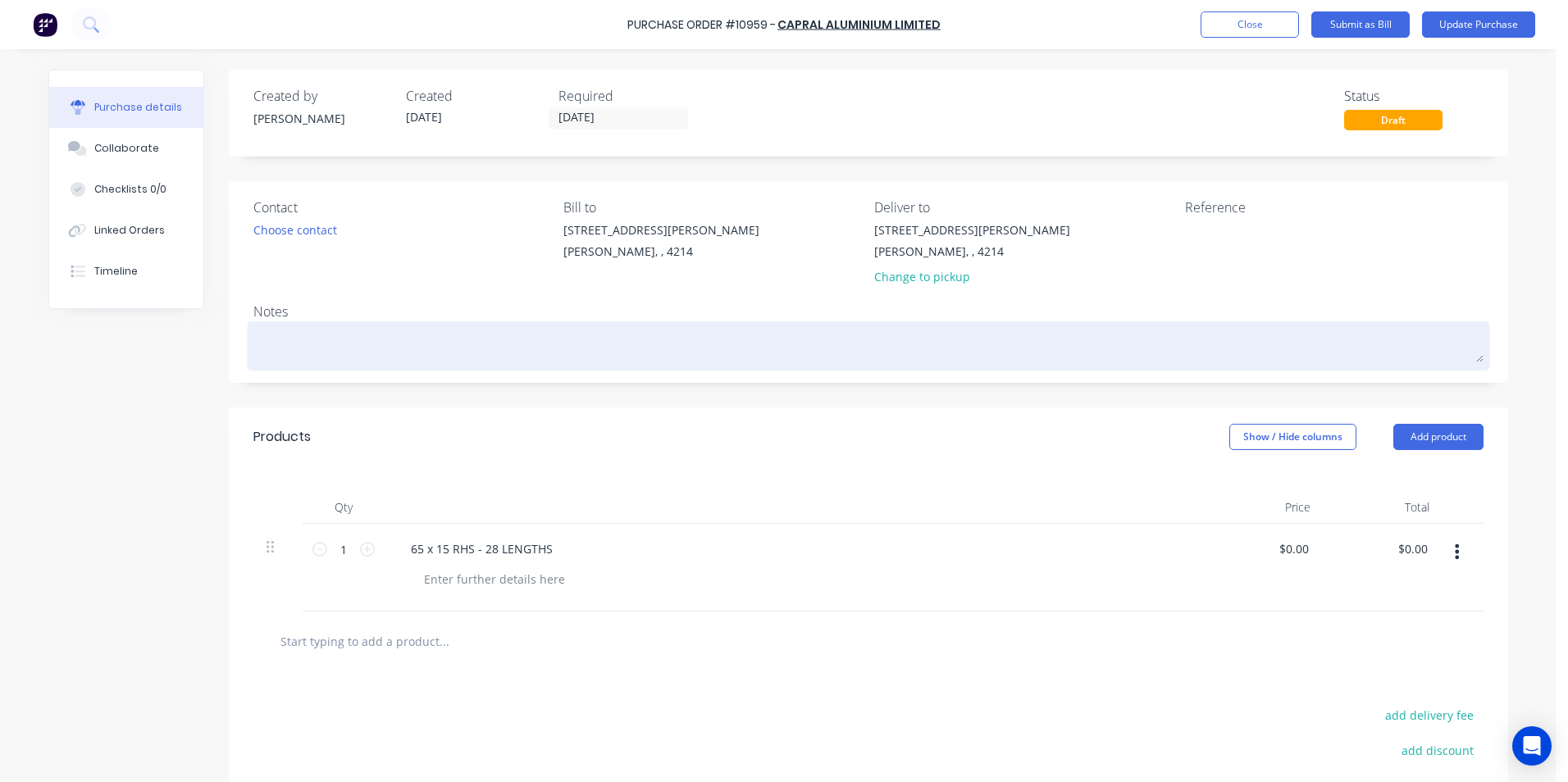
click at [311, 332] on textarea at bounding box center [868, 344] width 1230 height 37
type textarea "x"
type textarea "F"
type textarea "x"
type textarea "FO"
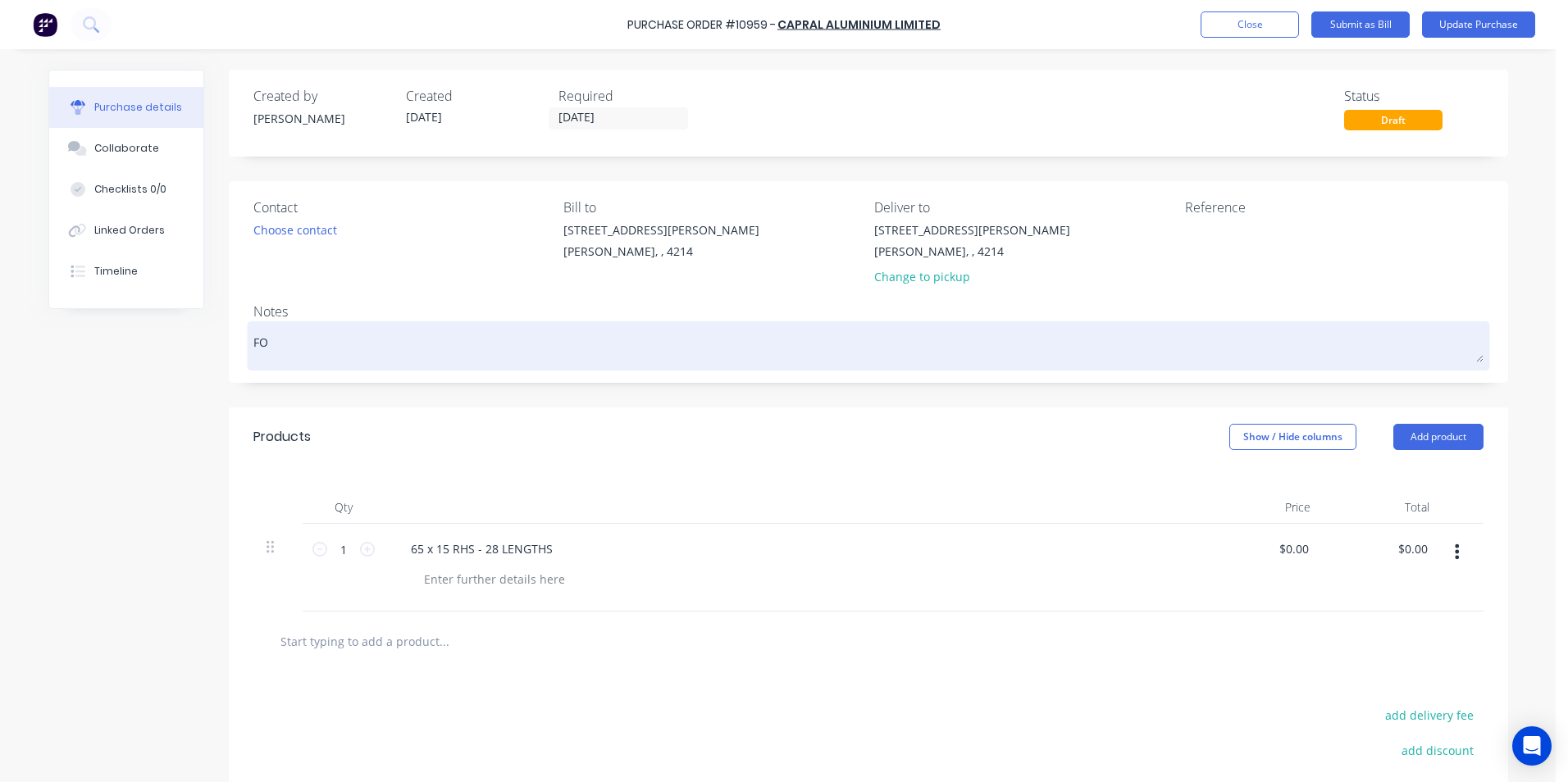
type textarea "x"
type textarea "FOR"
type textarea "x"
type textarea "FOR"
type textarea "x"
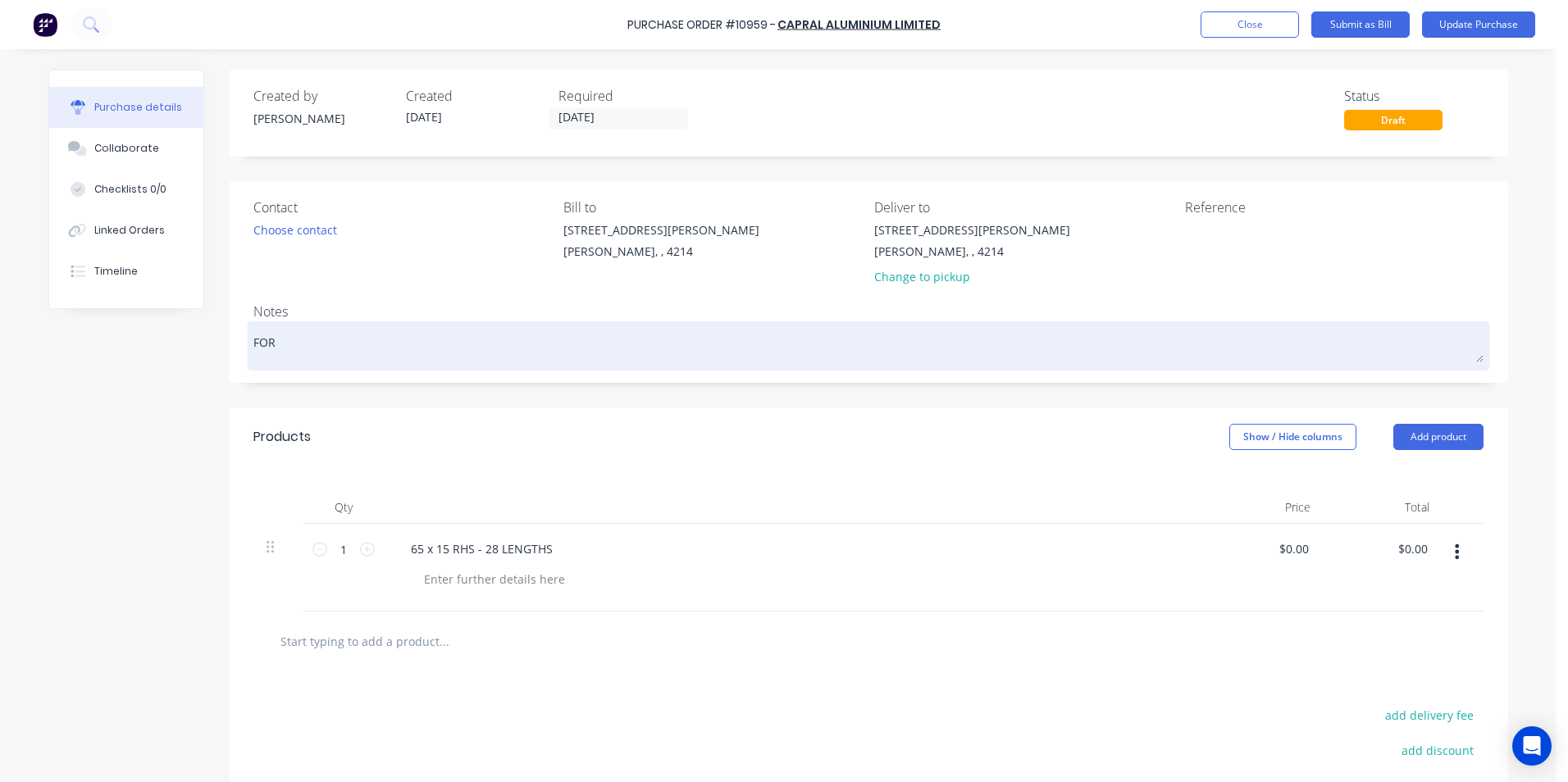
type textarea "FOR J"
type textarea "x"
type textarea "FOR [PERSON_NAME]"
type textarea "x"
type textarea "FOR [PERSON_NAME]"
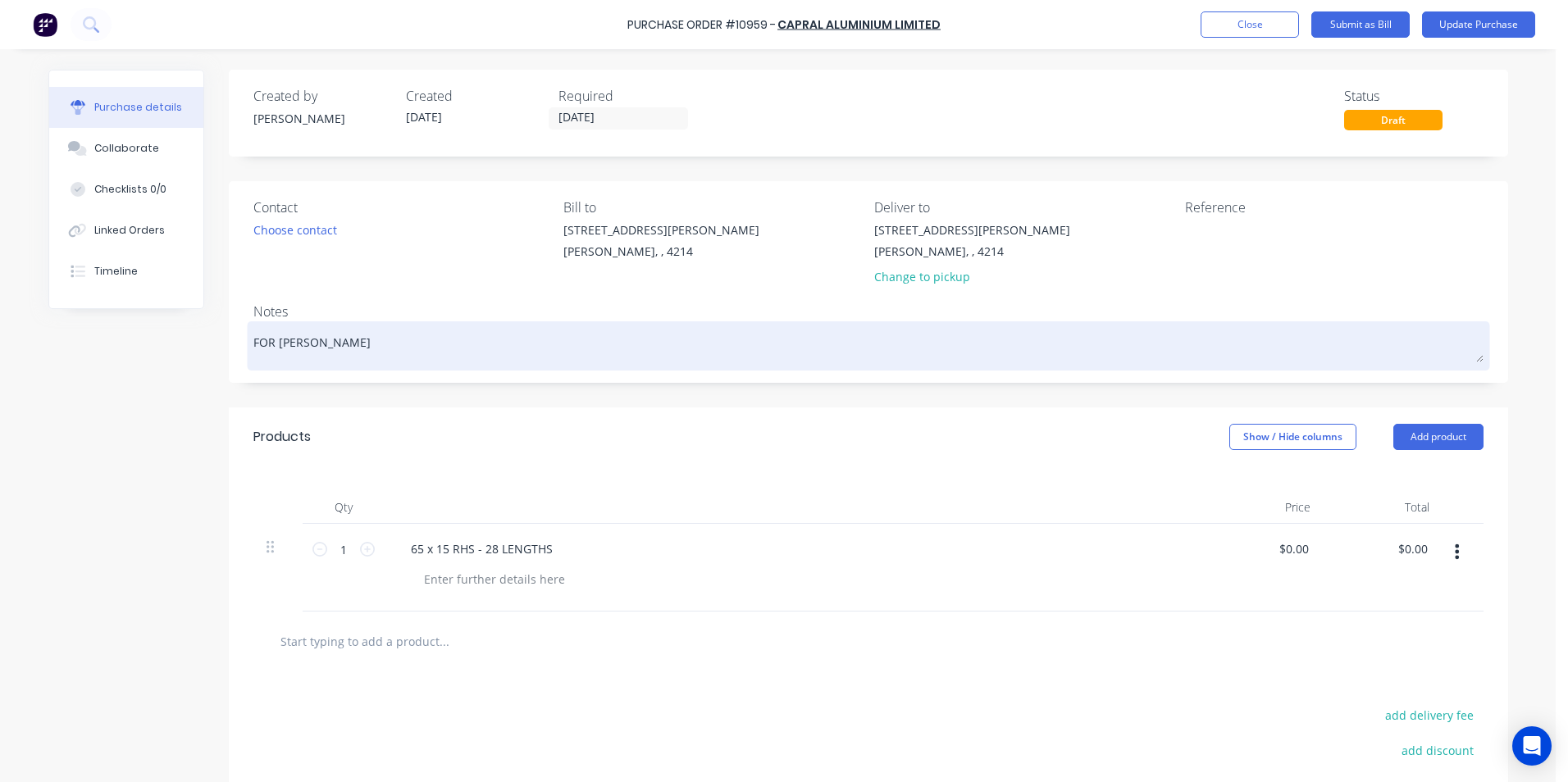
type textarea "x"
type textarea "FOR JAYP"
type textarea "x"
type textarea "FOR JAYPE"
type textarea "x"
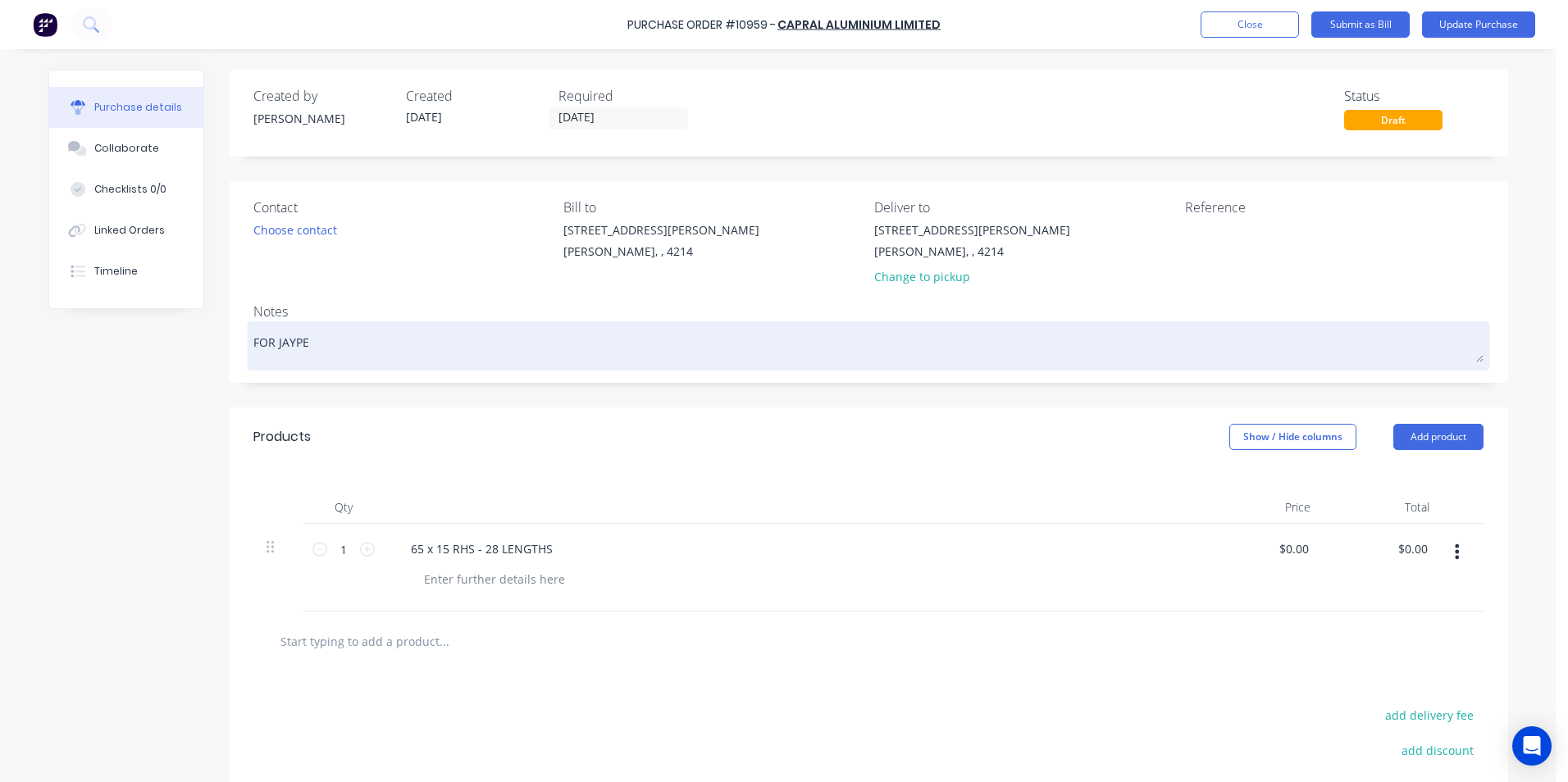
type textarea "FOR JAYPEE"
type textarea "x"
type textarea "FOR JAYPEE"
type textarea "x"
type textarea "FOR JAYPEE #"
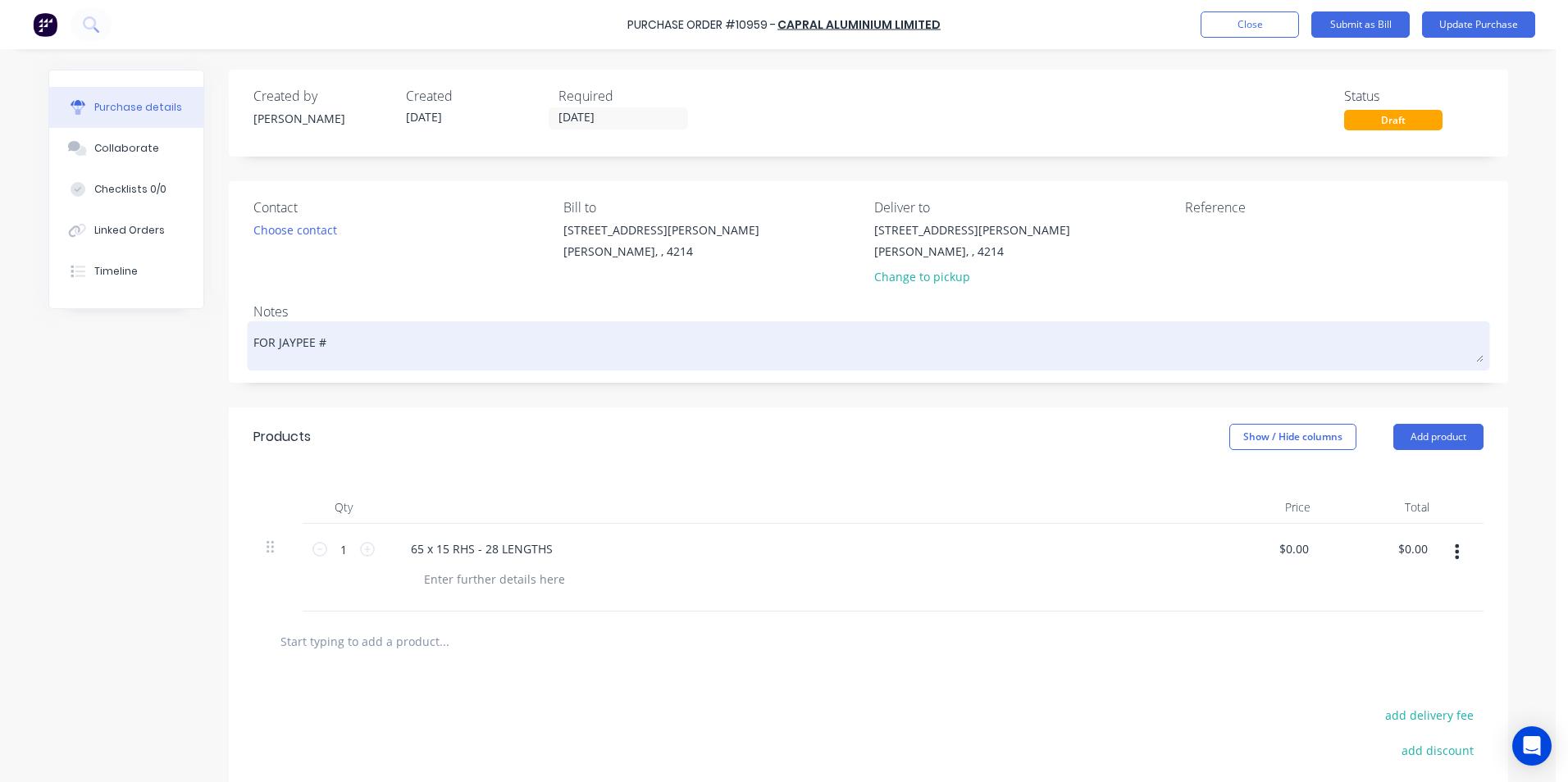
type textarea "x"
type textarea "FOR JAYPEE #"
type textarea "x"
type textarea "FOR JAYPEE # 2"
type textarea "x"
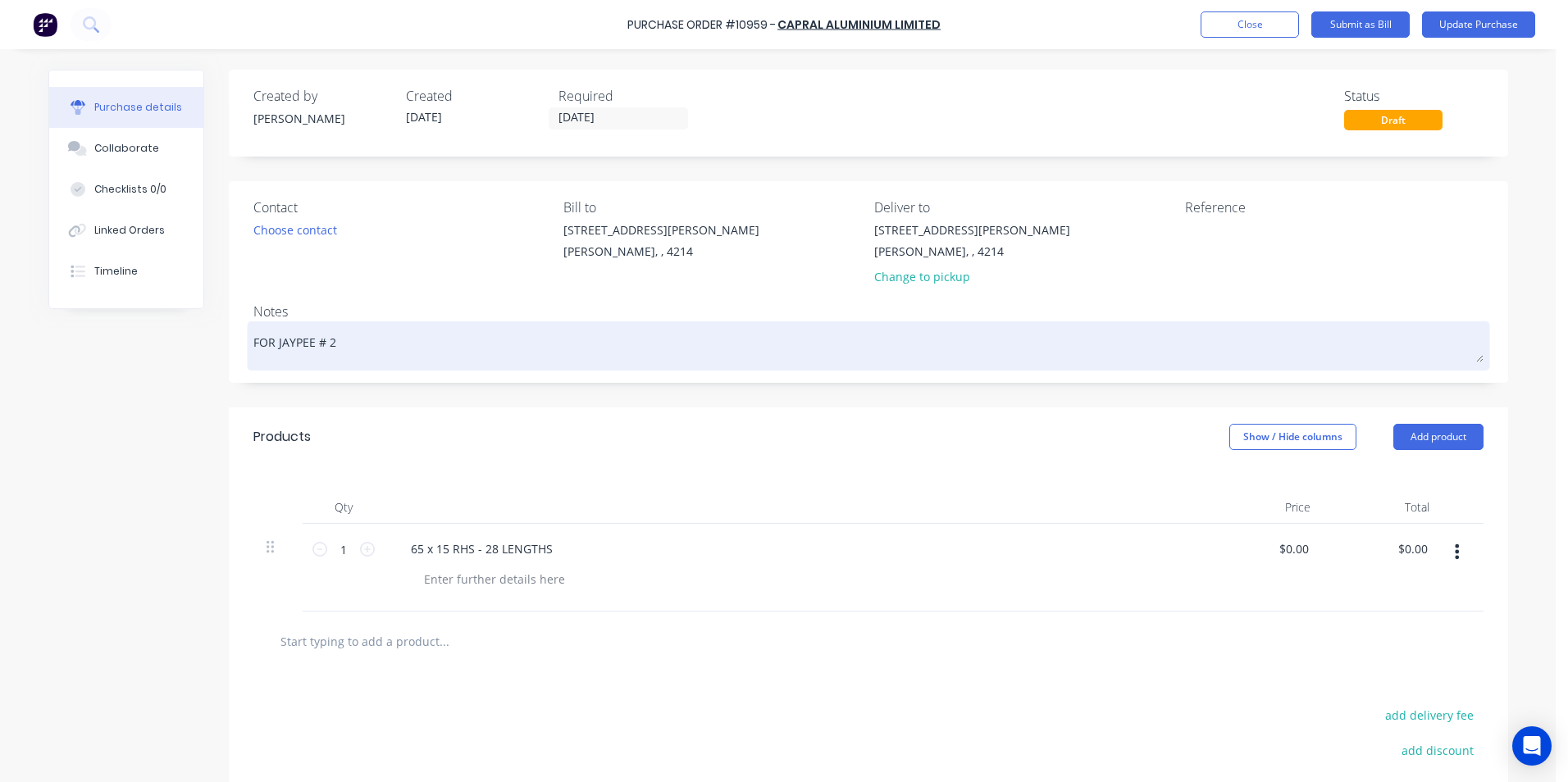
type textarea "FOR JAYPEE # 29"
type textarea "x"
type textarea "FOR JAYPEE # 290"
type textarea "x"
type textarea "FOR JAYPEE # 2903"
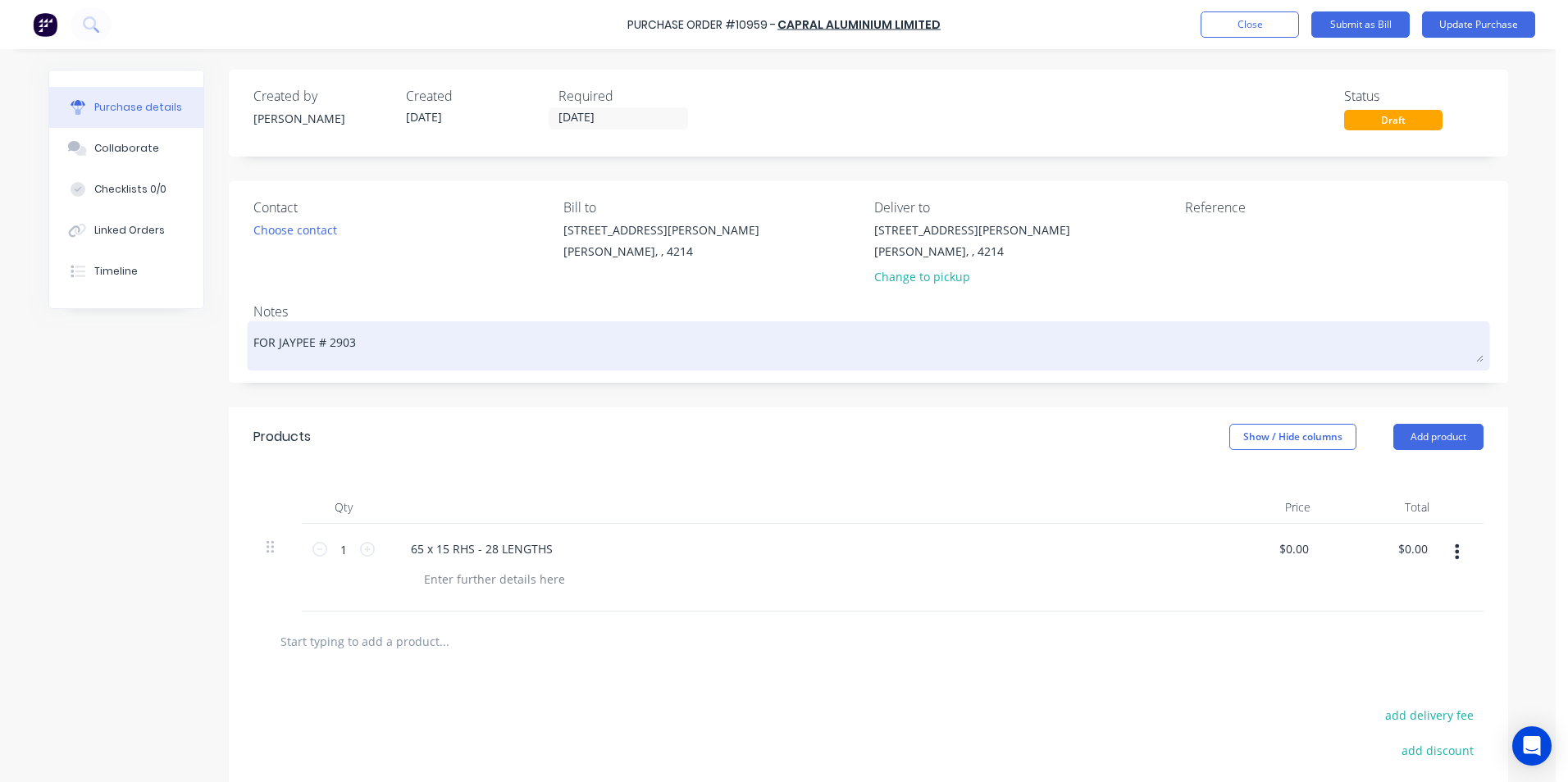
type textarea "x"
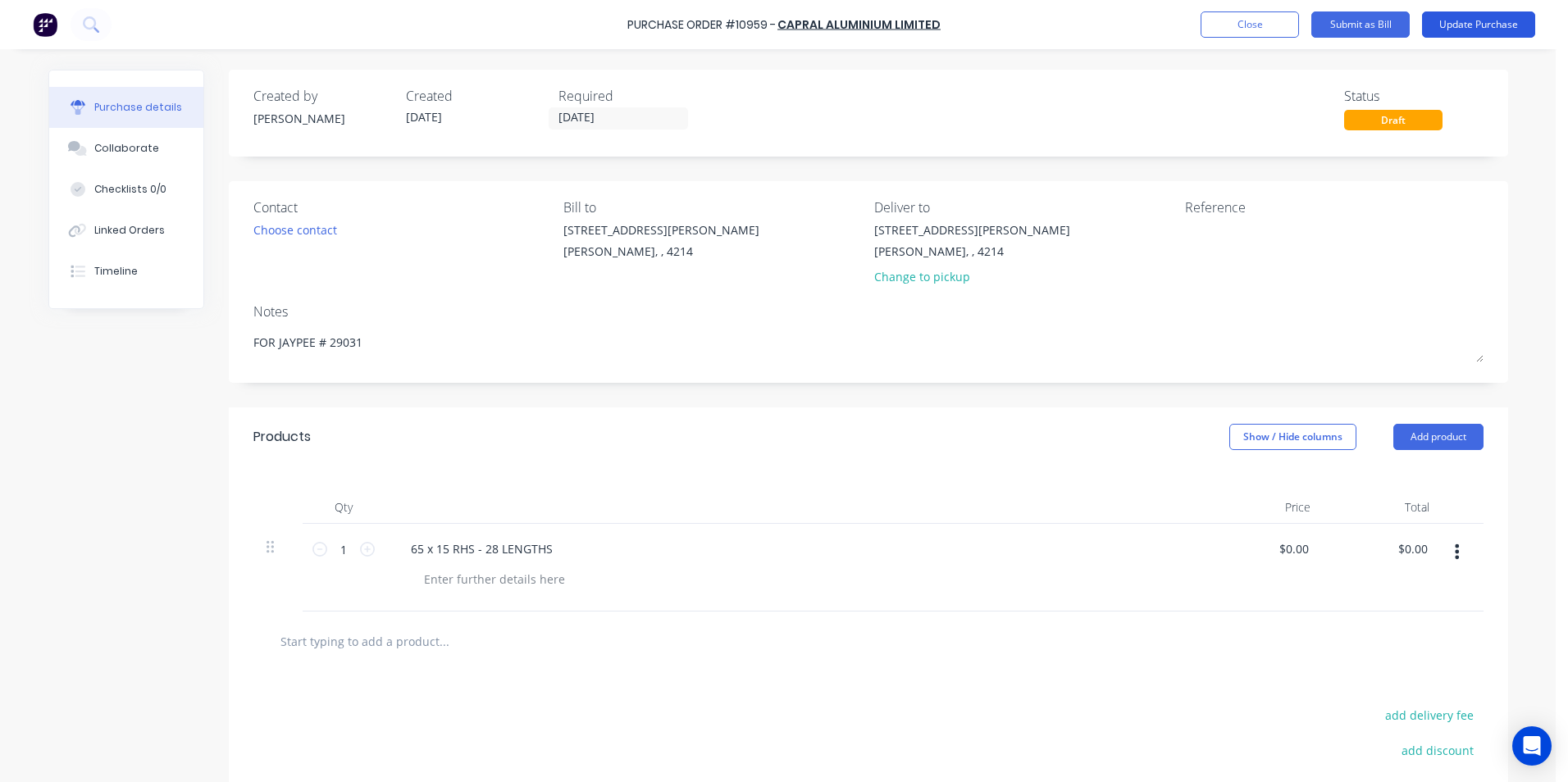
type textarea "FOR JAYPEE # 29031"
type textarea "x"
type textarea "FOR JAYPEE # 29031"
click at [1440, 22] on button "Update Purchase" at bounding box center [1478, 25] width 113 height 26
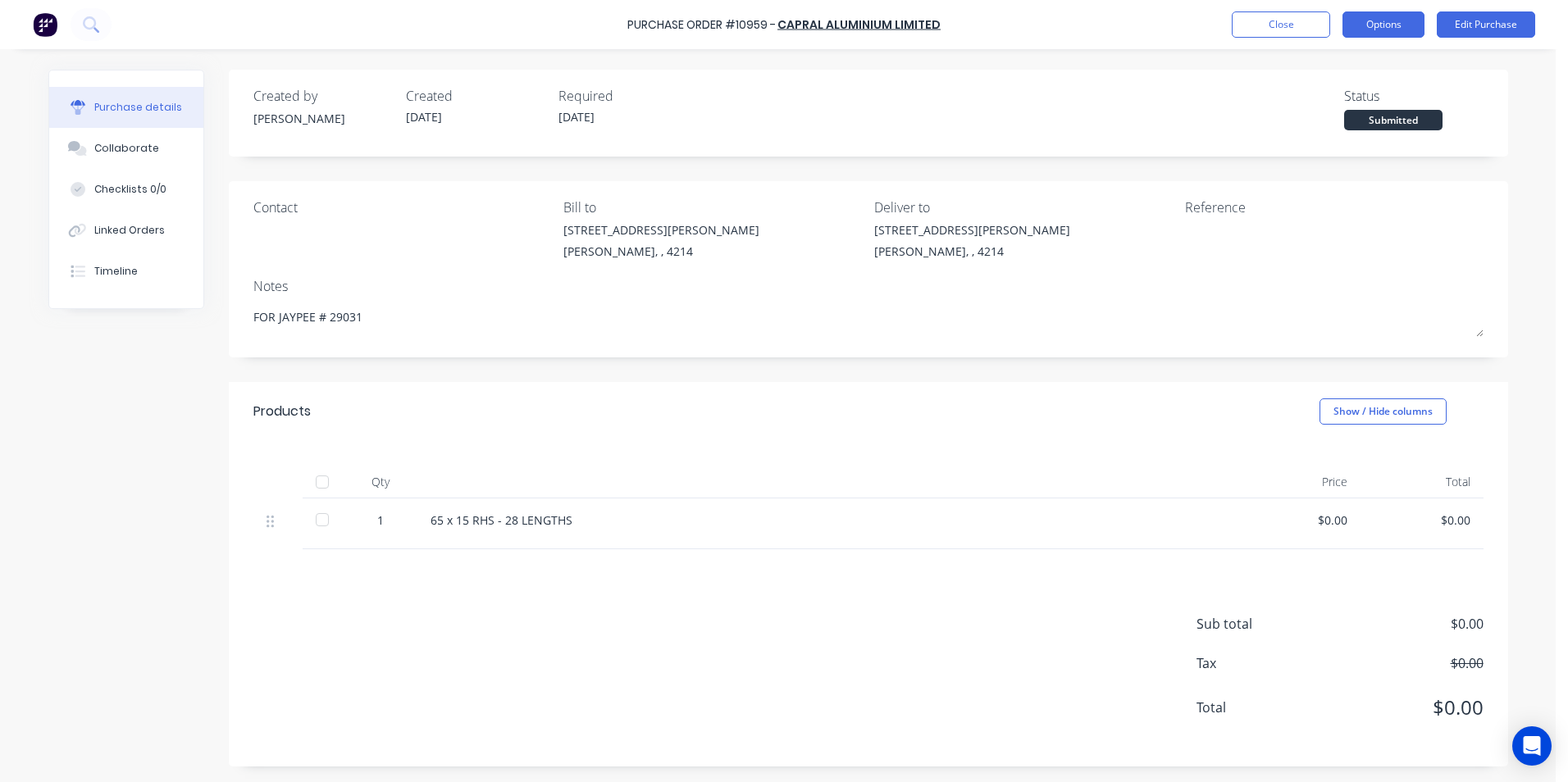
click at [1385, 25] on button "Options" at bounding box center [1383, 25] width 82 height 26
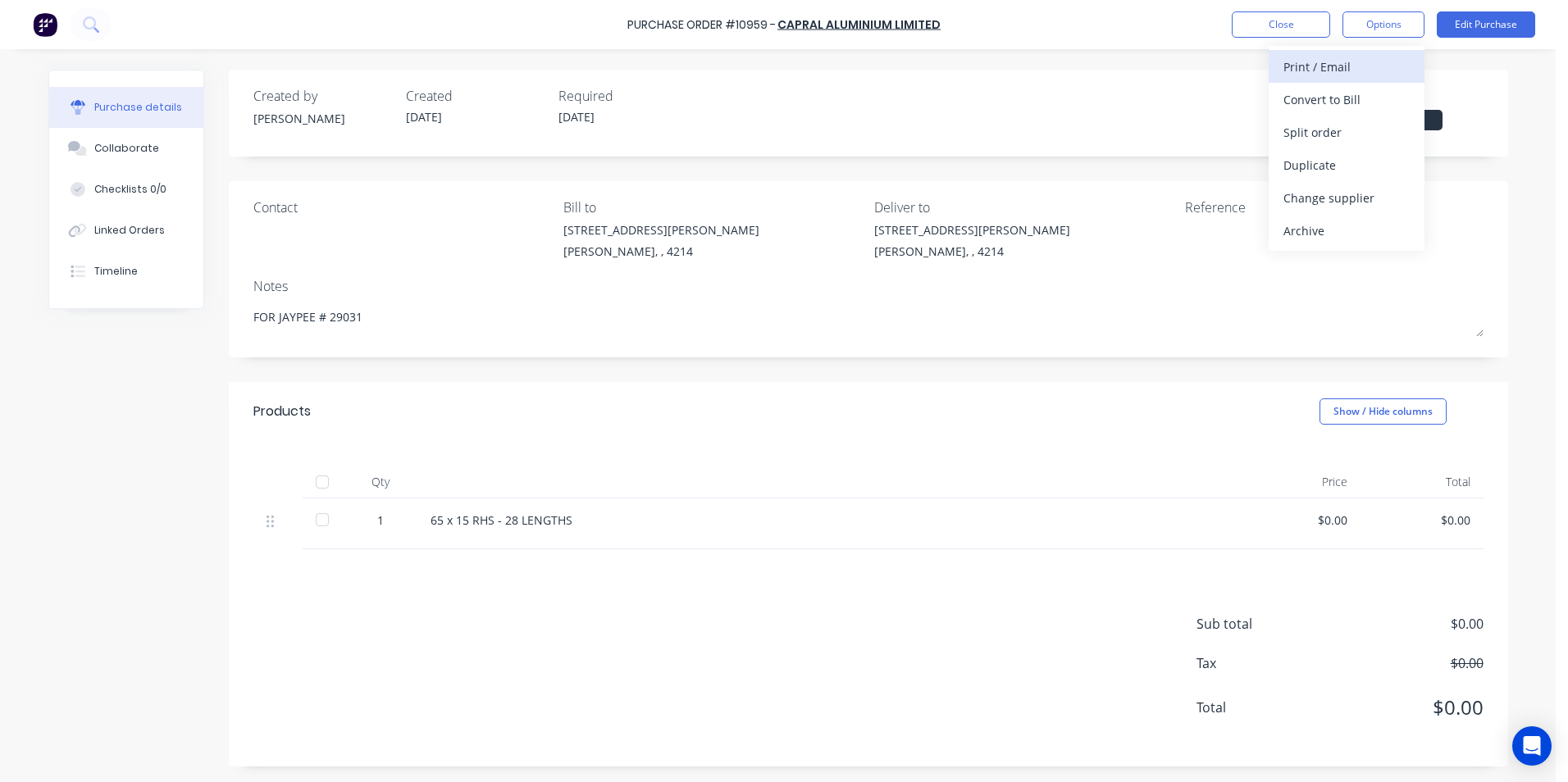
click at [1308, 66] on div "Print / Email" at bounding box center [1346, 67] width 126 height 24
click at [1300, 136] on div "Without pricing" at bounding box center [1346, 133] width 126 height 24
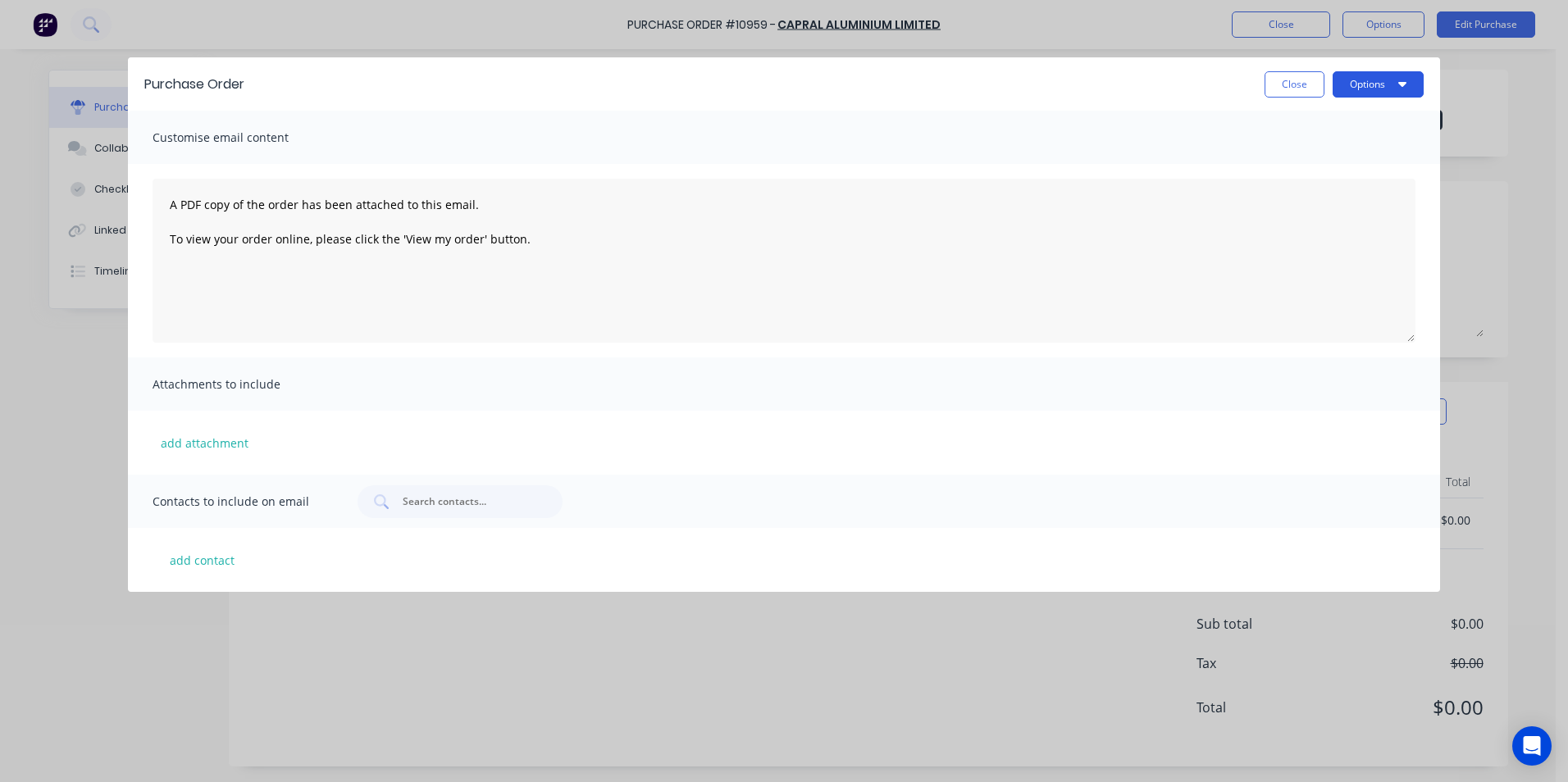
click at [1396, 84] on button "Options" at bounding box center [1378, 84] width 91 height 26
click at [1303, 159] on div "Print" at bounding box center [1345, 159] width 126 height 24
click at [1295, 88] on button "Close" at bounding box center [1294, 84] width 60 height 26
type textarea "x"
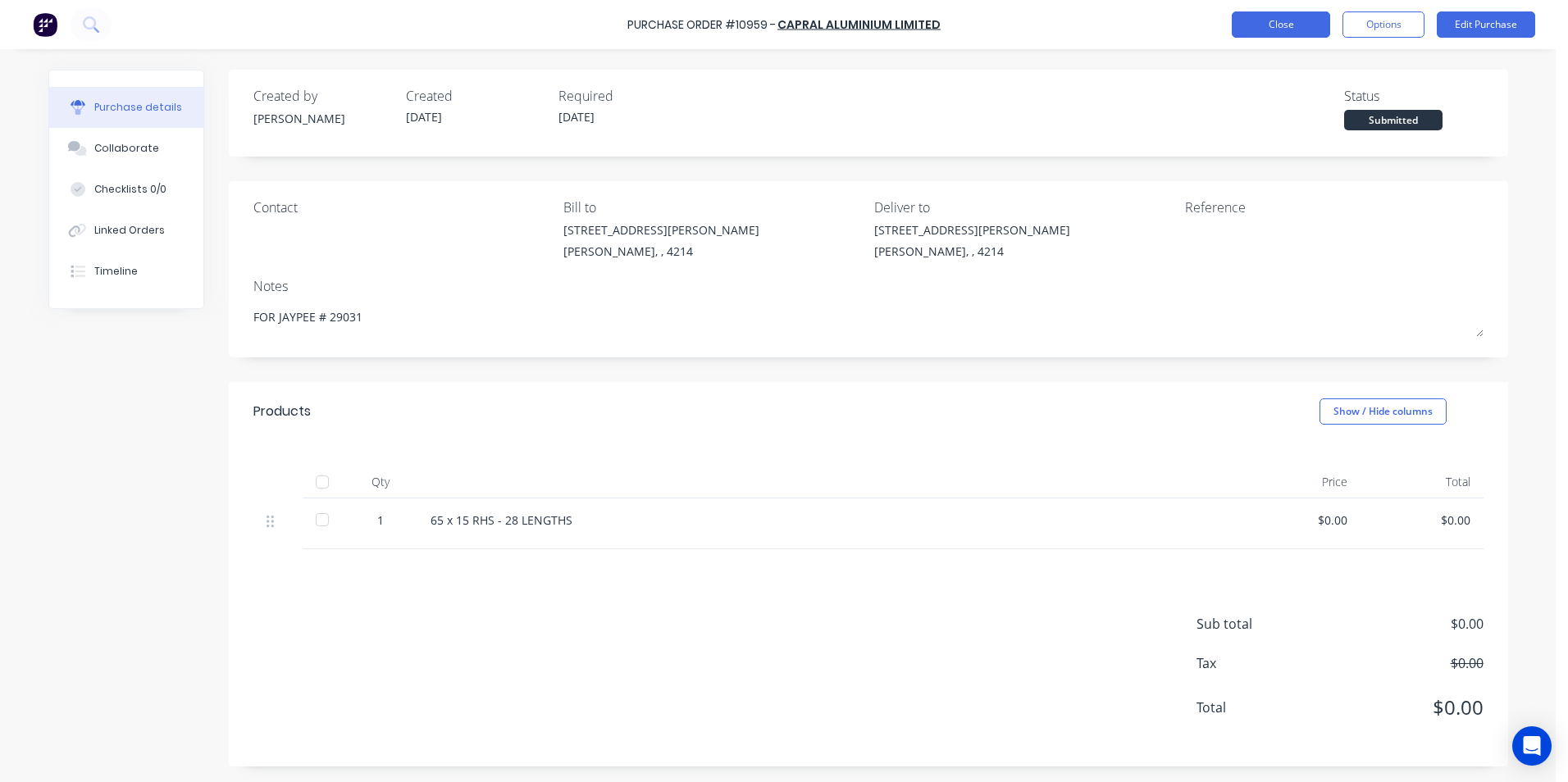
click at [1267, 21] on button "Close" at bounding box center [1281, 25] width 98 height 26
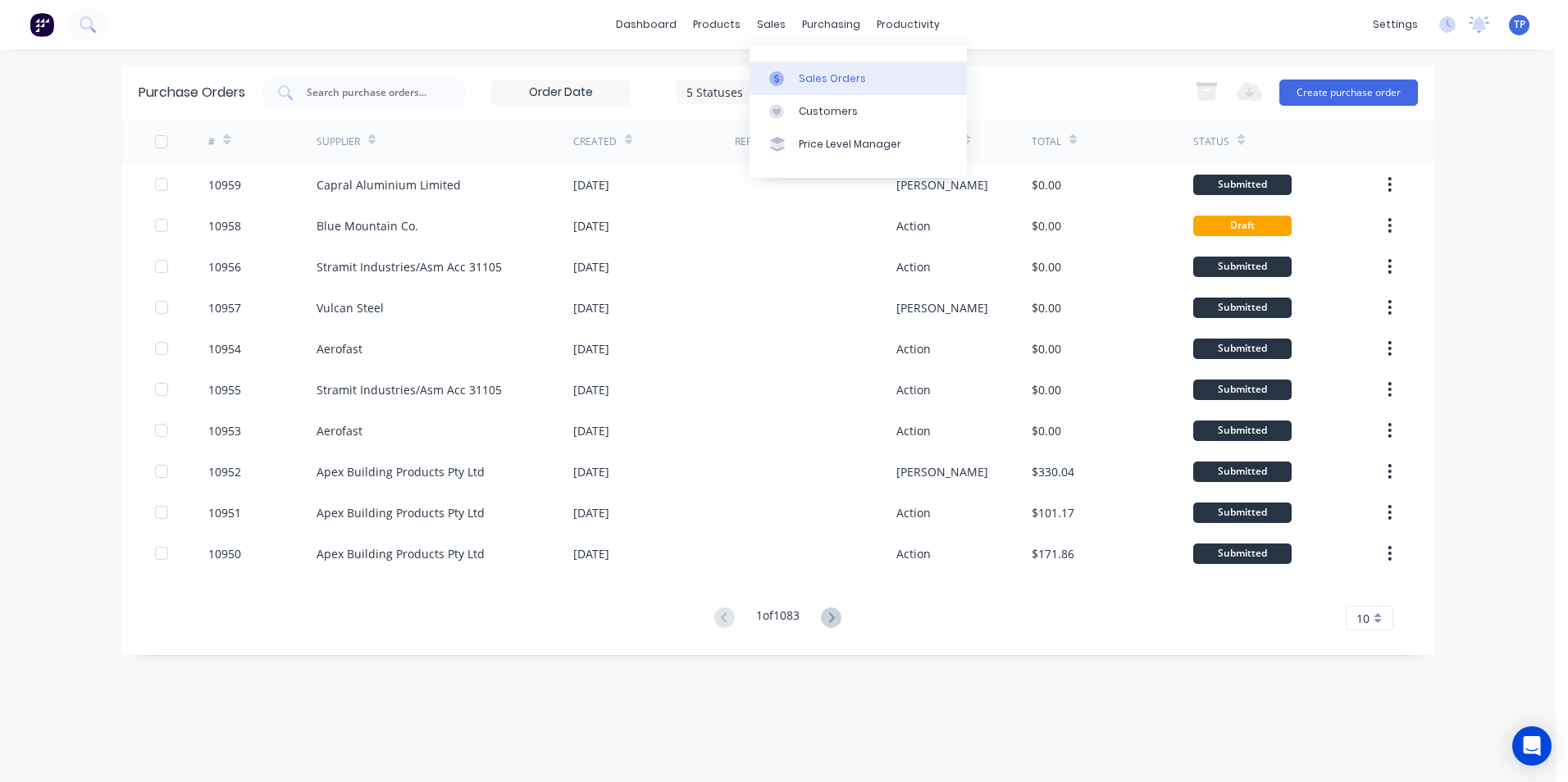
click at [806, 83] on div "Sales Orders" at bounding box center [833, 78] width 68 height 14
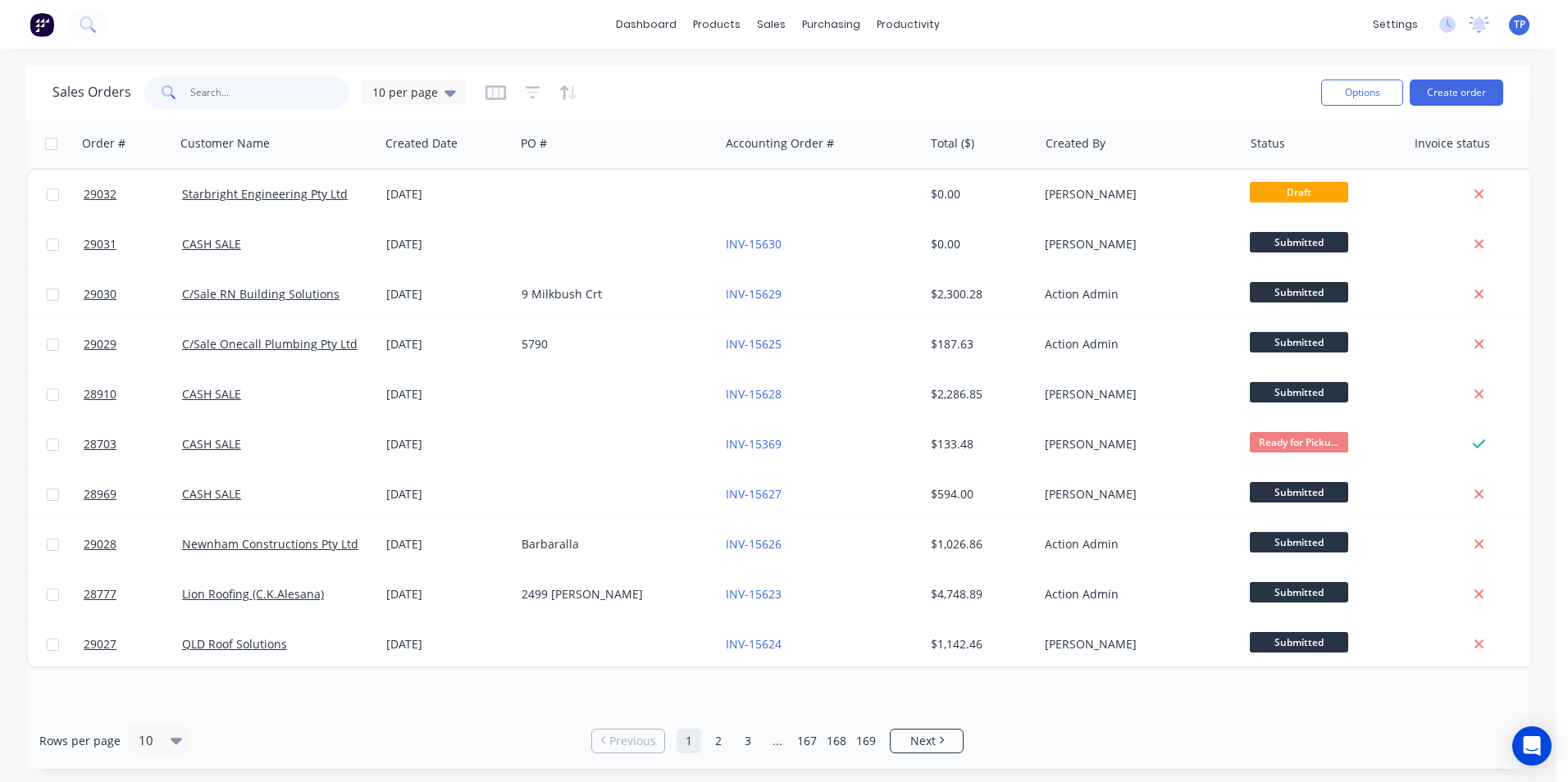
click at [254, 92] on input "text" at bounding box center [270, 92] width 160 height 33
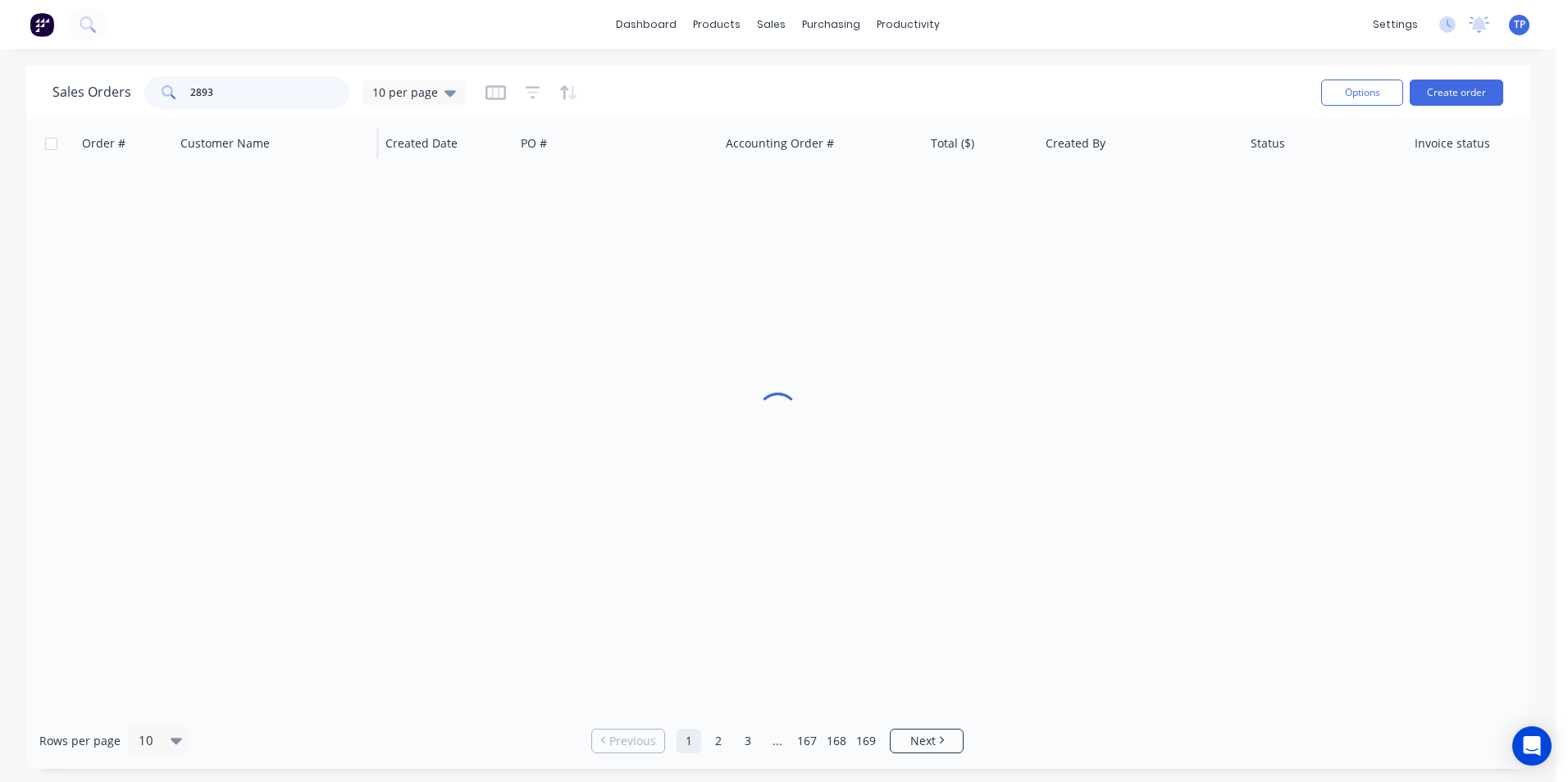
type input "28939"
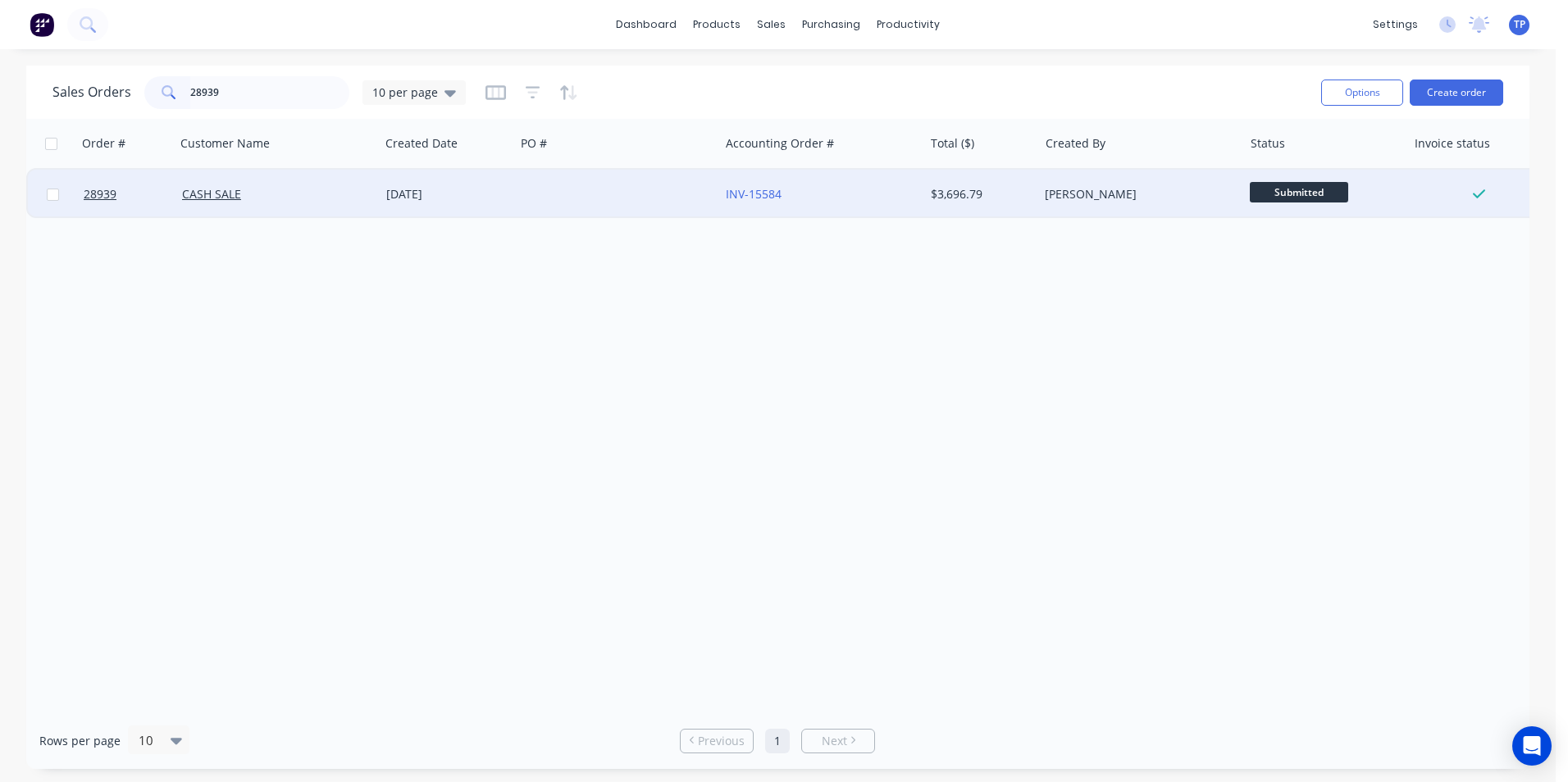
click at [598, 194] on div at bounding box center [617, 194] width 205 height 49
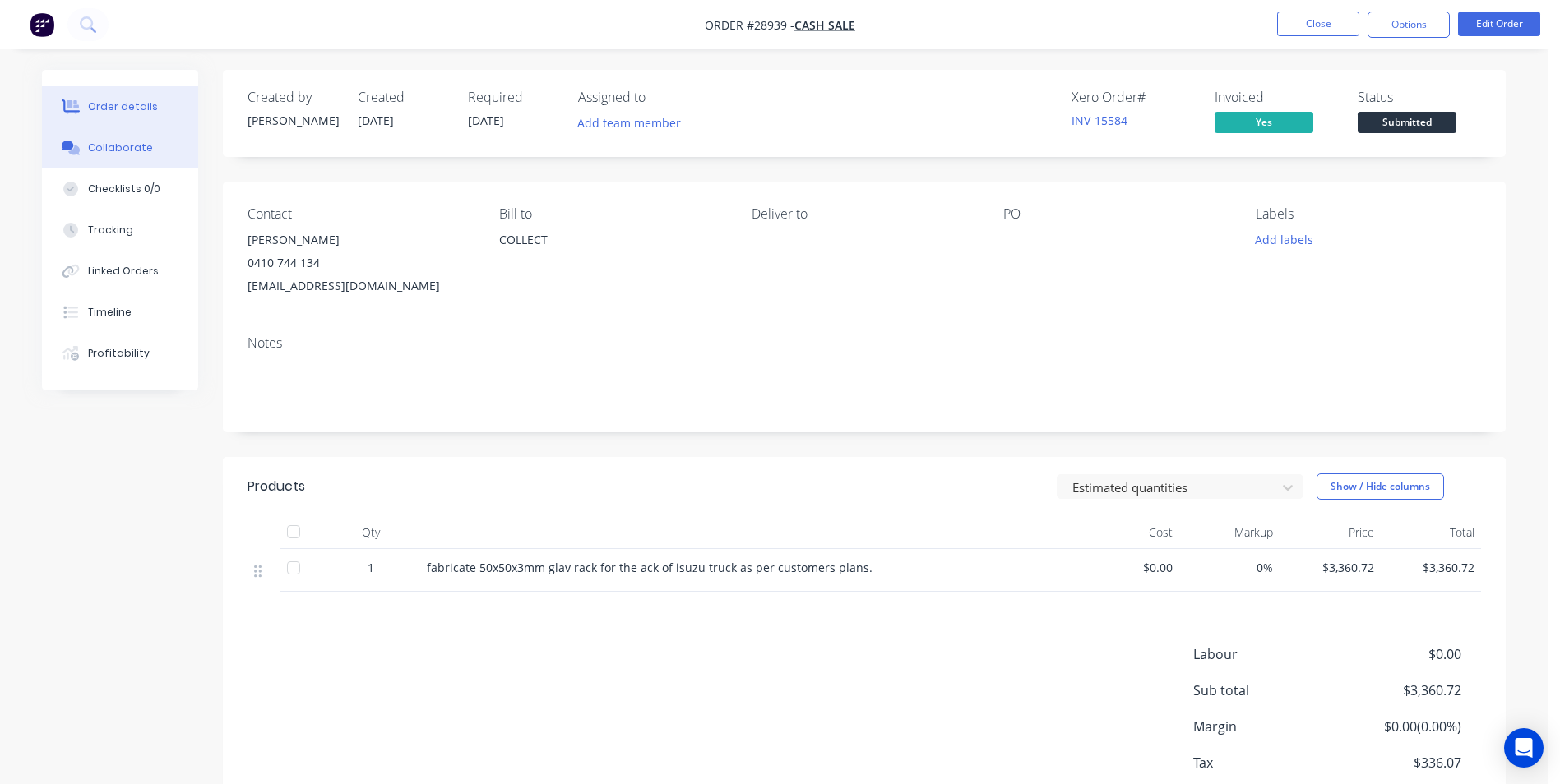
click at [136, 147] on div "Collaborate" at bounding box center [120, 147] width 65 height 14
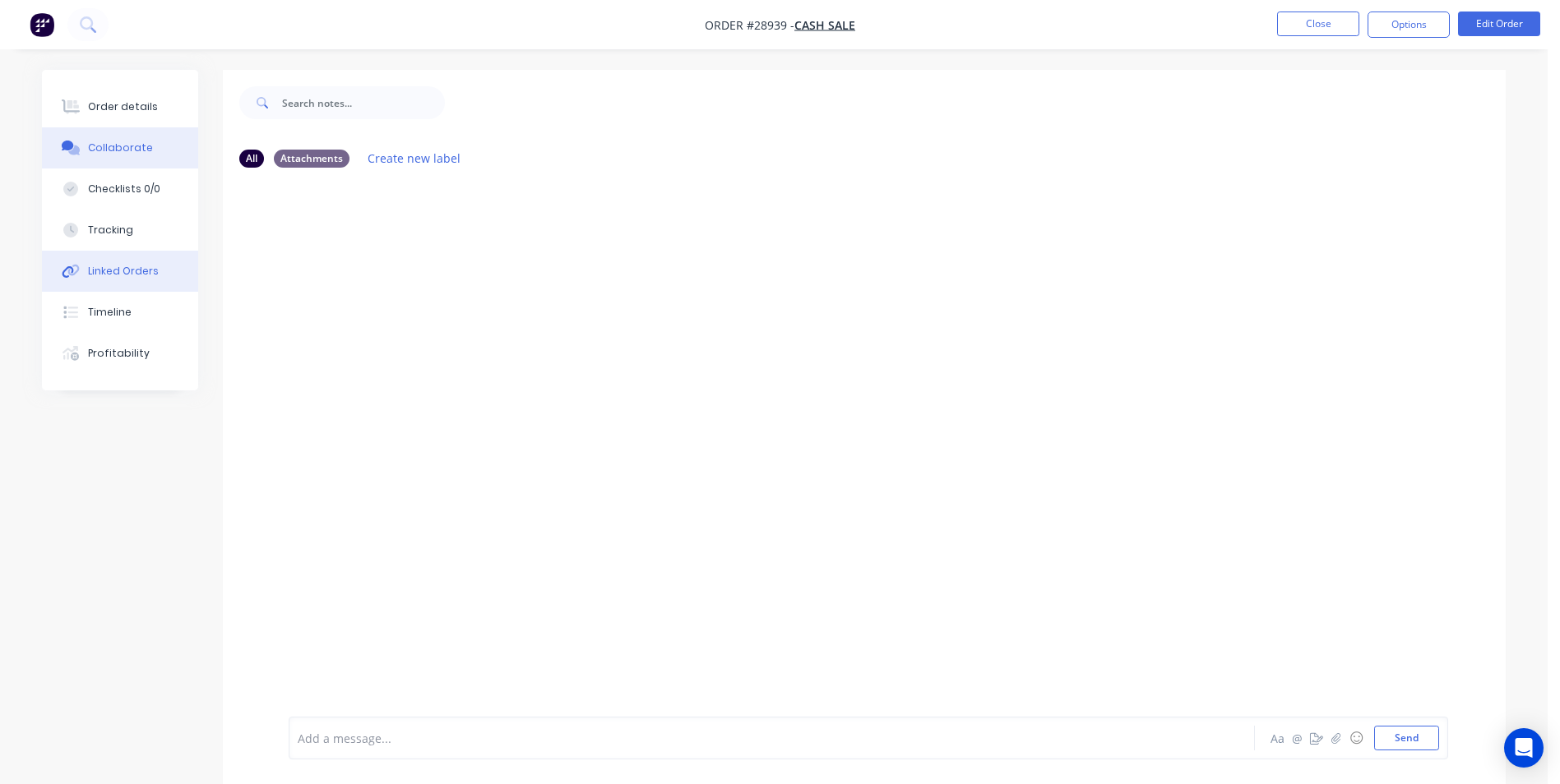
click at [124, 271] on div "Linked Orders" at bounding box center [123, 270] width 70 height 14
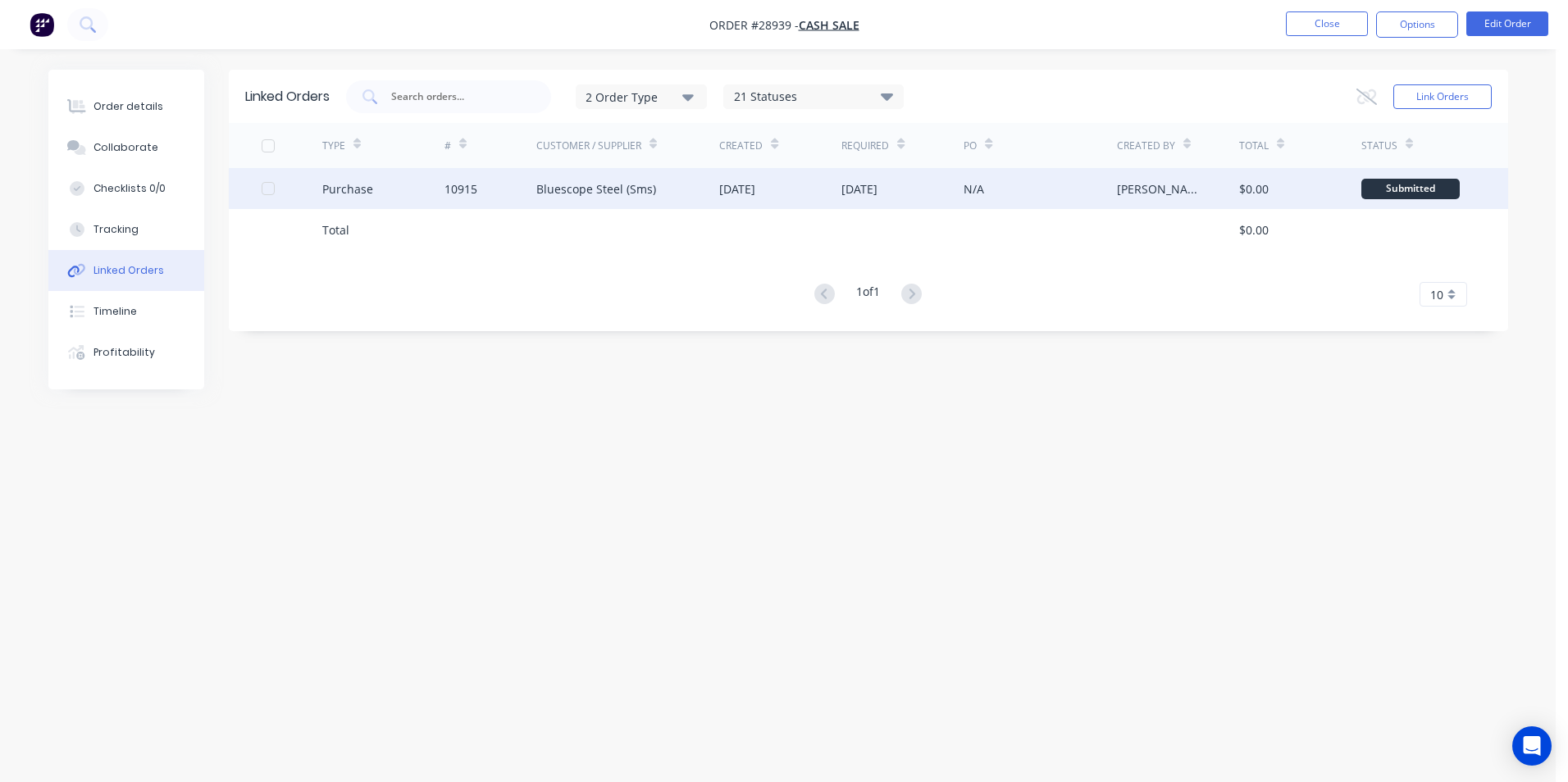
click at [515, 192] on div "10915" at bounding box center [490, 189] width 92 height 41
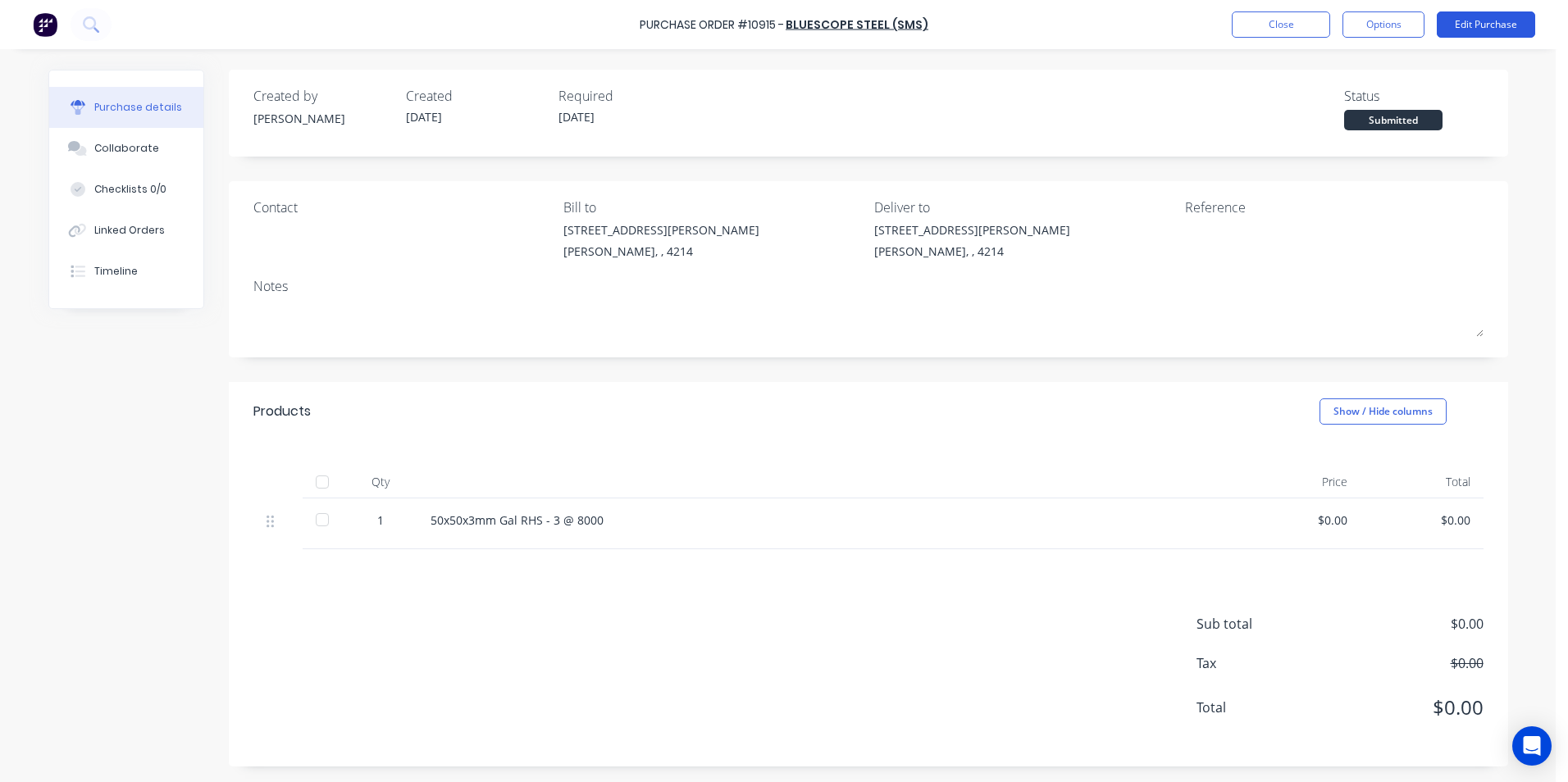
click at [1477, 24] on button "Edit Purchase" at bounding box center [1486, 25] width 98 height 26
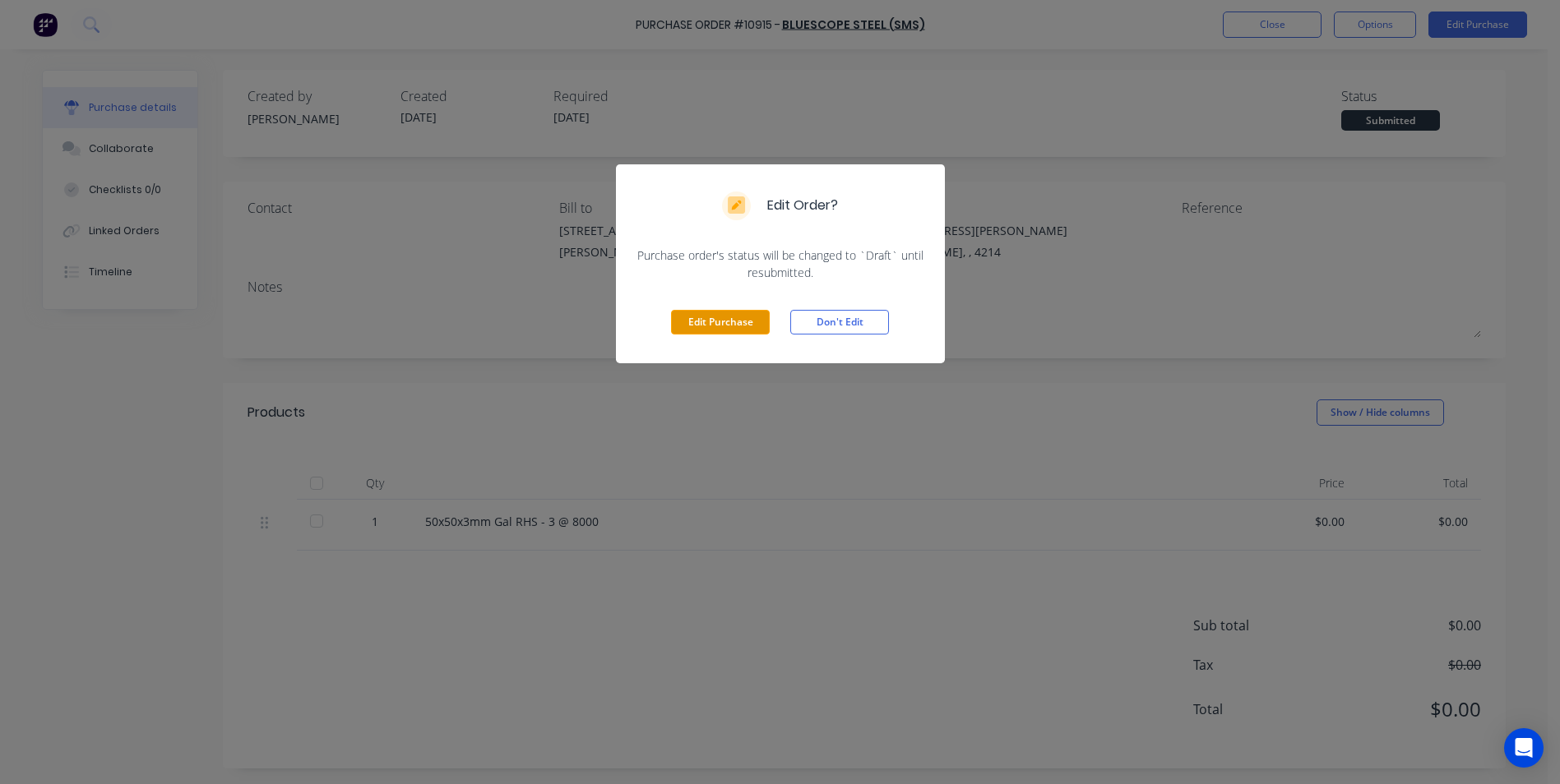
click at [716, 325] on button "Edit Purchase" at bounding box center [721, 322] width 98 height 25
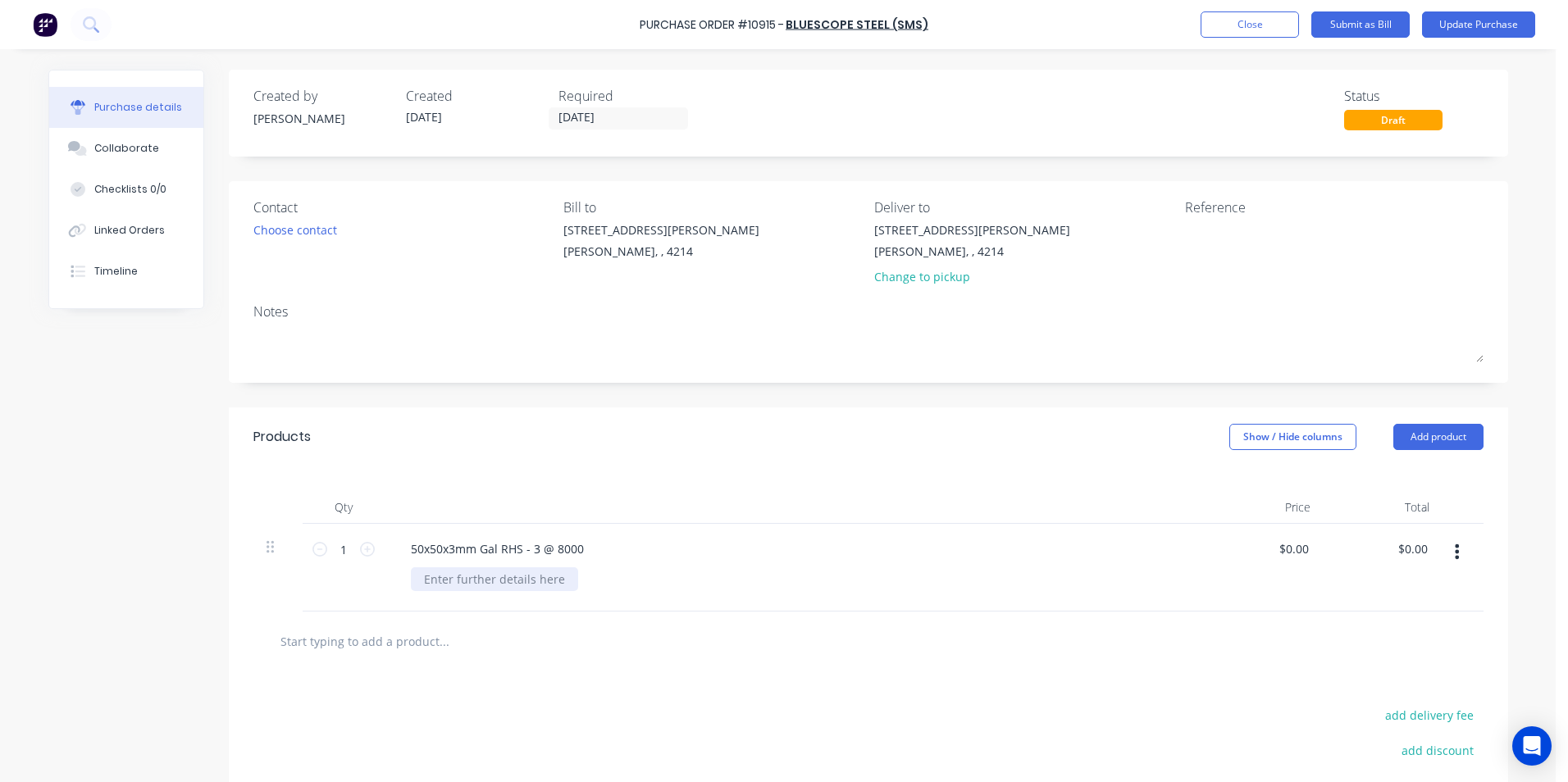
click at [434, 577] on div at bounding box center [494, 579] width 167 height 24
drag, startPoint x: 1416, startPoint y: 436, endPoint x: 1397, endPoint y: 443, distance: 20.2
click at [1415, 437] on button "Add product" at bounding box center [1438, 437] width 90 height 26
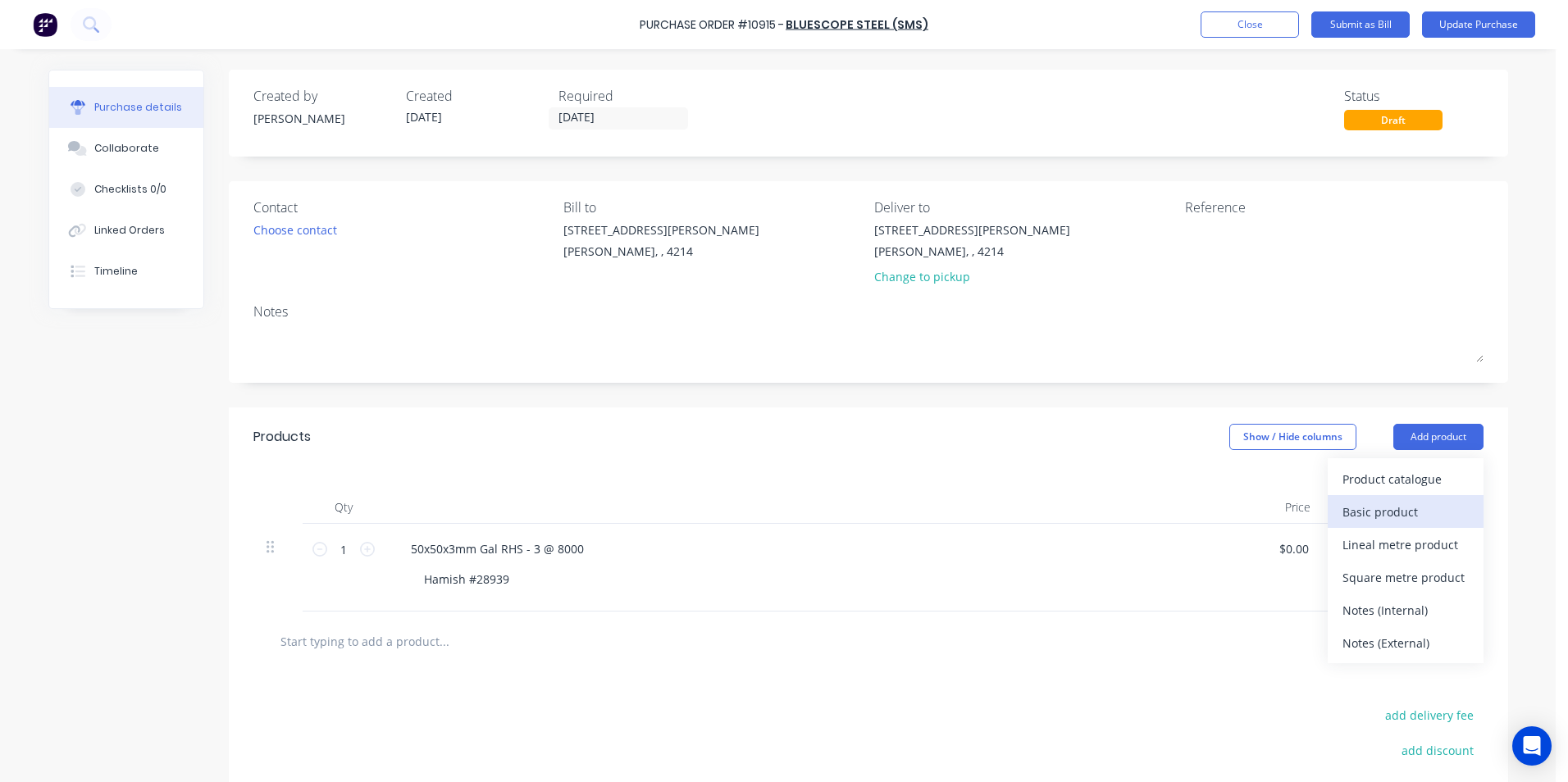
click at [1355, 518] on div "Basic product" at bounding box center [1405, 512] width 126 height 24
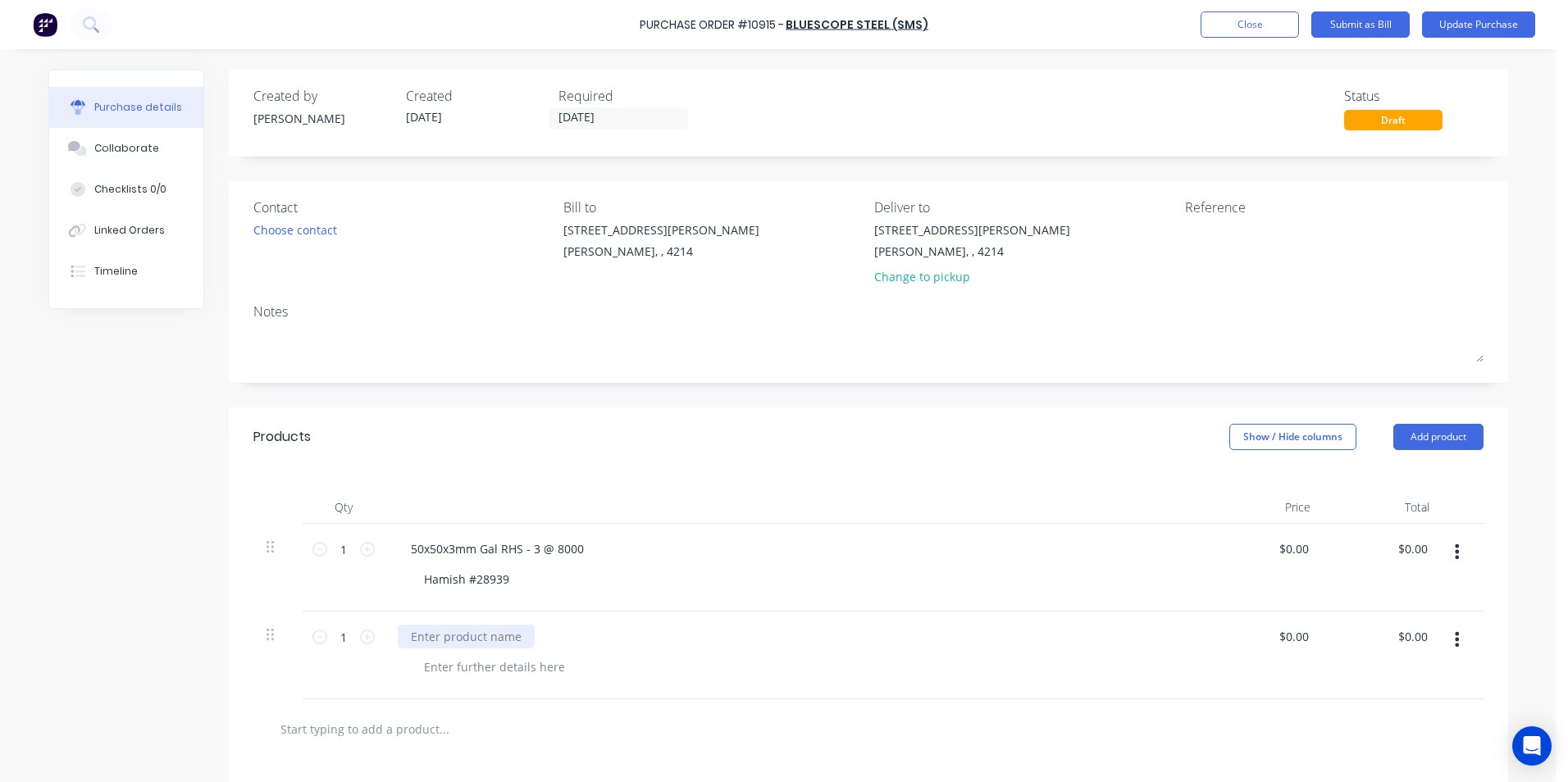
click at [480, 642] on div at bounding box center [467, 637] width 137 height 24
click at [467, 671] on div at bounding box center [494, 667] width 167 height 24
click at [1464, 22] on button "Update Purchase" at bounding box center [1478, 25] width 113 height 26
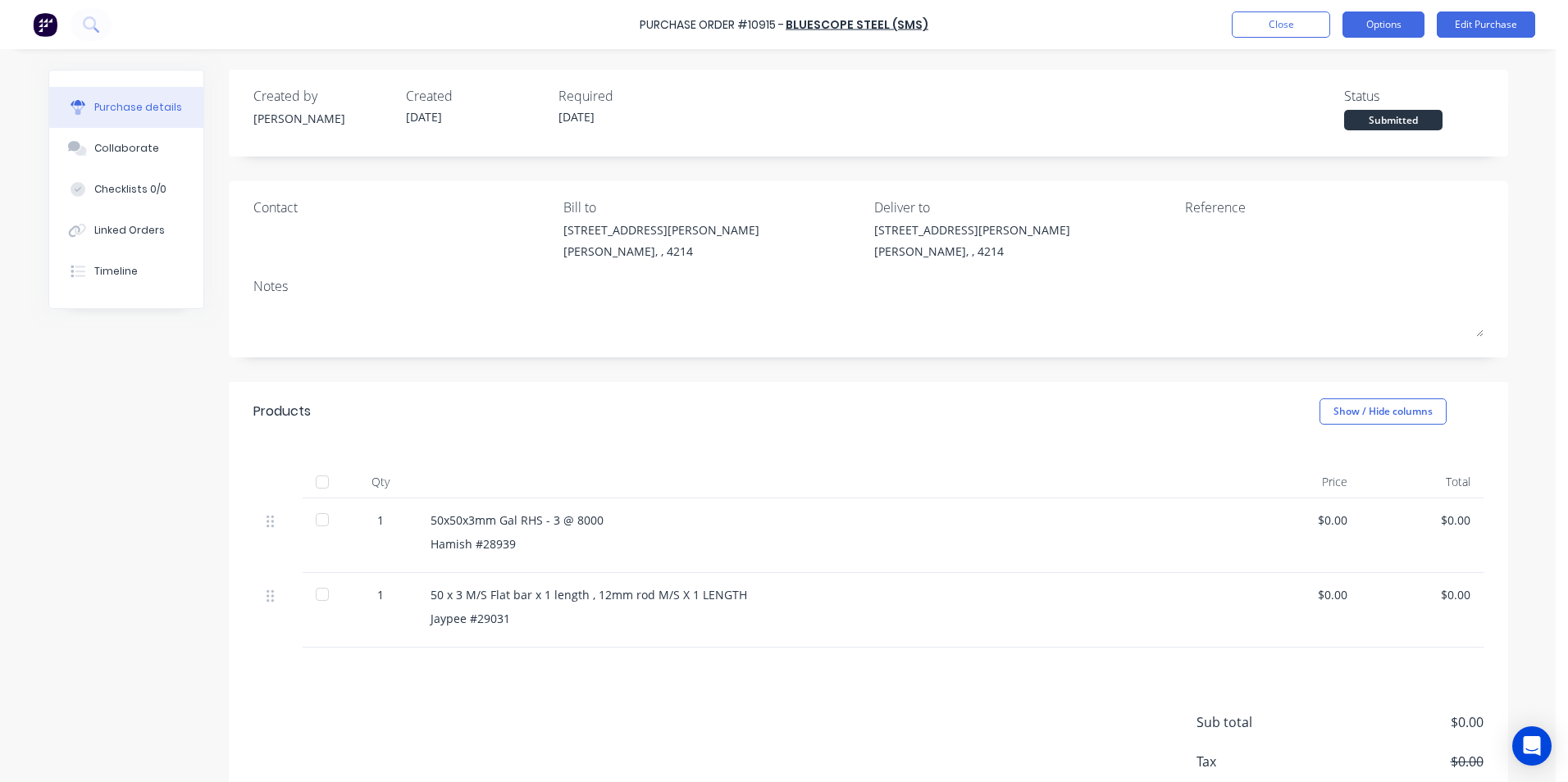
click at [1398, 25] on button "Options" at bounding box center [1383, 25] width 82 height 26
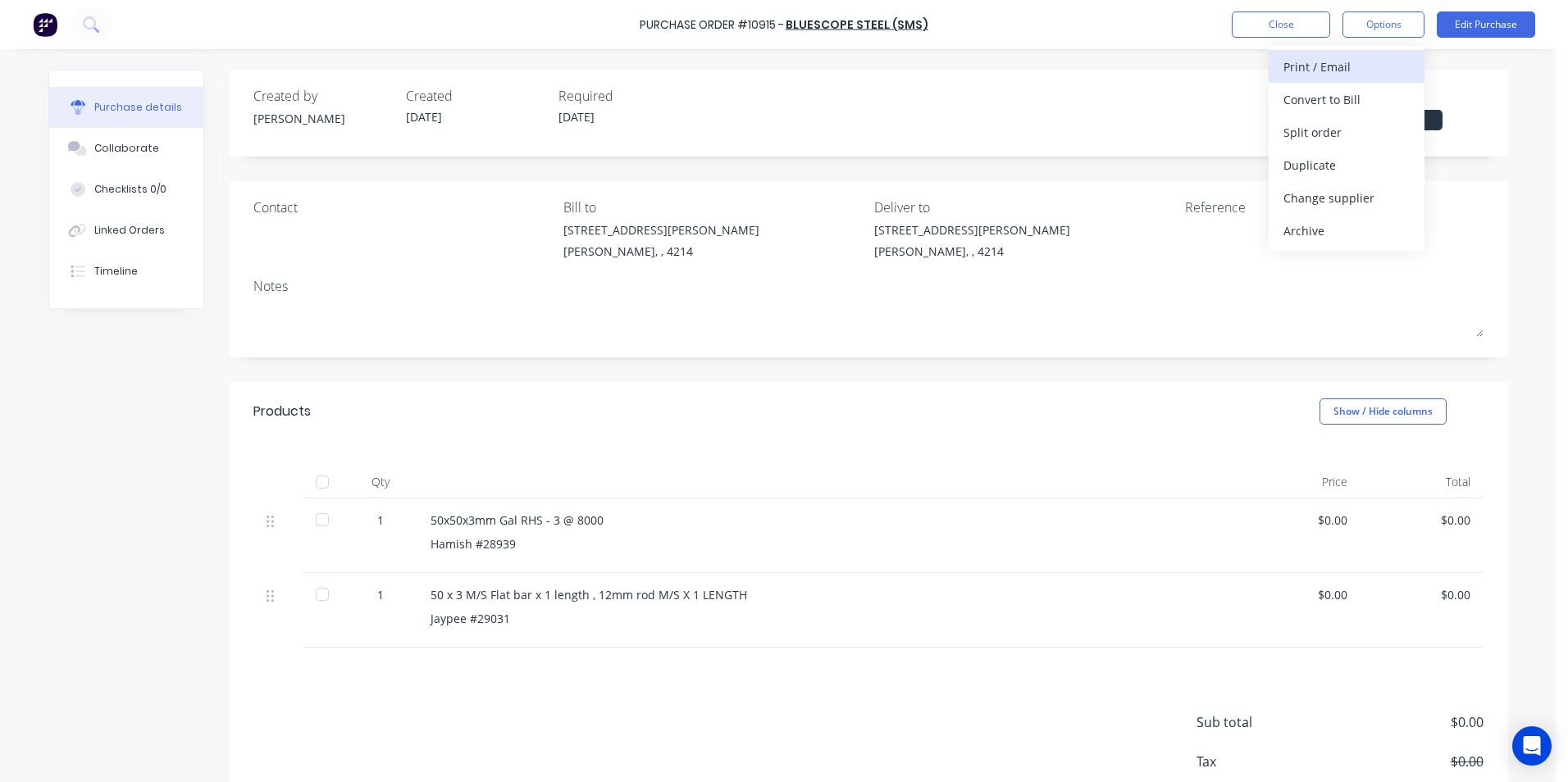
click at [1300, 66] on div "Print / Email" at bounding box center [1346, 67] width 126 height 24
click at [1308, 133] on div "Without pricing" at bounding box center [1346, 133] width 126 height 24
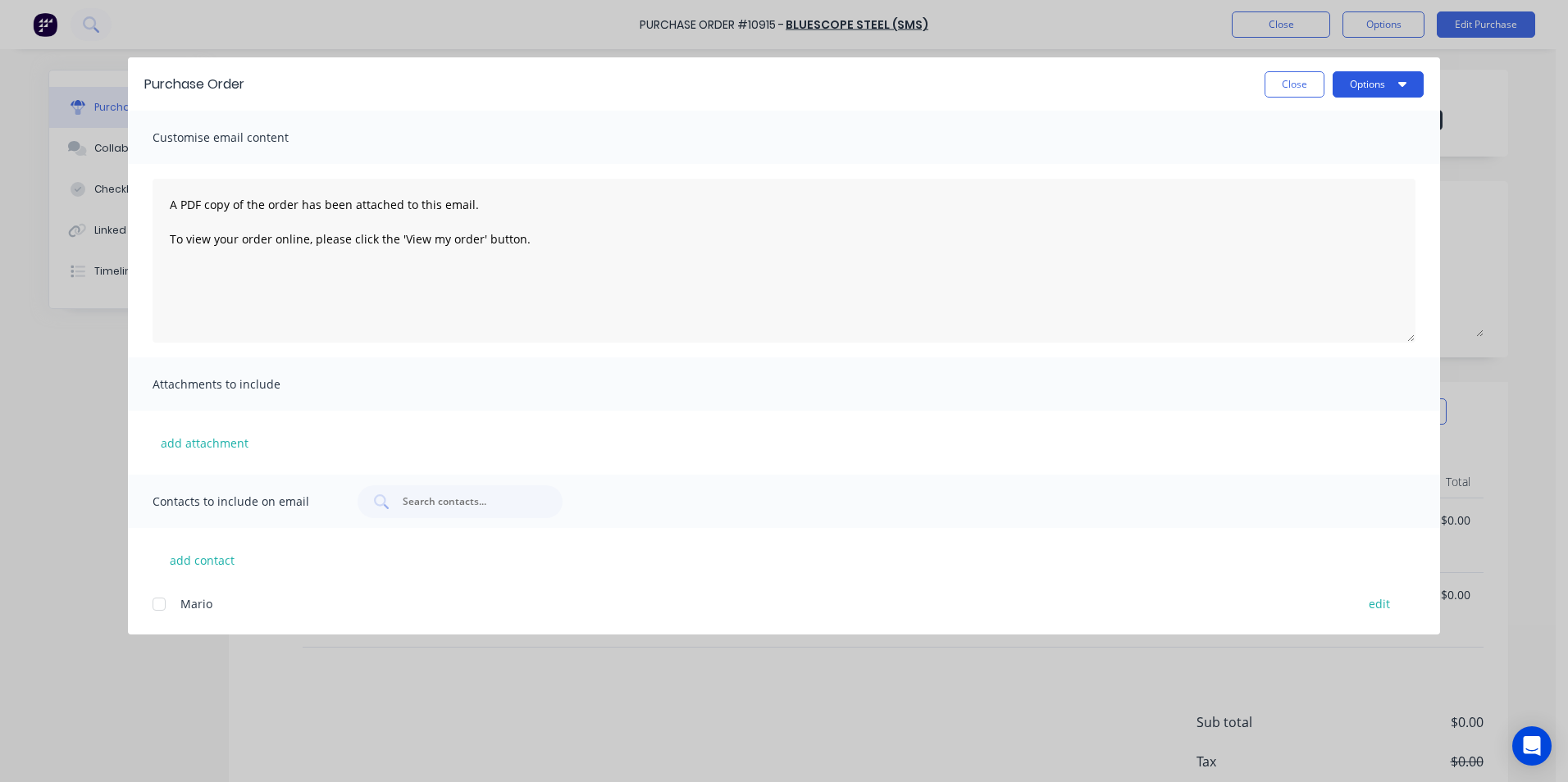
click at [1348, 85] on button "Options" at bounding box center [1378, 84] width 91 height 26
click at [1314, 159] on div "Print" at bounding box center [1345, 159] width 126 height 24
click at [1314, 79] on button "Close" at bounding box center [1294, 84] width 60 height 26
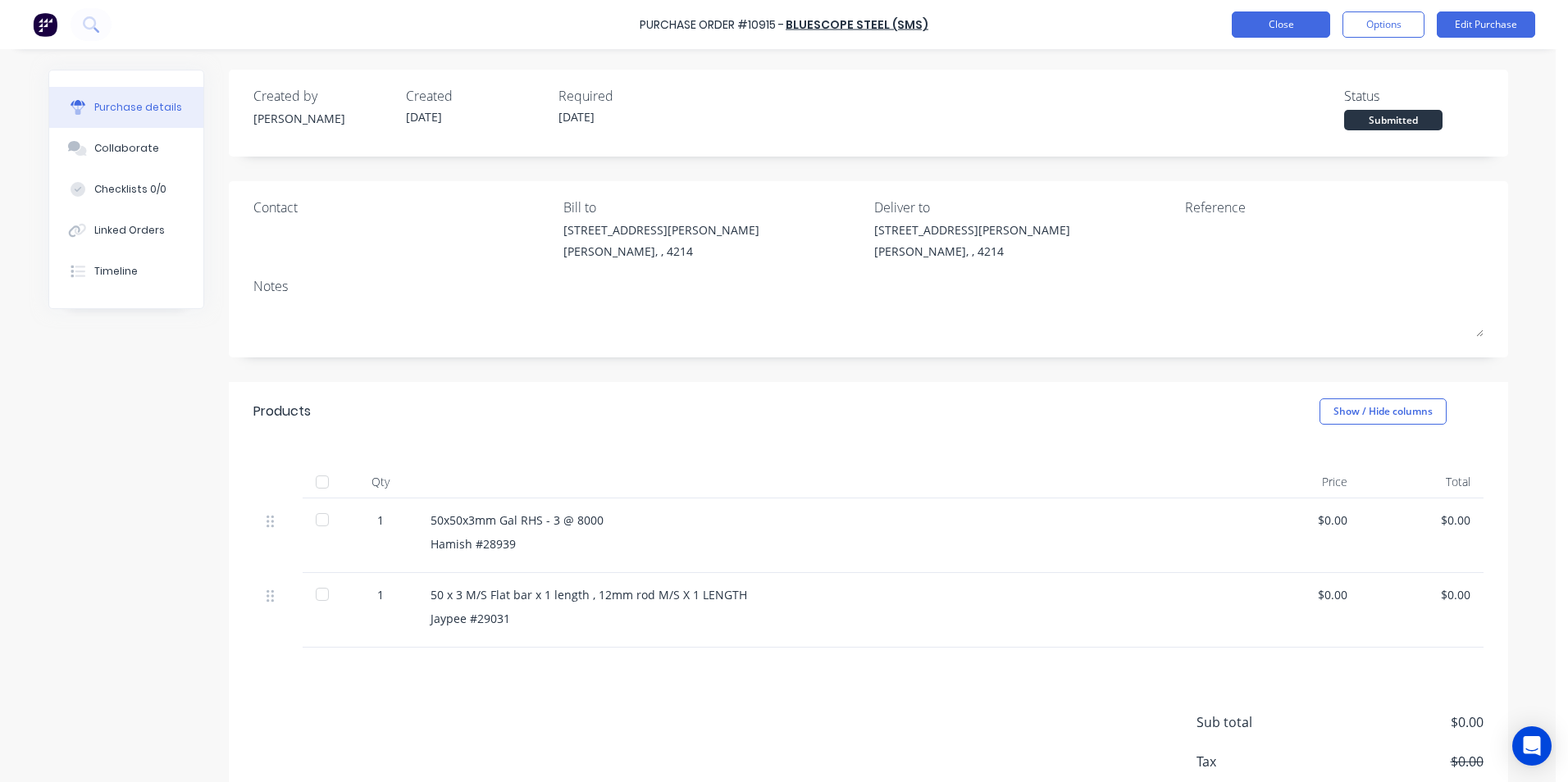
click at [1261, 27] on button "Close" at bounding box center [1281, 25] width 98 height 26
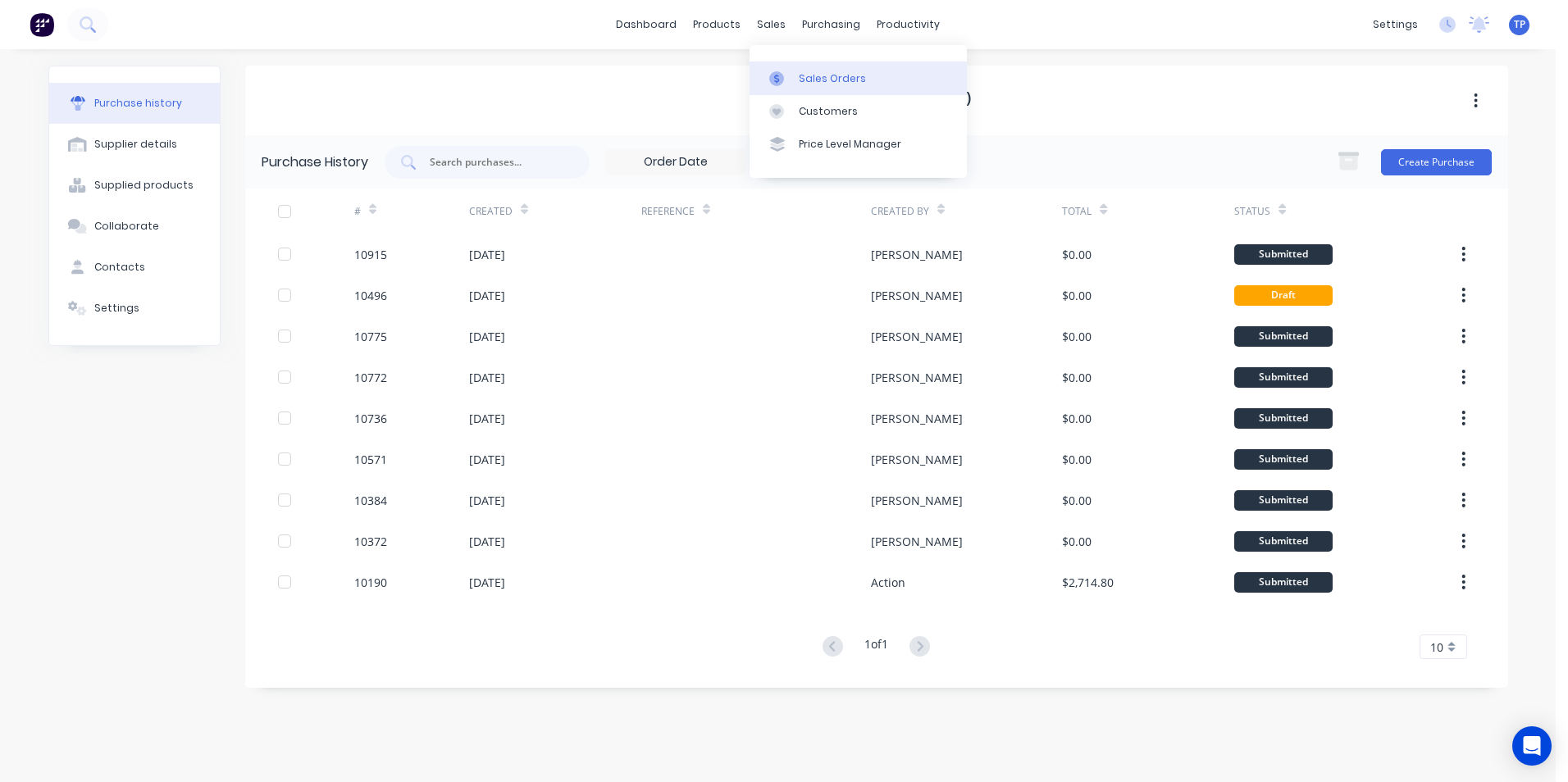
click at [859, 77] on div "Sales Orders" at bounding box center [833, 78] width 68 height 14
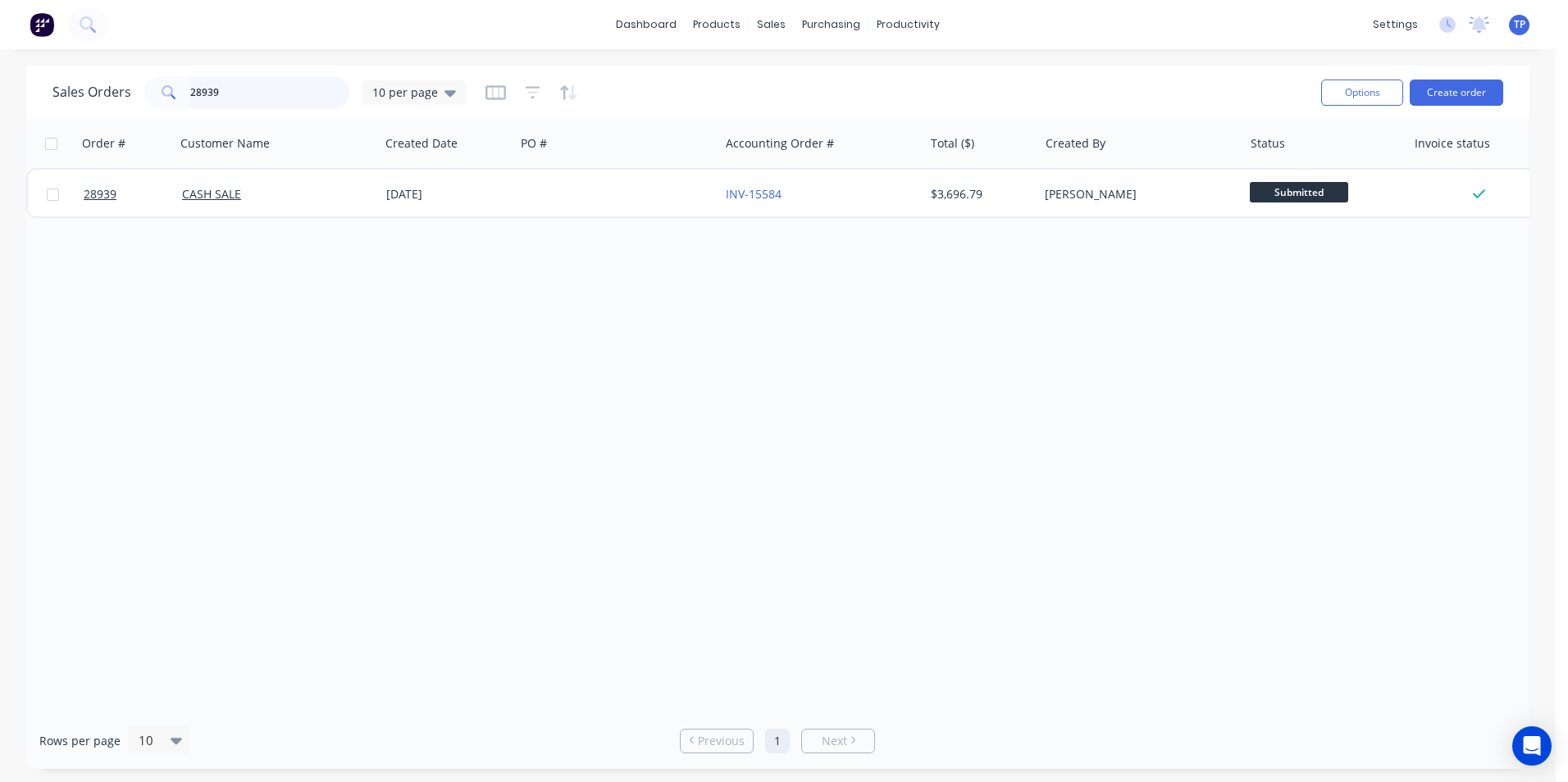
click at [242, 100] on input "28939" at bounding box center [270, 92] width 160 height 33
type input "2"
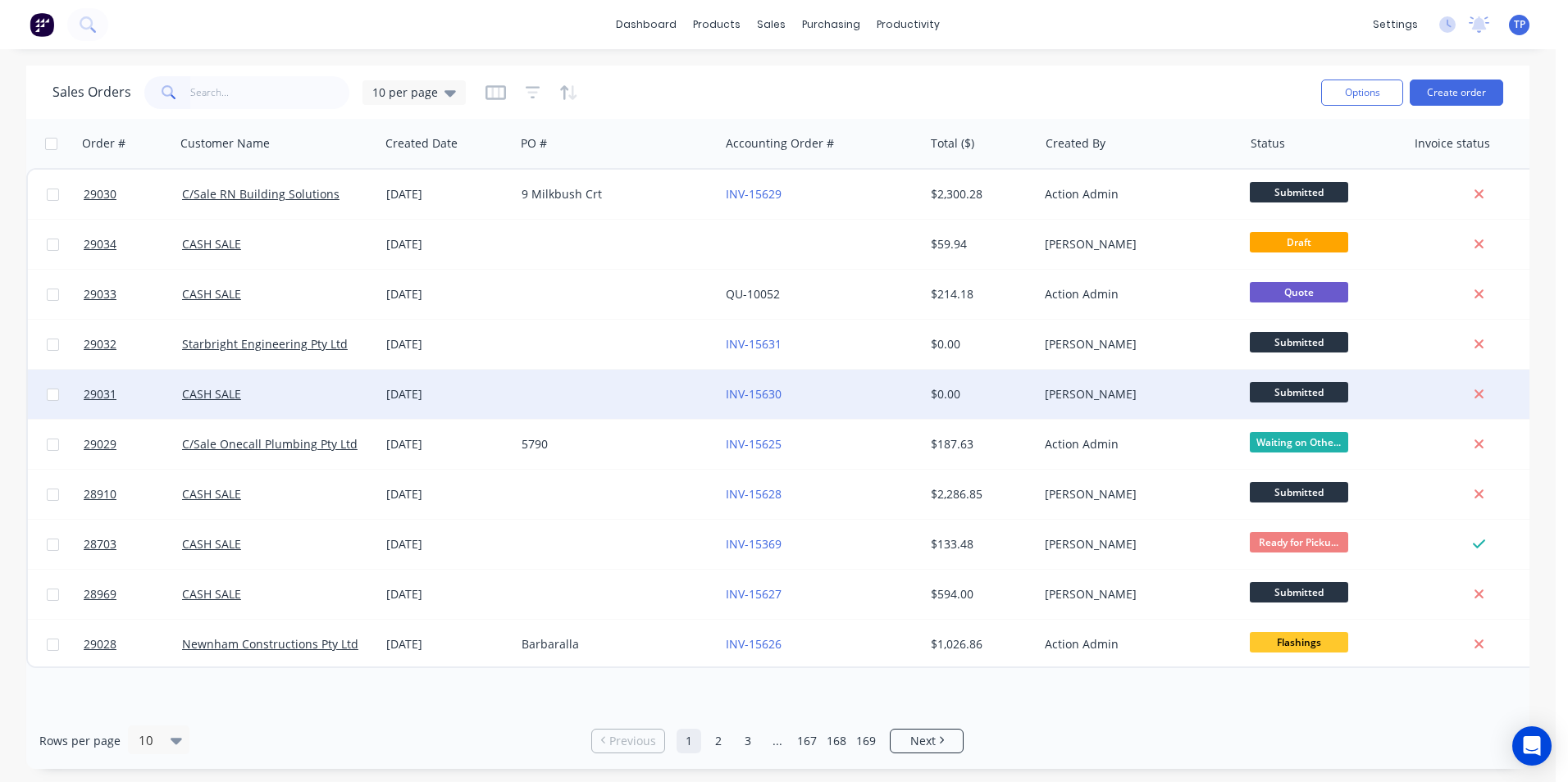
click at [897, 396] on div "INV-15630" at bounding box center [817, 394] width 182 height 16
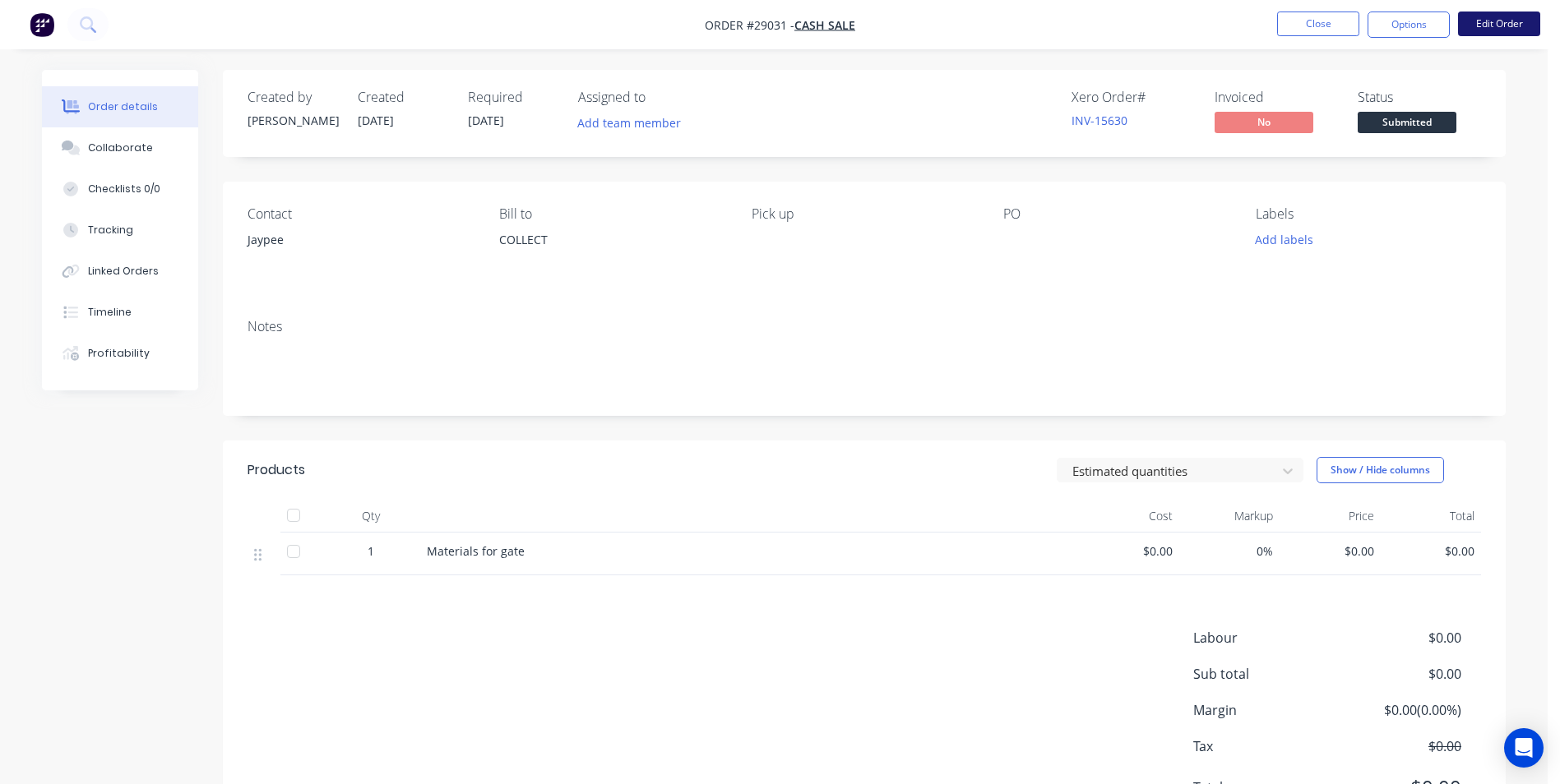
click at [1490, 19] on button "Edit Order" at bounding box center [1499, 24] width 82 height 25
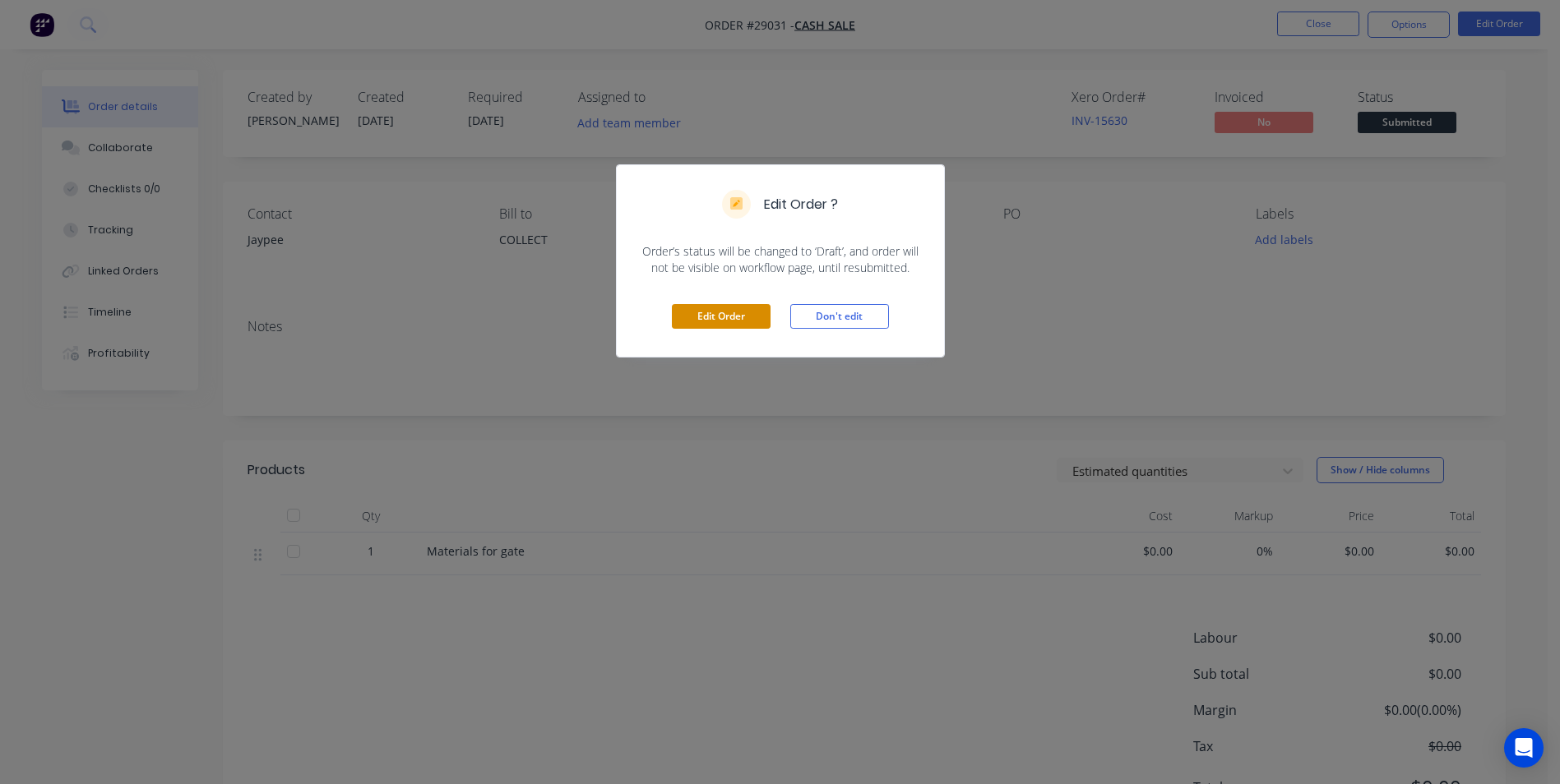
click at [736, 320] on button "Edit Order" at bounding box center [722, 316] width 98 height 25
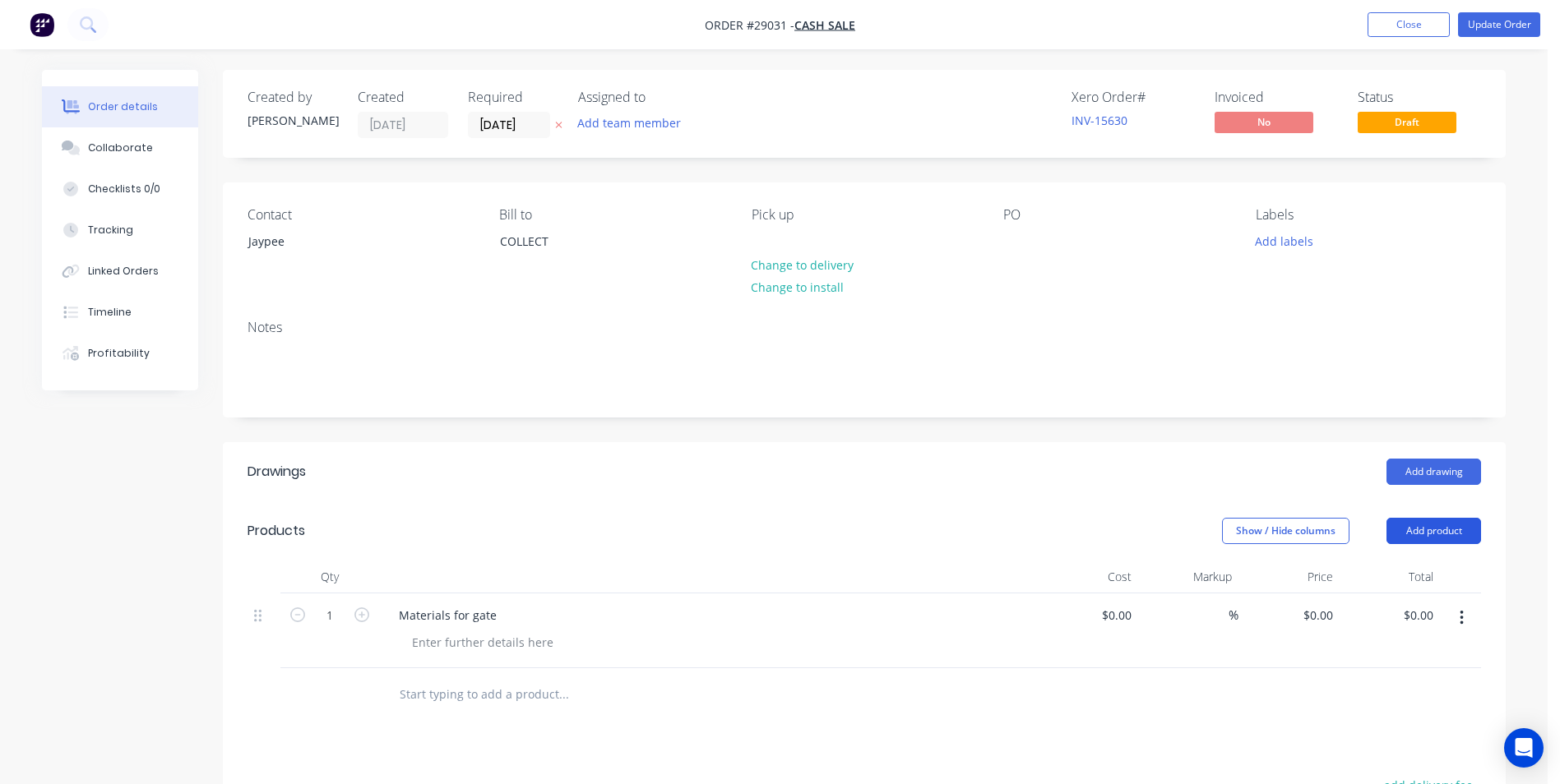
click at [1451, 531] on button "Add product" at bounding box center [1435, 531] width 95 height 26
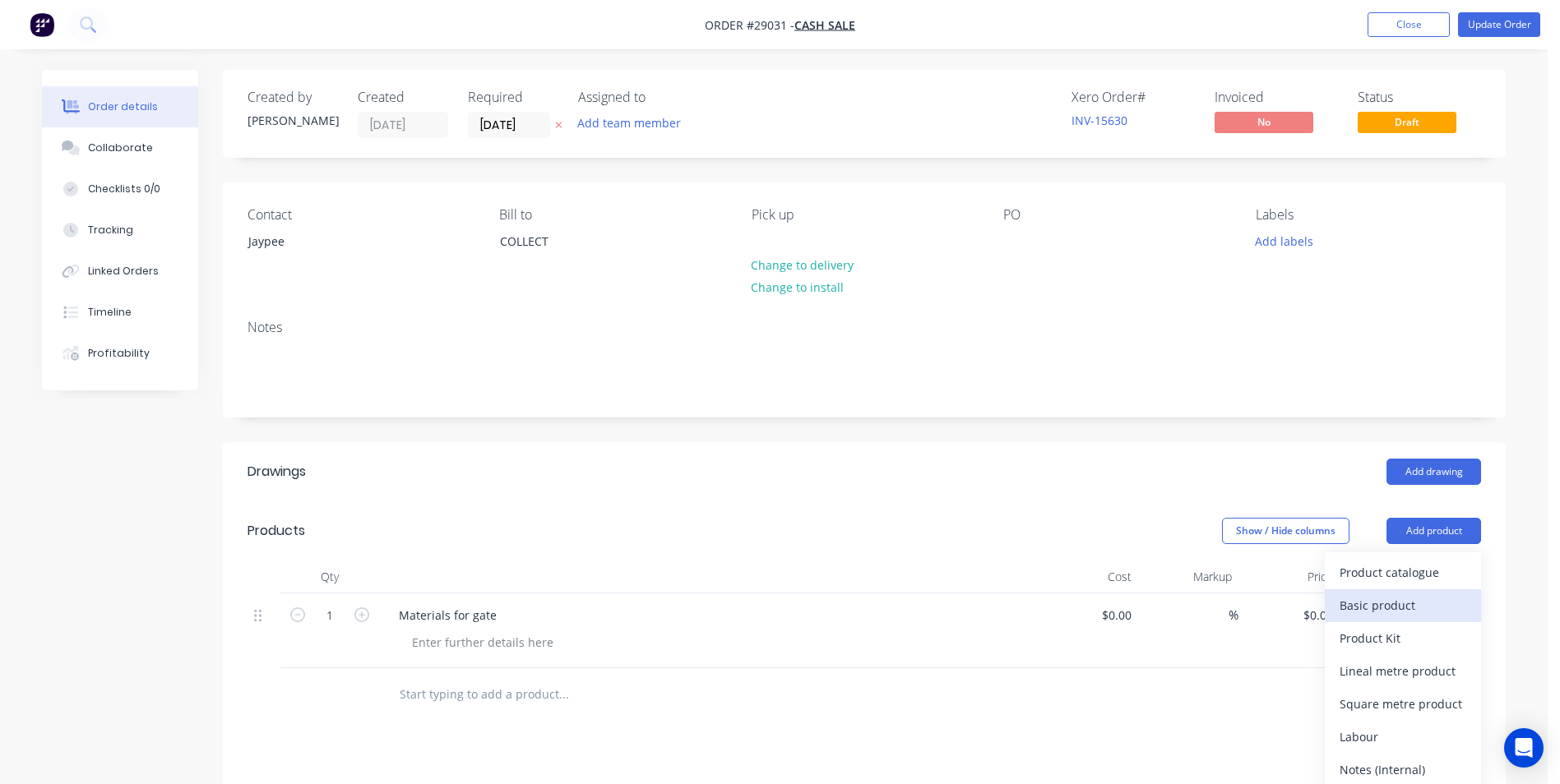
click at [1369, 608] on div "Basic product" at bounding box center [1402, 605] width 126 height 24
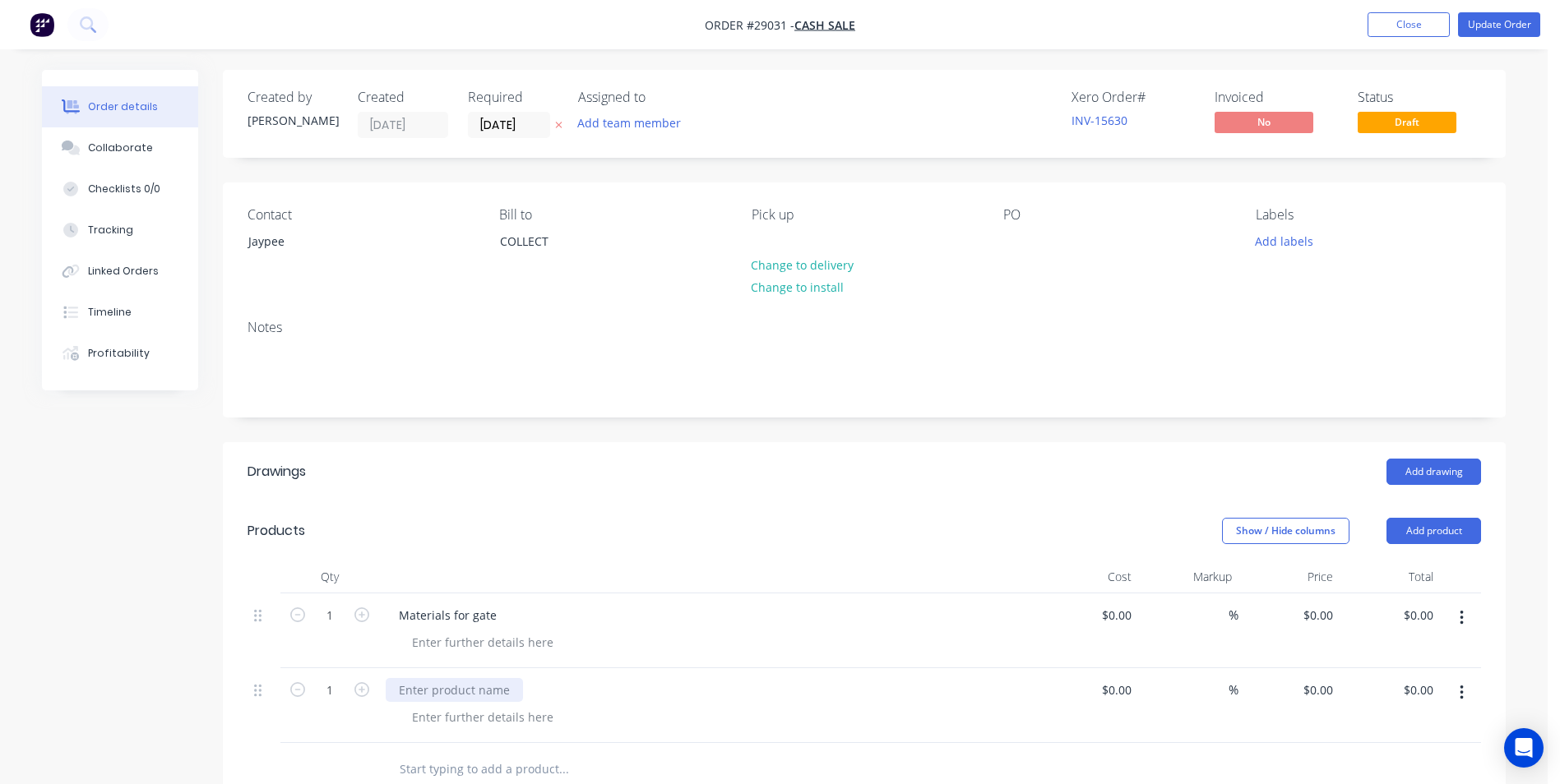
click at [467, 691] on div at bounding box center [454, 690] width 137 height 24
click at [401, 691] on div "65 x 16 RHS x 28 lengths ," at bounding box center [469, 690] width 166 height 24
click at [556, 689] on div "[PERSON_NAME] 65 x 16 RHS x 28 lengths ," at bounding box center [516, 690] width 261 height 24
click at [1500, 24] on button "Update Order" at bounding box center [1499, 25] width 82 height 25
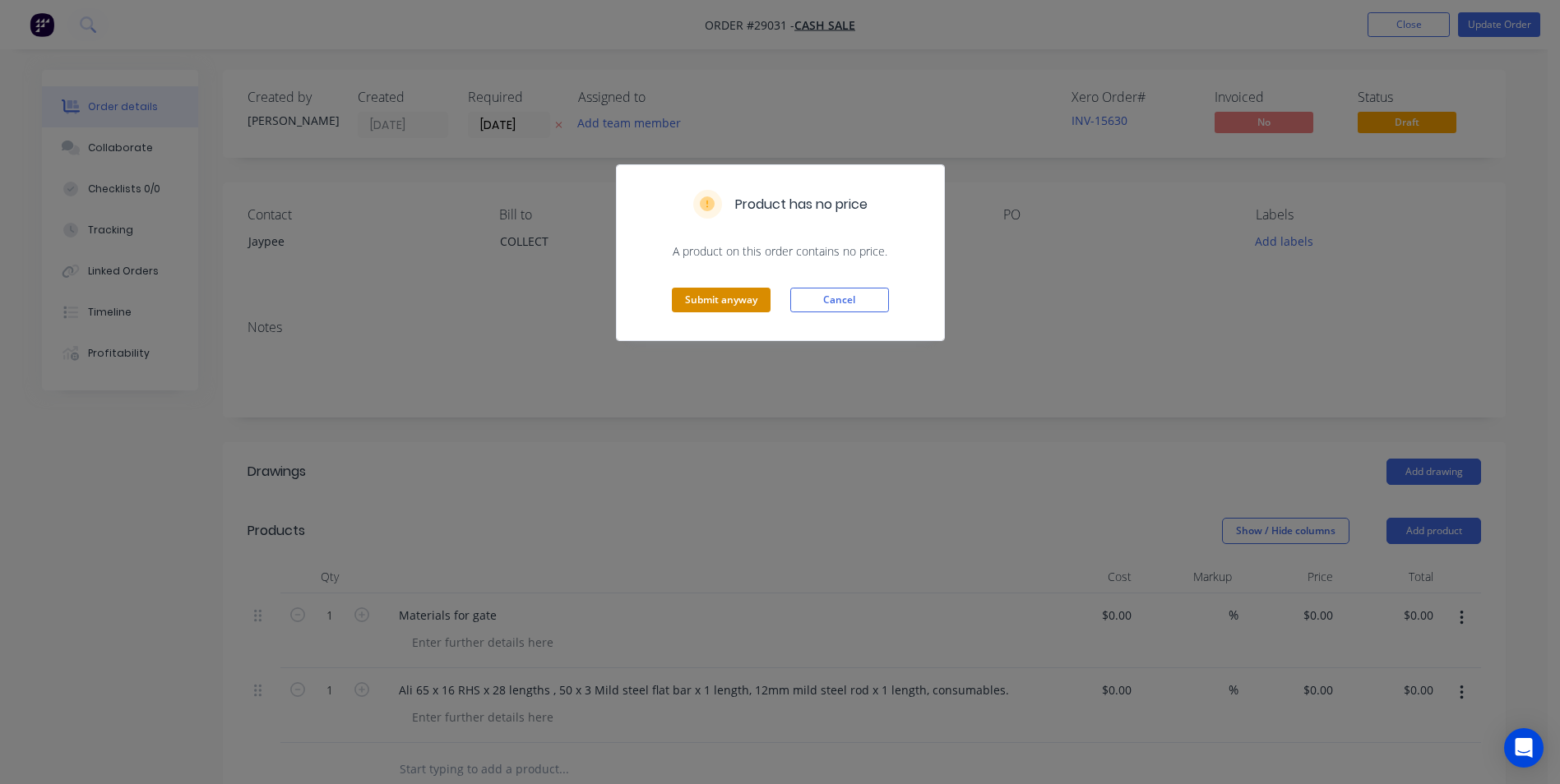
click at [749, 297] on button "Submit anyway" at bounding box center [722, 300] width 98 height 25
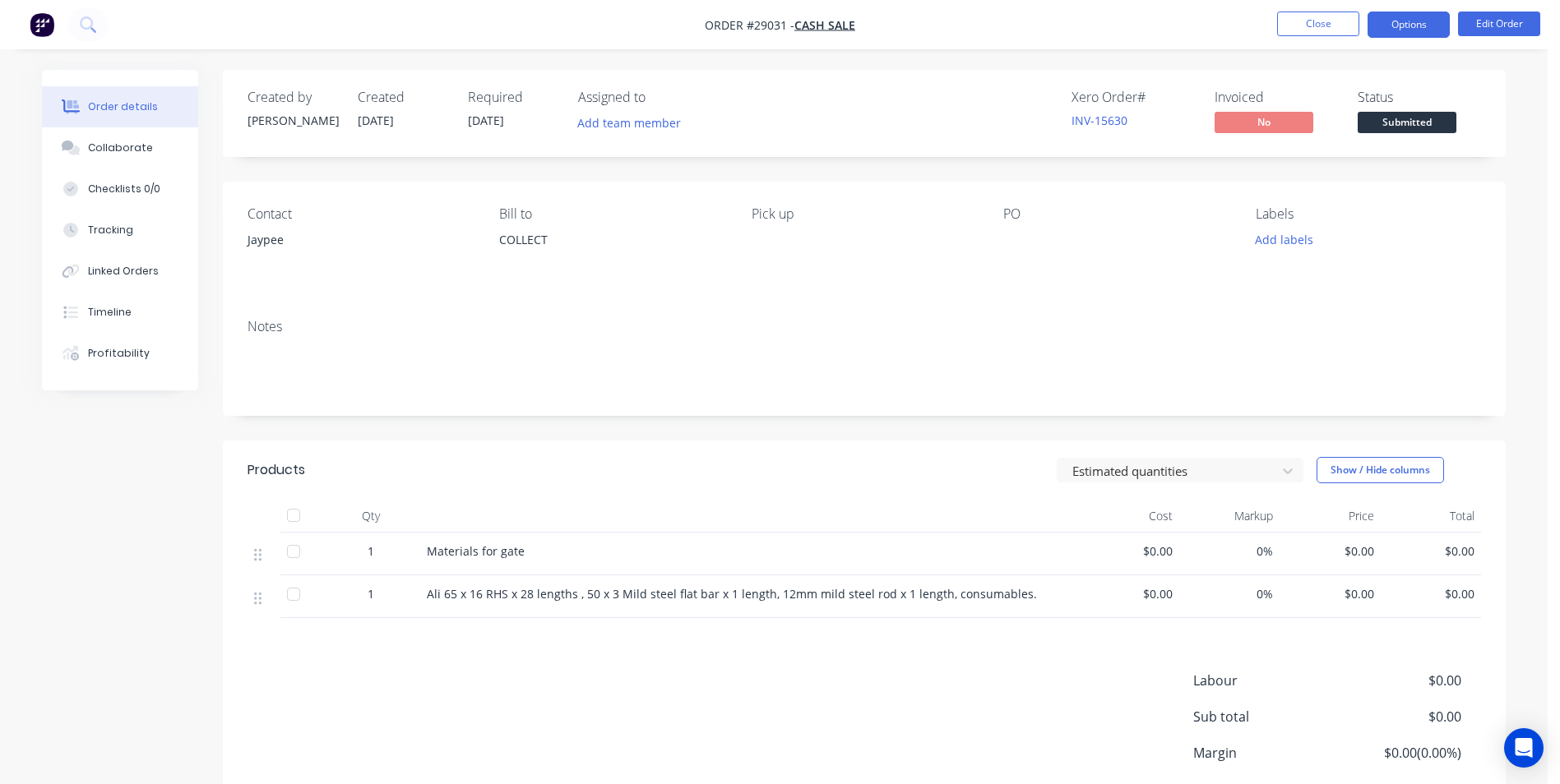
click at [1424, 24] on button "Options" at bounding box center [1408, 25] width 82 height 26
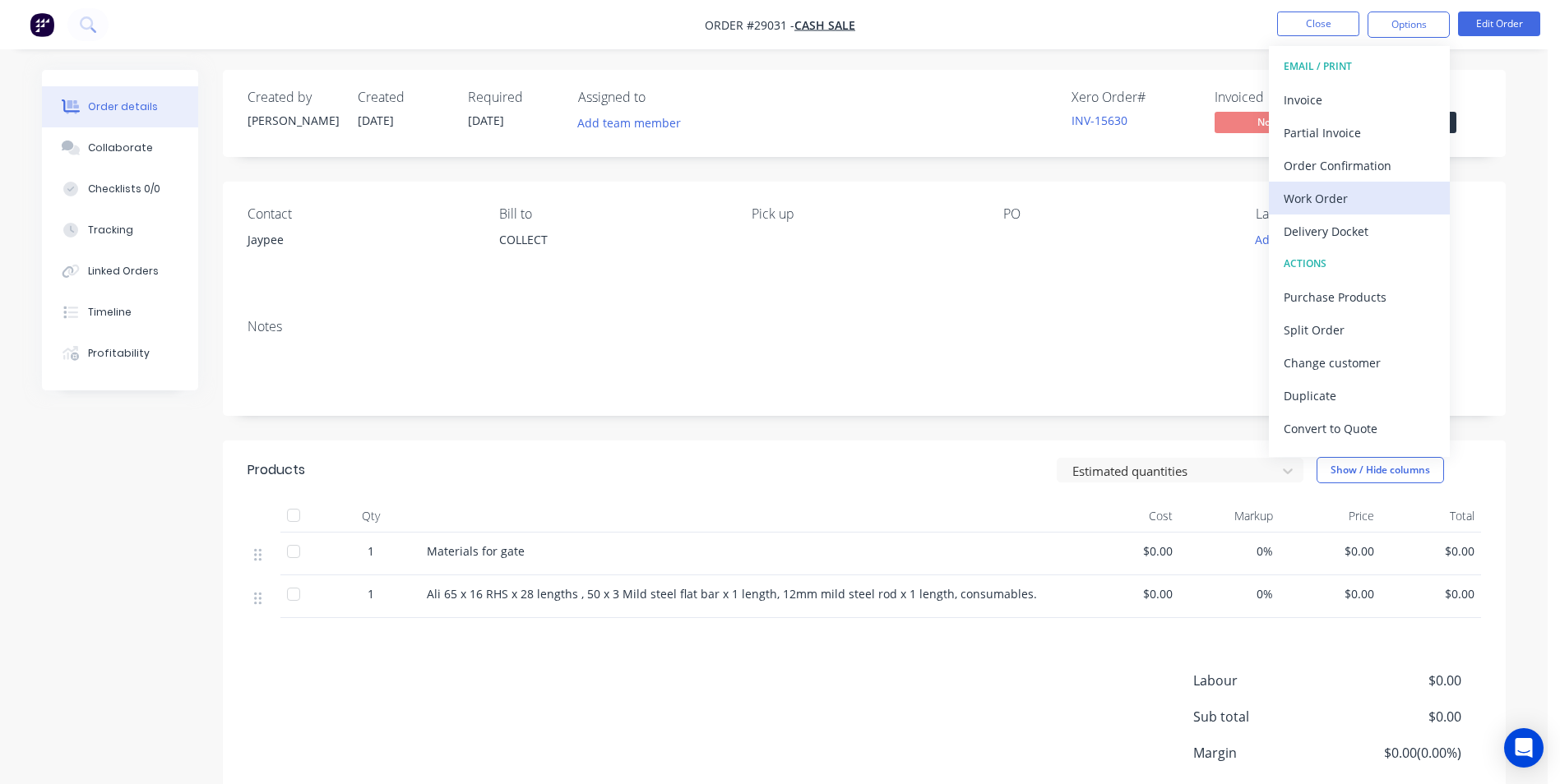
click at [1349, 197] on div "Work Order" at bounding box center [1359, 198] width 152 height 24
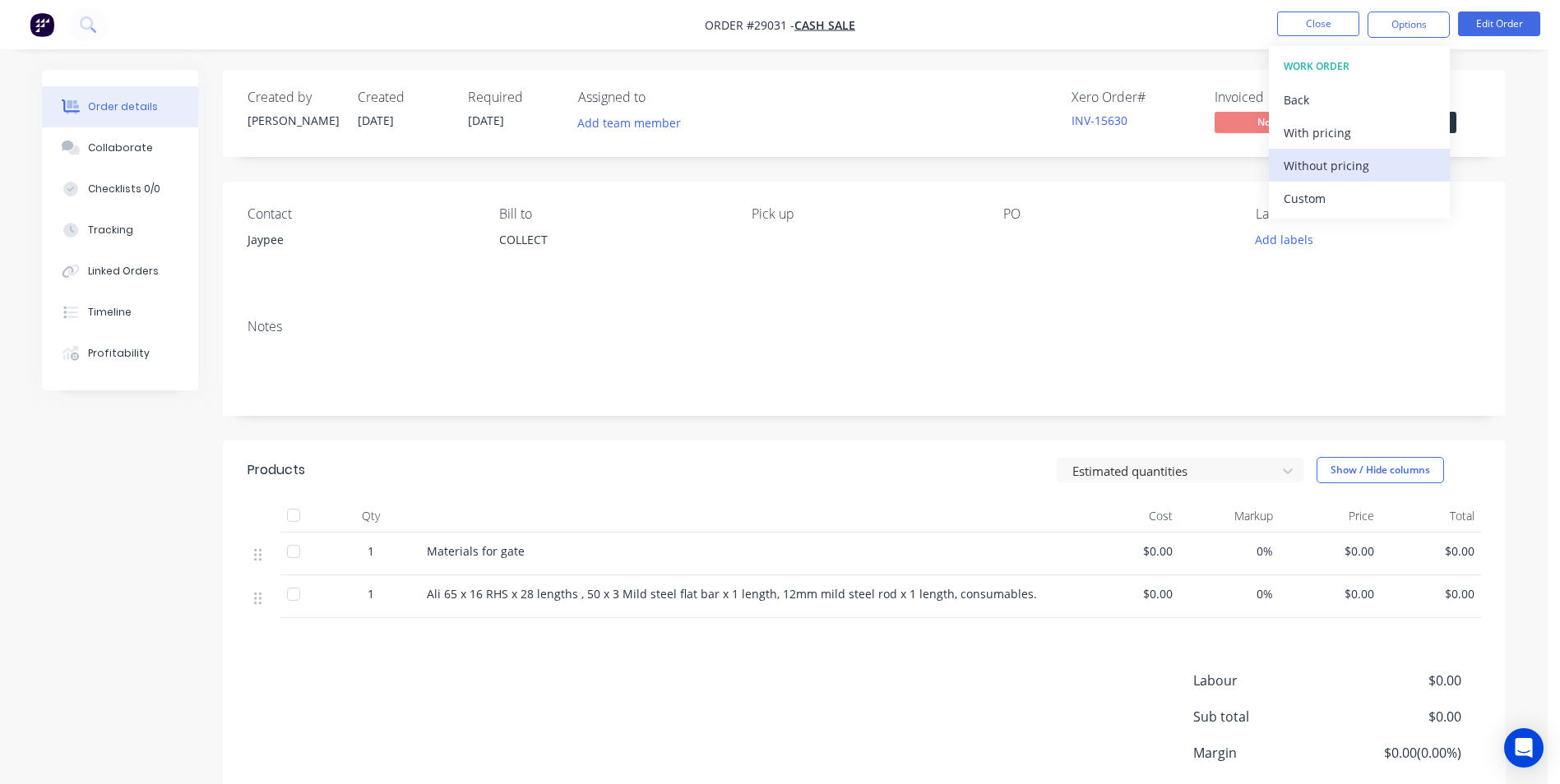
click at [1355, 165] on div "Without pricing" at bounding box center [1359, 165] width 152 height 24
click at [97, 567] on div "Created by [PERSON_NAME] Created [DATE] Required [DATE] Assigned to Add team me…" at bounding box center [773, 490] width 1464 height 841
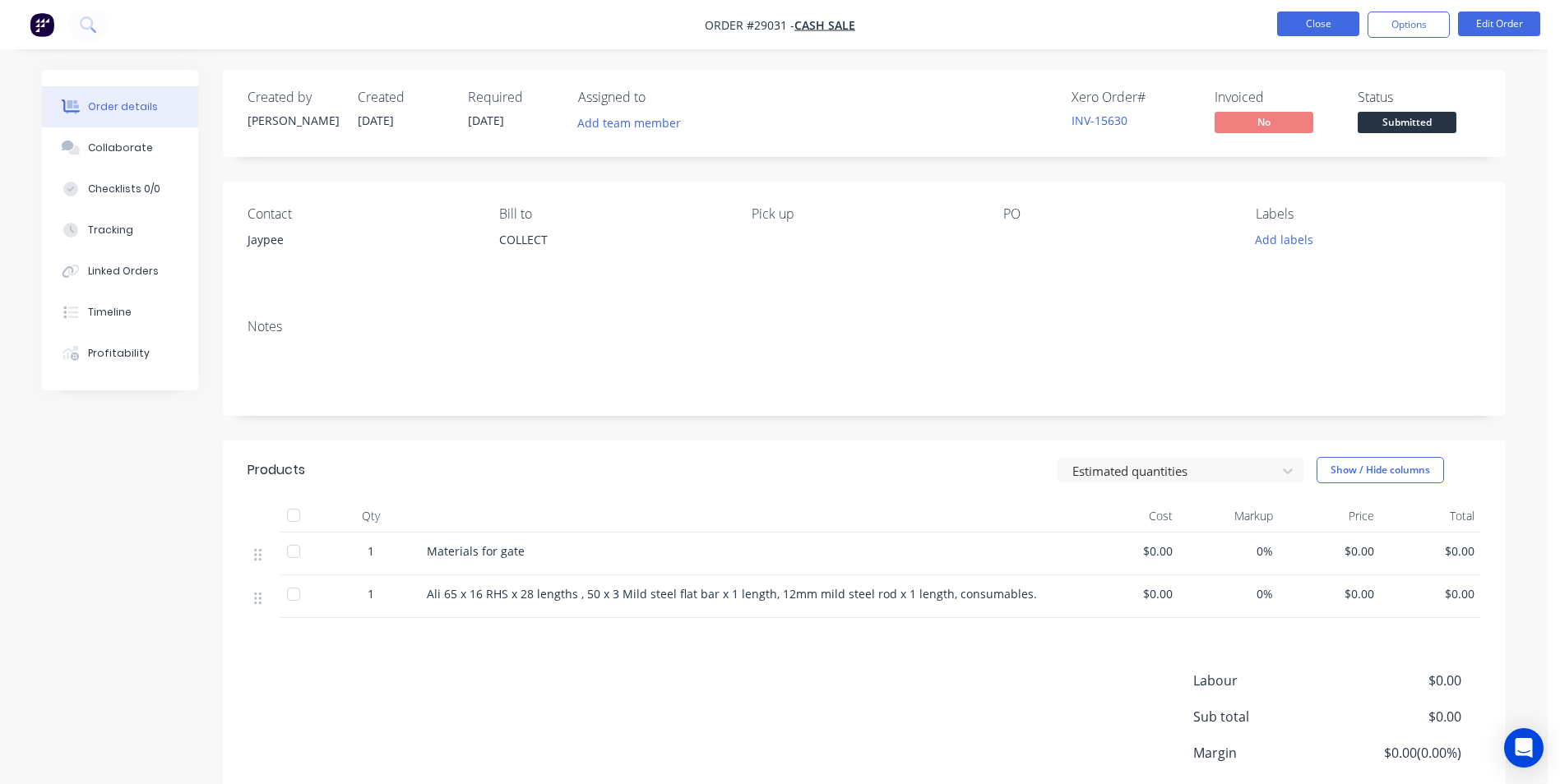
click at [1301, 26] on button "Close" at bounding box center [1318, 24] width 82 height 25
